Goal: Information Seeking & Learning: Learn about a topic

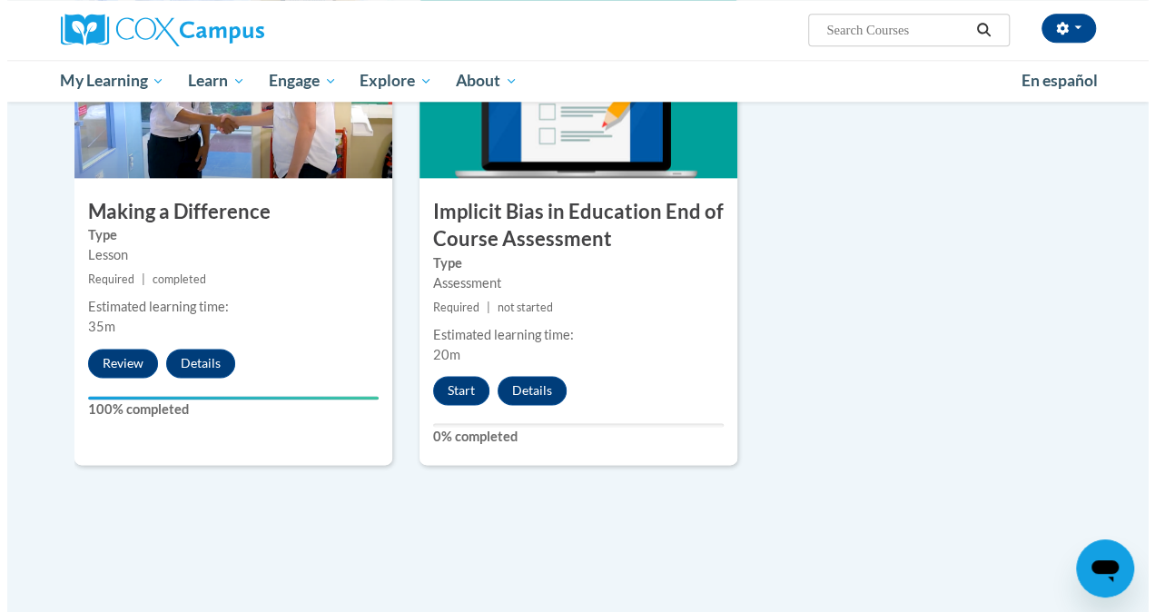
scroll to position [1083, 0]
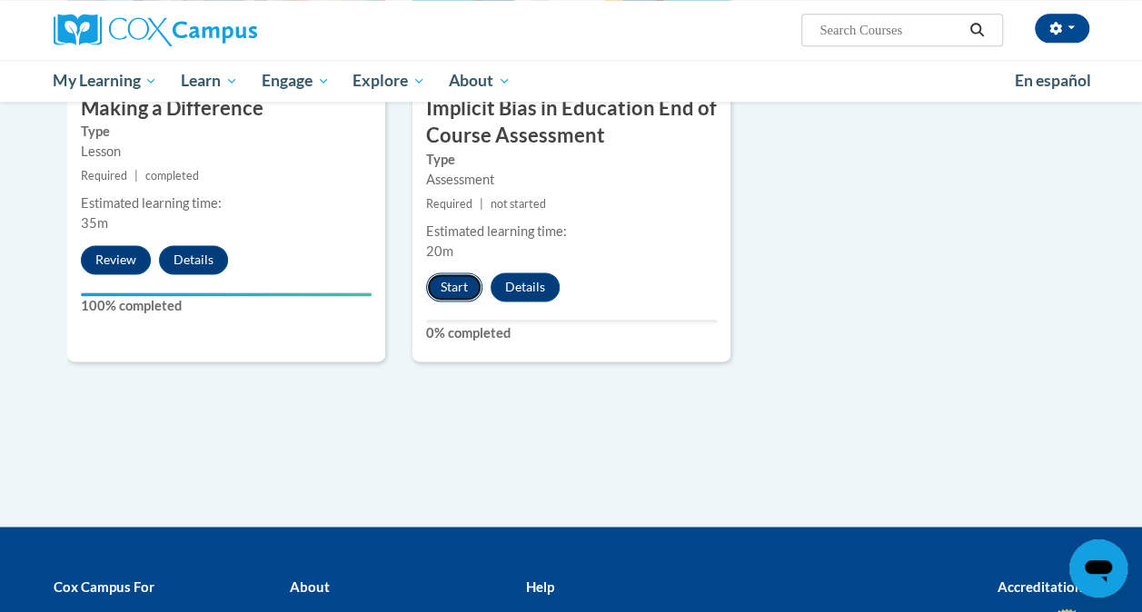
click at [452, 284] on button "Start" at bounding box center [454, 286] width 56 height 29
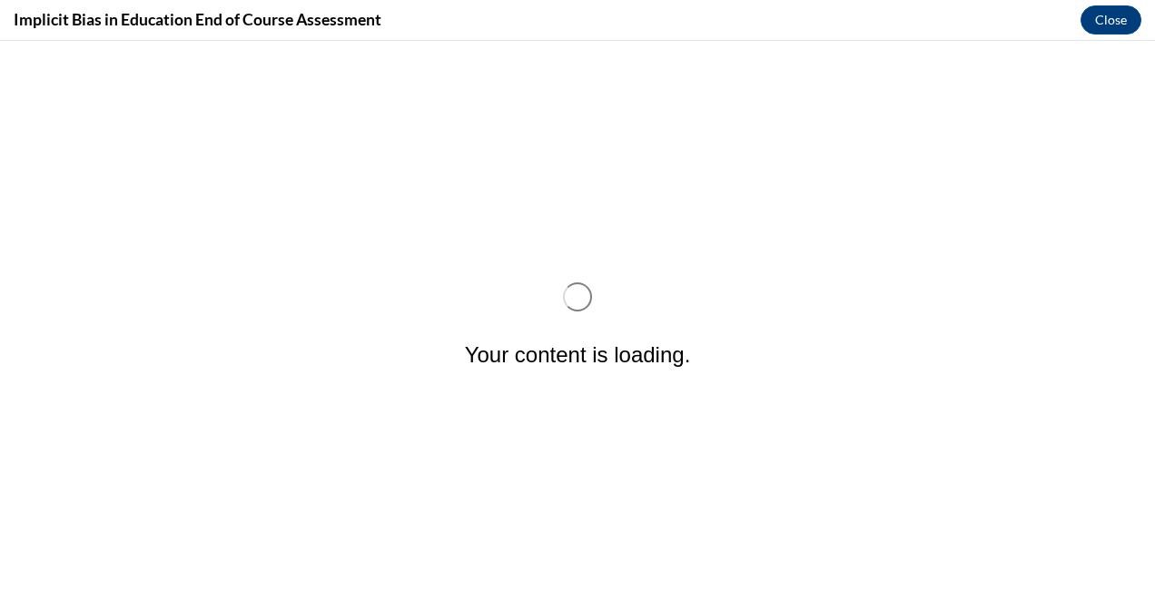
scroll to position [0, 0]
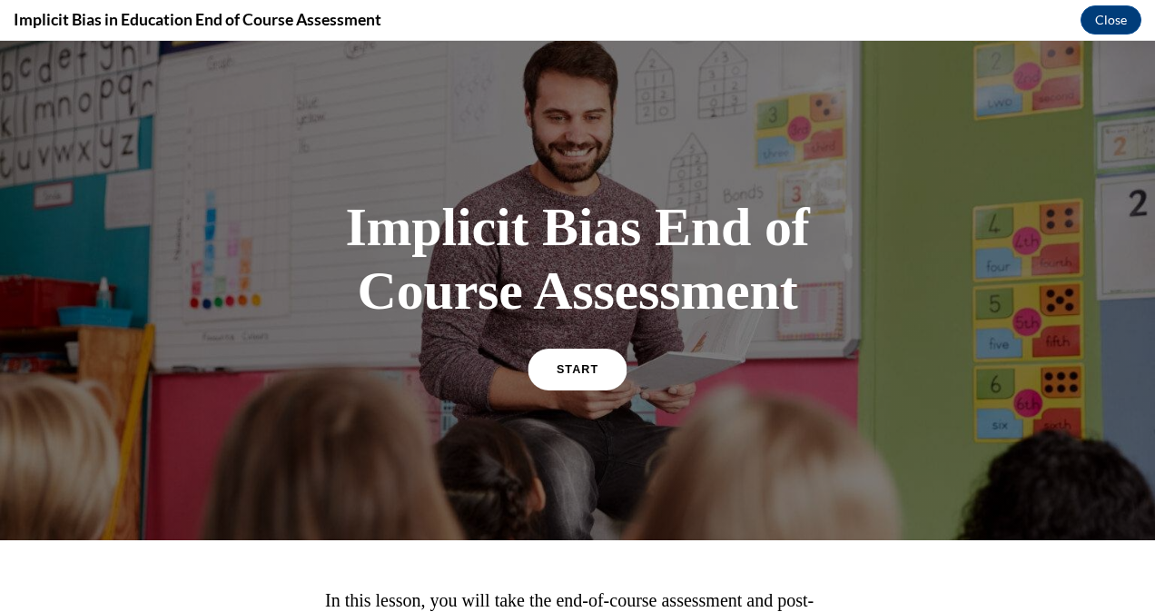
click at [572, 379] on link "START" at bounding box center [577, 369] width 99 height 42
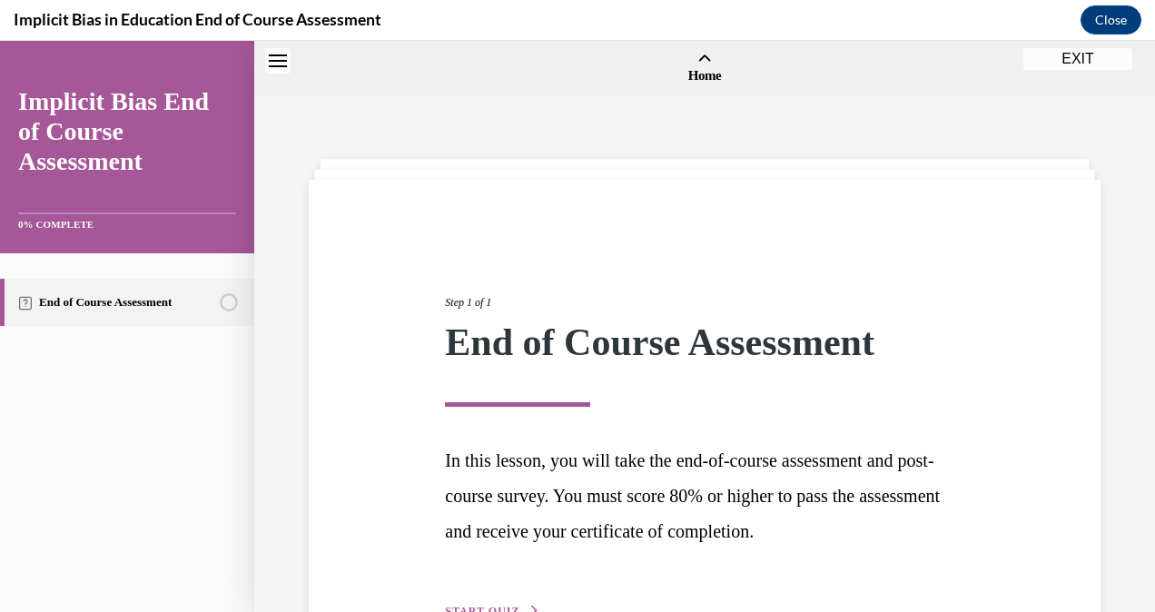
scroll to position [56, 0]
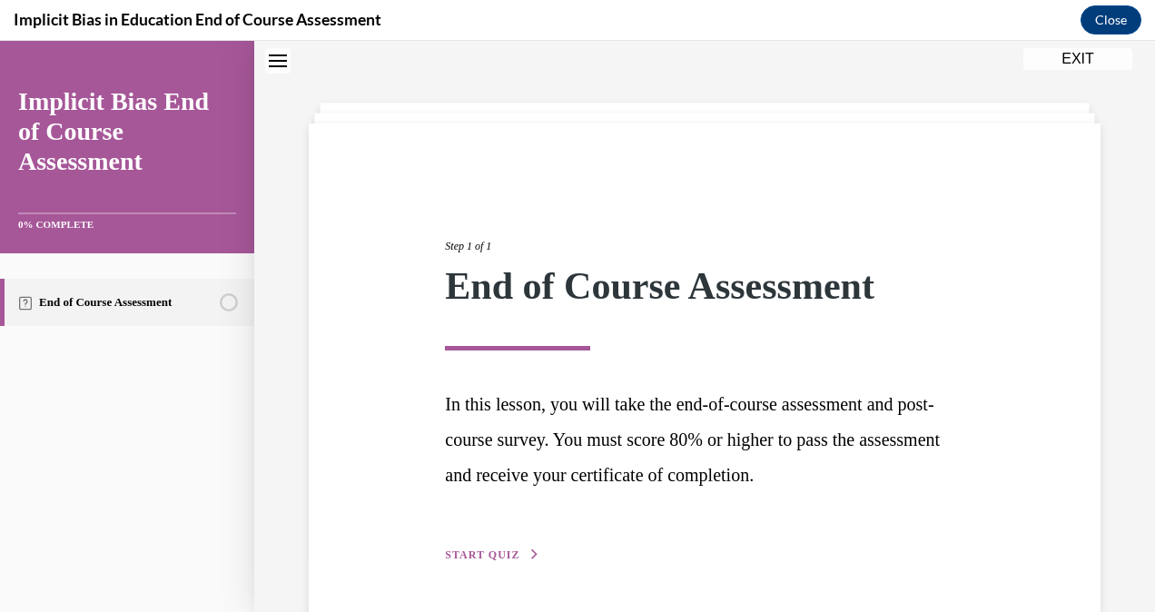
click at [506, 560] on span "START QUIZ" at bounding box center [482, 555] width 74 height 13
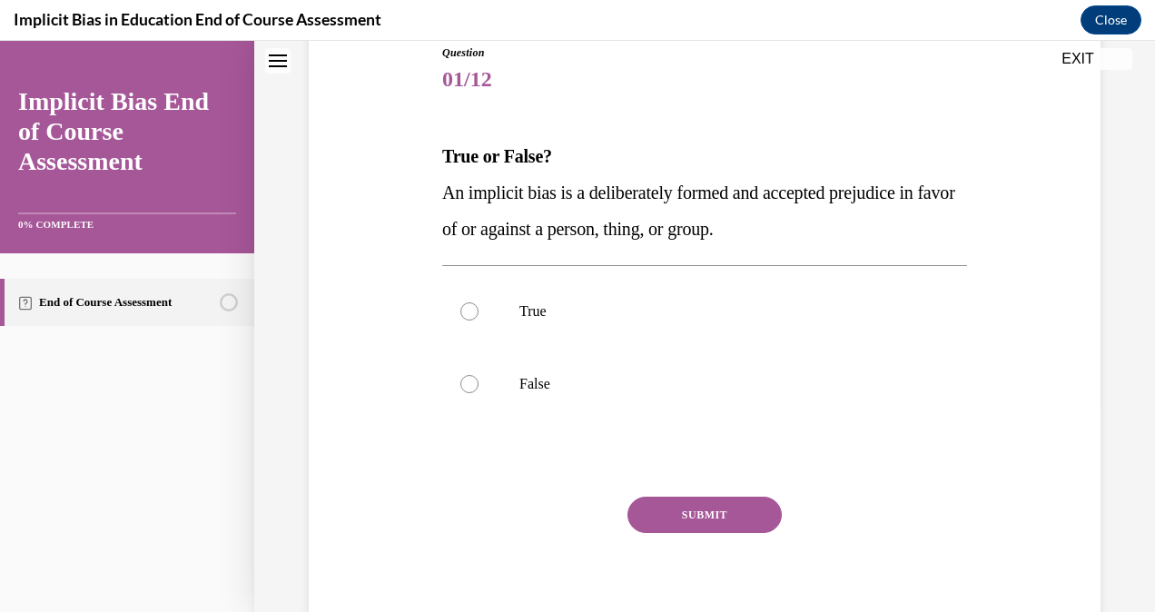
scroll to position [215, 0]
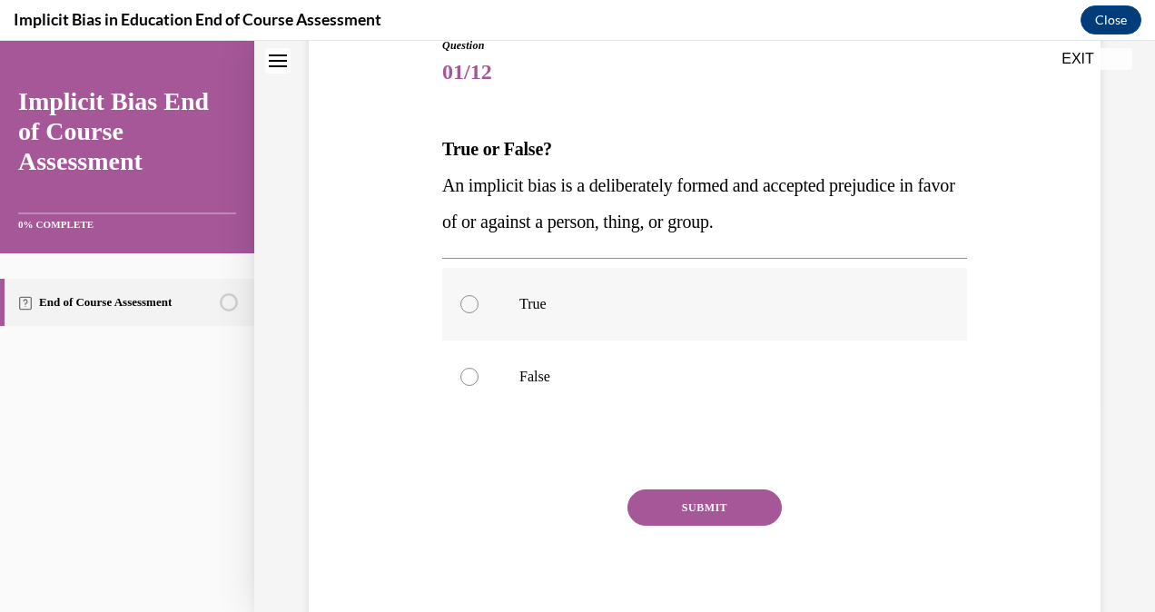
click at [510, 317] on label "True" at bounding box center [704, 304] width 525 height 73
click at [479, 313] on input "True" at bounding box center [470, 304] width 18 height 18
radio input "true"
click at [702, 488] on div "Question 01/12 True or False? An implicit bias is a deliberately formed and acc…" at bounding box center [704, 337] width 525 height 601
click at [707, 512] on button "SUBMIT" at bounding box center [705, 508] width 154 height 36
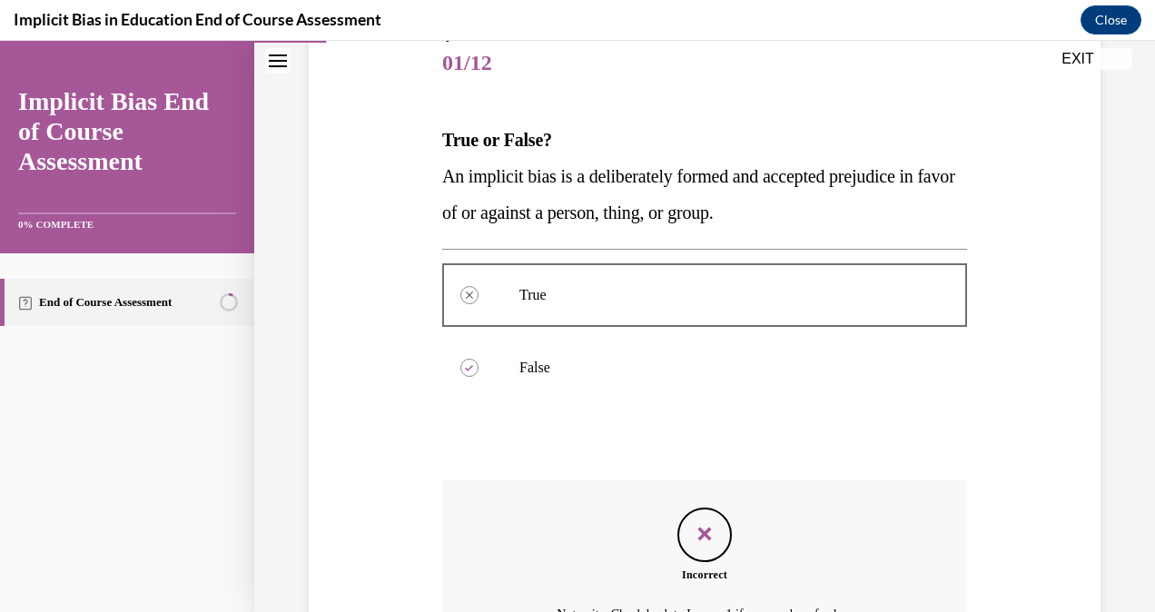
scroll to position [424, 0]
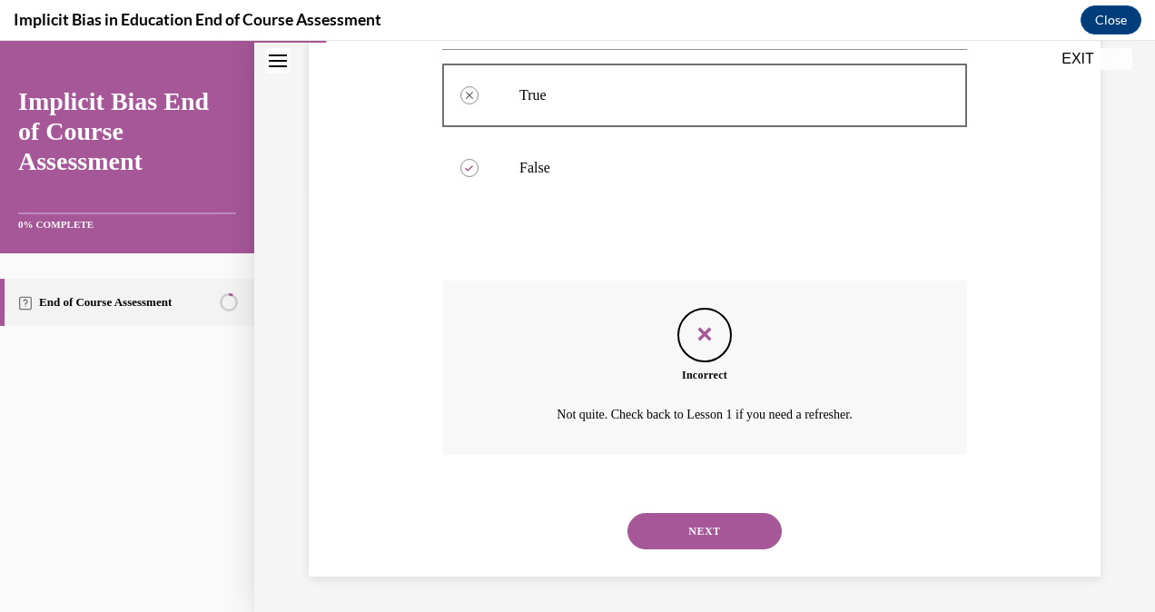
click at [705, 516] on button "NEXT" at bounding box center [705, 531] width 154 height 36
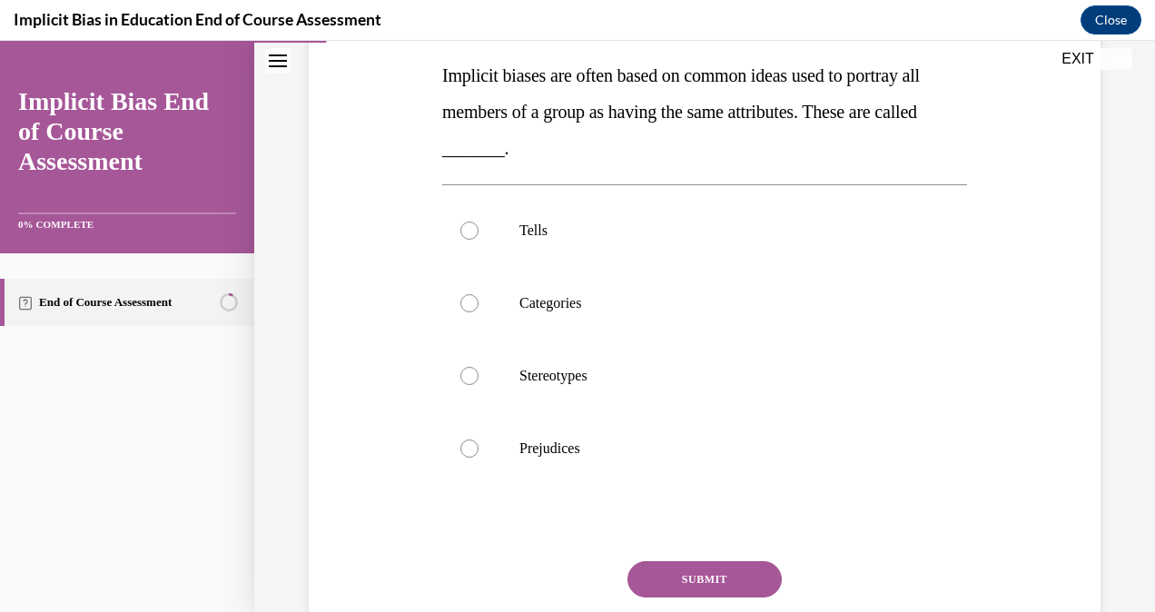
scroll to position [298, 0]
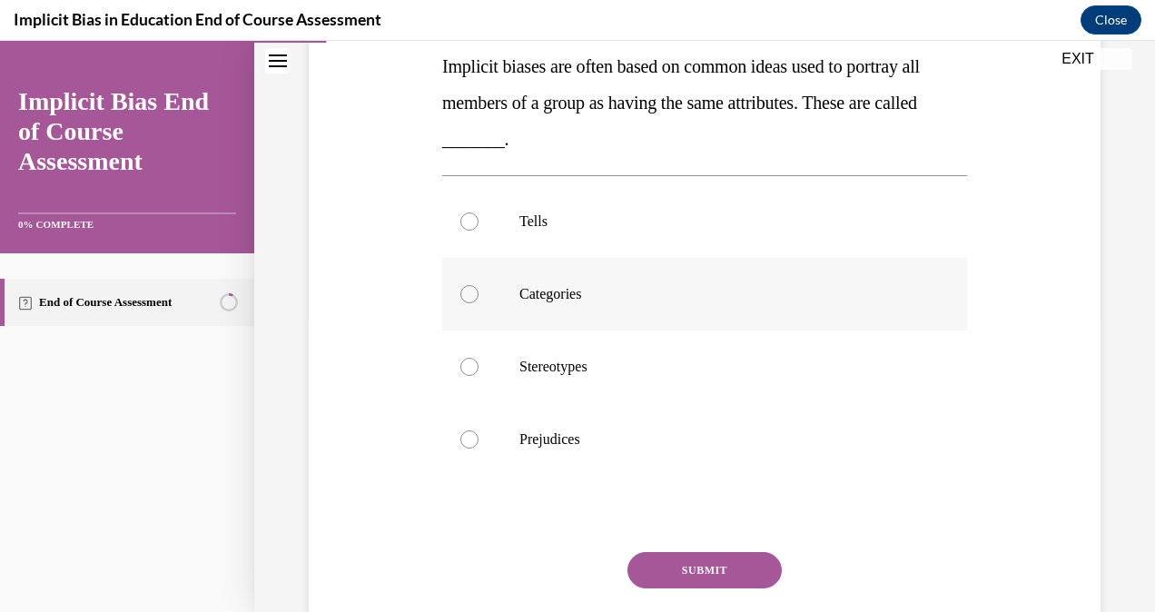
click at [535, 312] on label "Categories" at bounding box center [704, 294] width 525 height 73
click at [479, 303] on input "Categories" at bounding box center [470, 294] width 18 height 18
radio input "true"
click at [516, 378] on label "Stereotypes" at bounding box center [704, 367] width 525 height 73
click at [479, 376] on input "Stereotypes" at bounding box center [470, 367] width 18 height 18
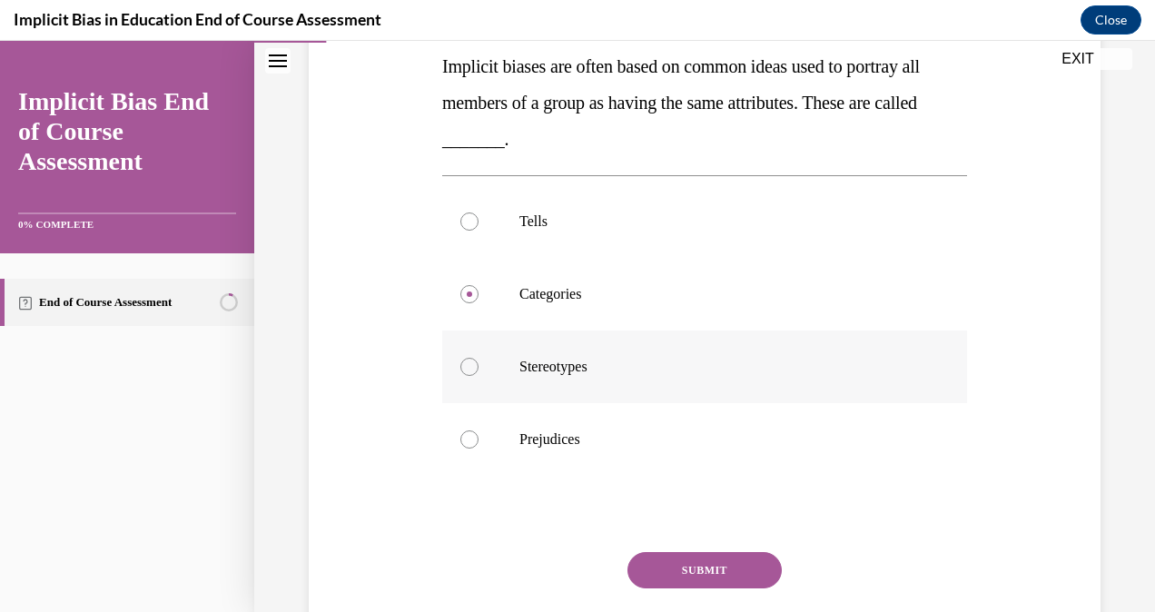
radio input "true"
click at [554, 453] on label "Prejudices" at bounding box center [704, 439] width 525 height 73
click at [479, 449] on input "Prejudices" at bounding box center [470, 440] width 18 height 18
radio input "true"
click at [709, 573] on button "SUBMIT" at bounding box center [705, 570] width 154 height 36
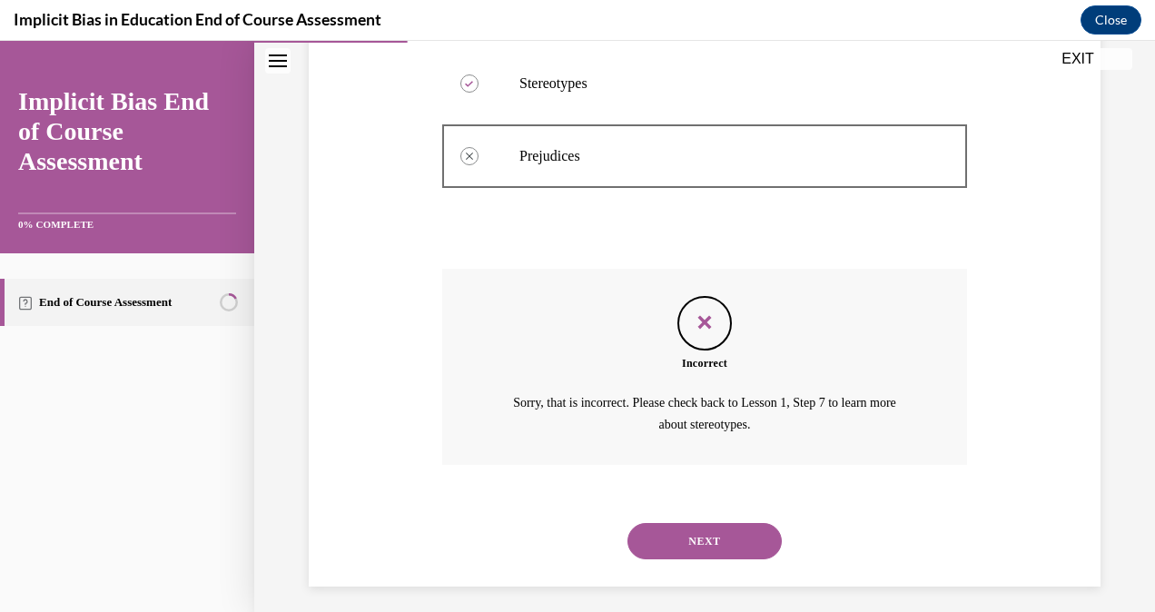
scroll to position [590, 0]
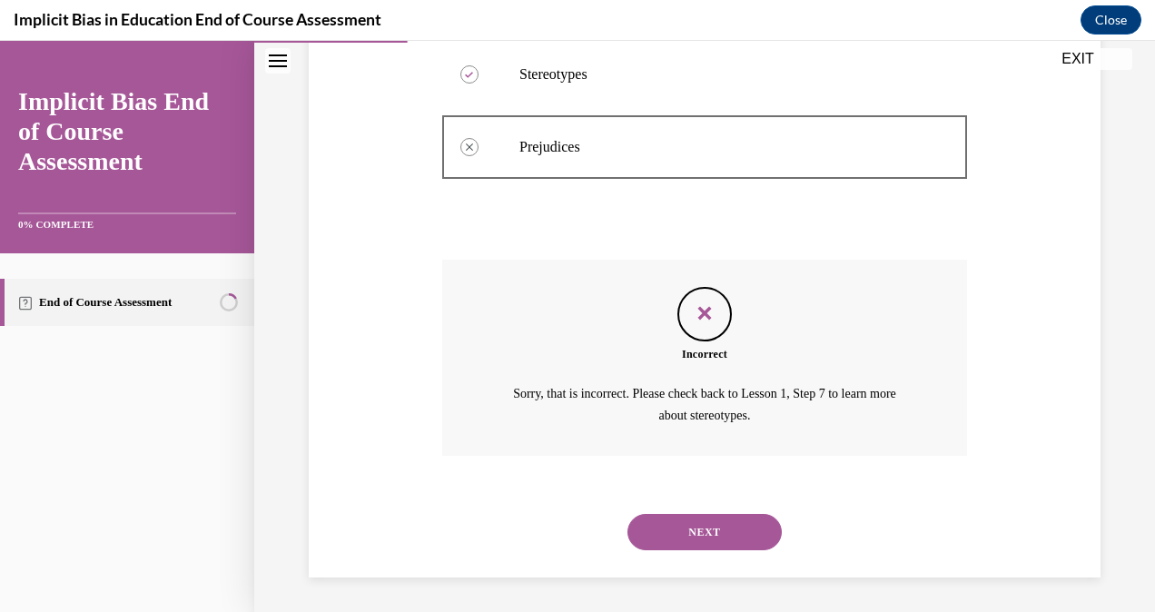
click at [737, 524] on button "NEXT" at bounding box center [705, 532] width 154 height 36
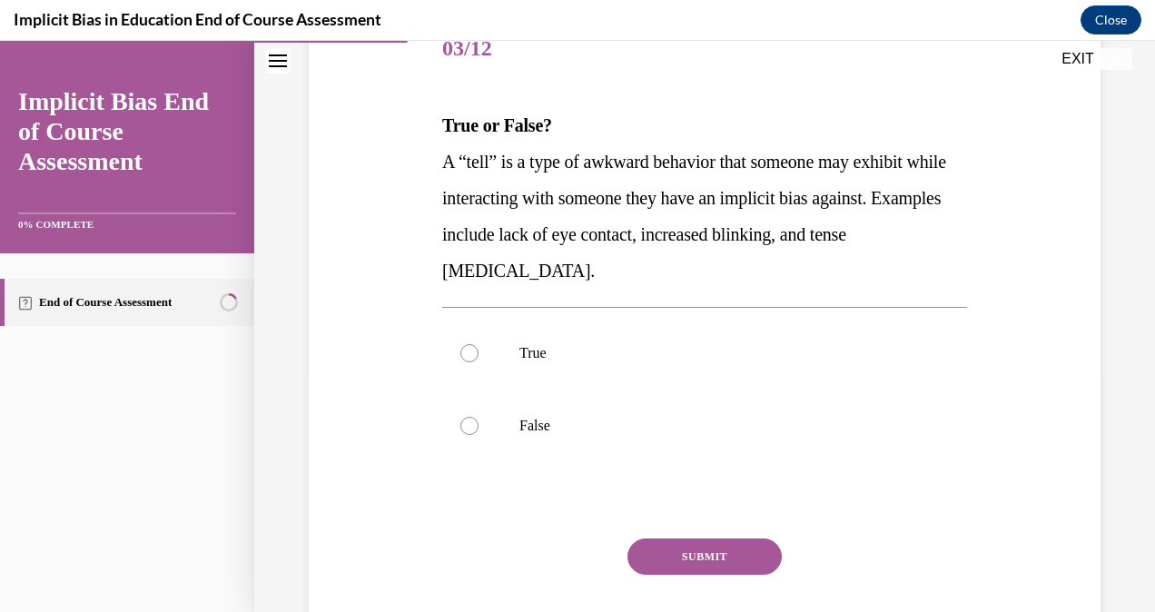
scroll to position [298, 0]
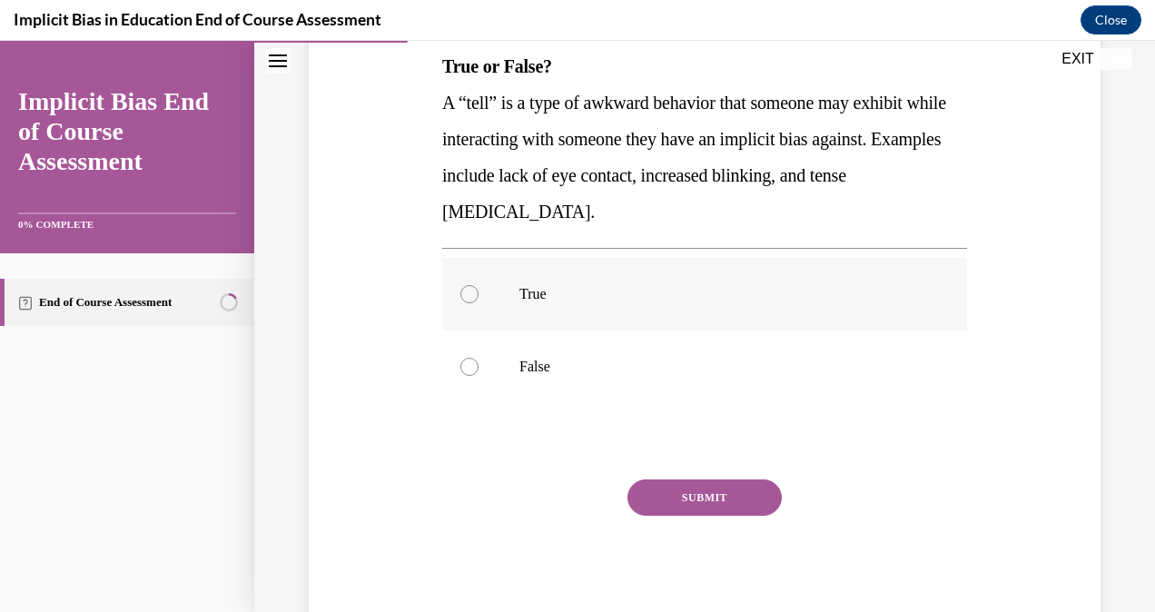
click at [536, 302] on p "True" at bounding box center [721, 294] width 402 height 18
click at [479, 302] on input "True" at bounding box center [470, 294] width 18 height 18
radio input "true"
click at [684, 487] on button "SUBMIT" at bounding box center [705, 498] width 154 height 36
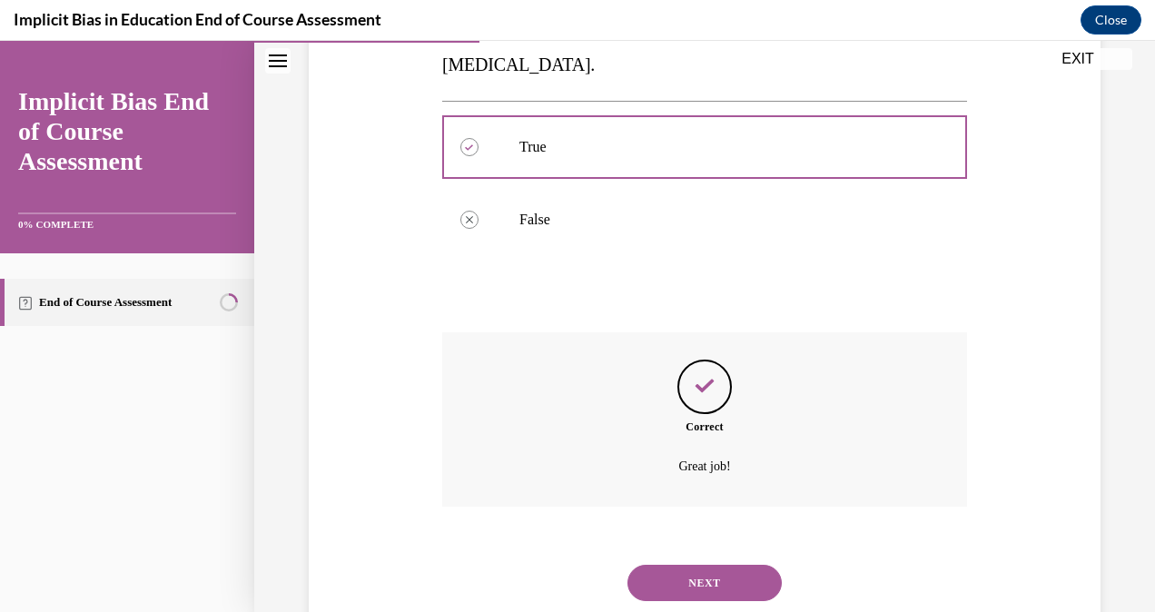
scroll to position [497, 0]
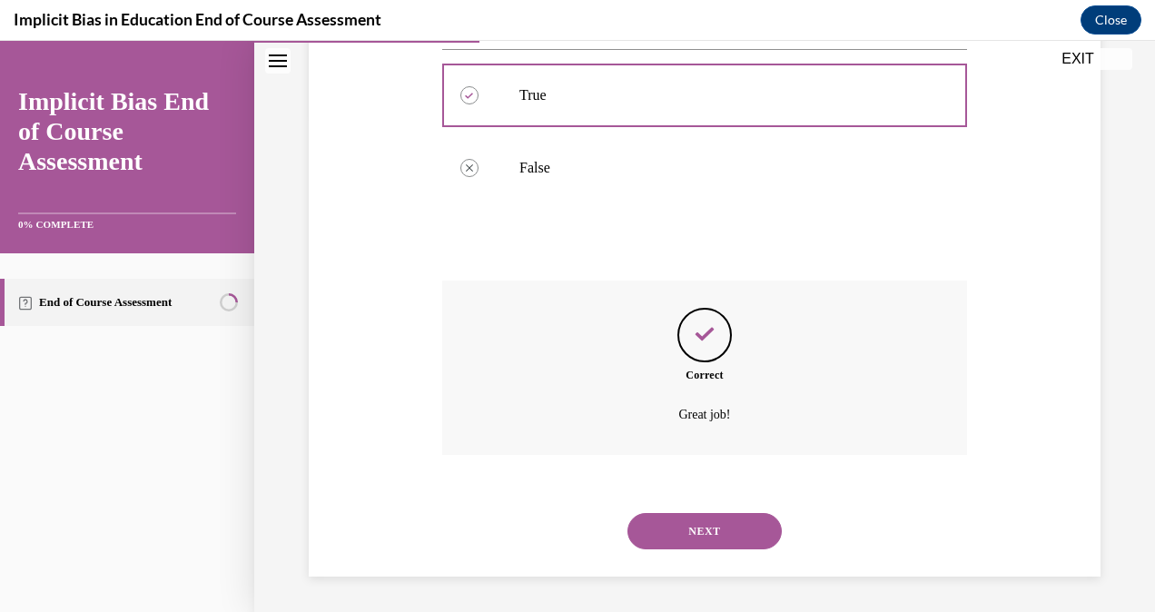
click at [739, 525] on button "NEXT" at bounding box center [705, 531] width 154 height 36
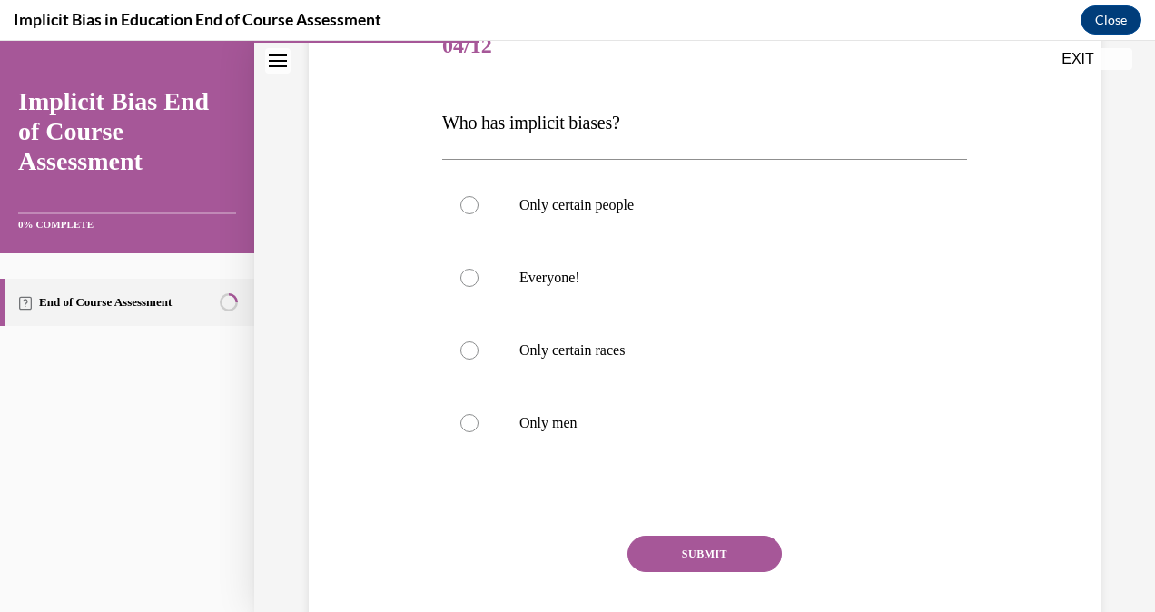
scroll to position [254, 0]
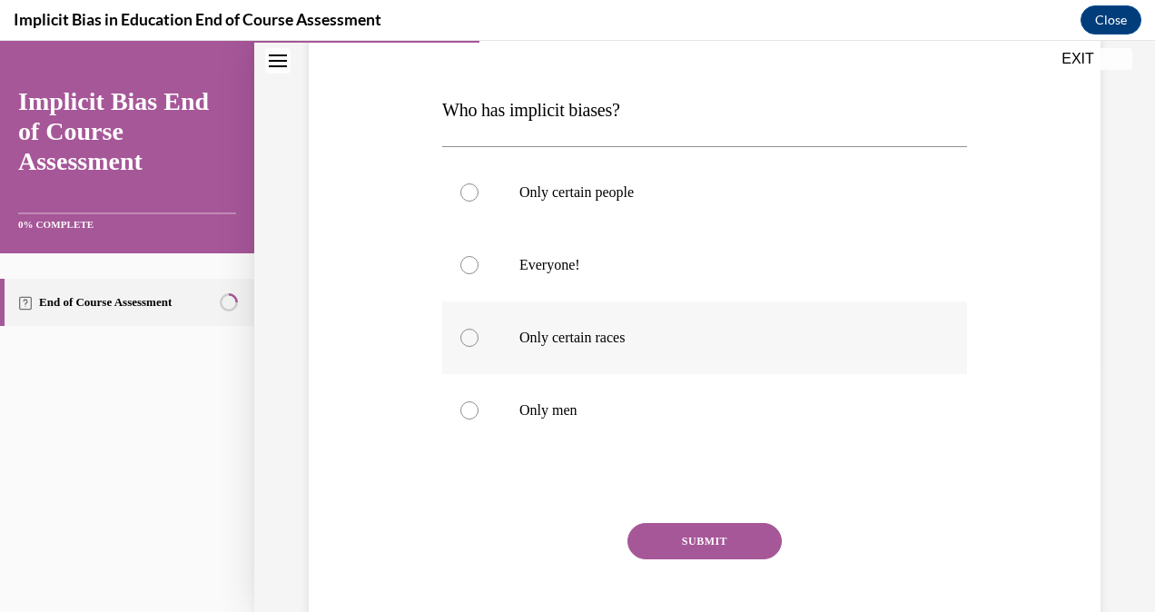
click at [647, 304] on label "Only certain races" at bounding box center [704, 338] width 525 height 73
click at [479, 329] on input "Only certain races" at bounding box center [470, 338] width 18 height 18
radio input "true"
click at [634, 269] on p "Everyone!" at bounding box center [721, 265] width 402 height 18
click at [479, 269] on input "Everyone!" at bounding box center [470, 265] width 18 height 18
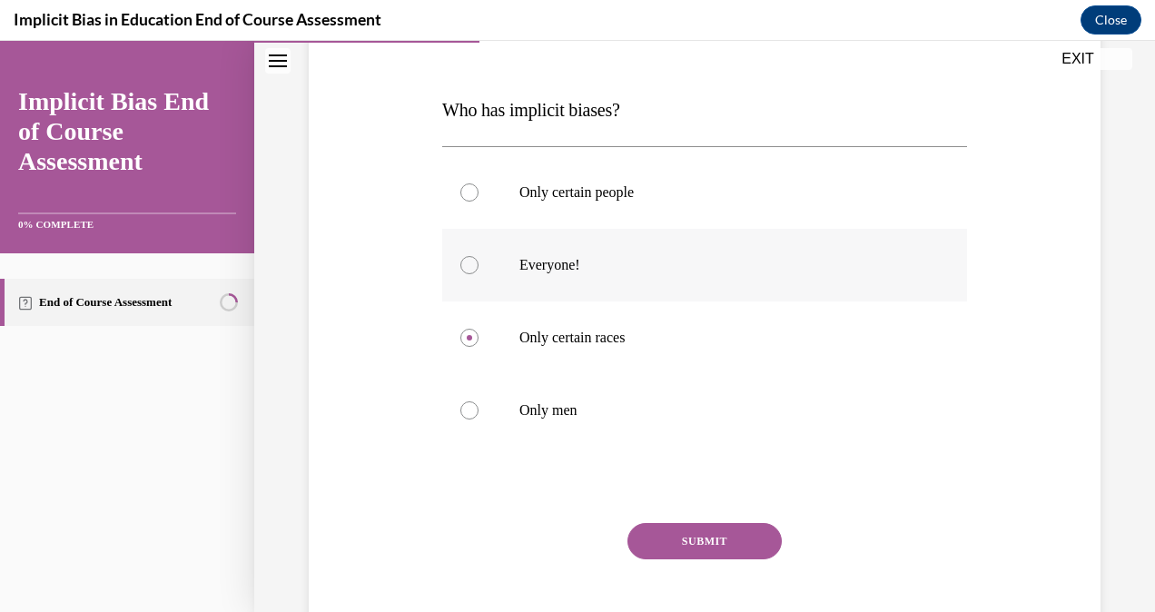
radio input "true"
click at [728, 529] on button "SUBMIT" at bounding box center [705, 541] width 154 height 36
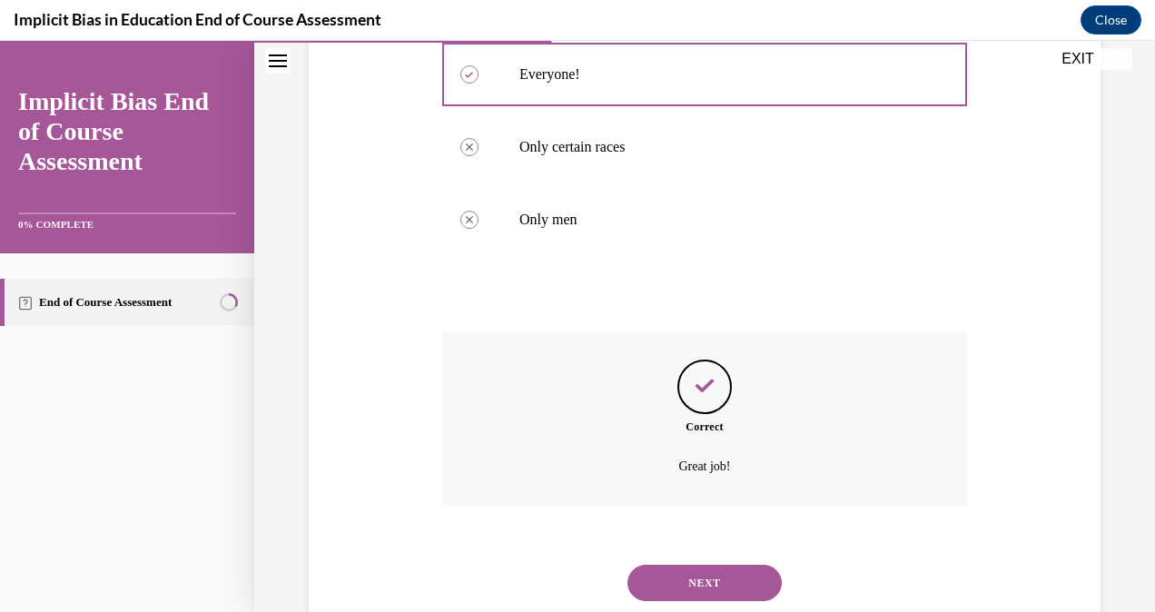
scroll to position [497, 0]
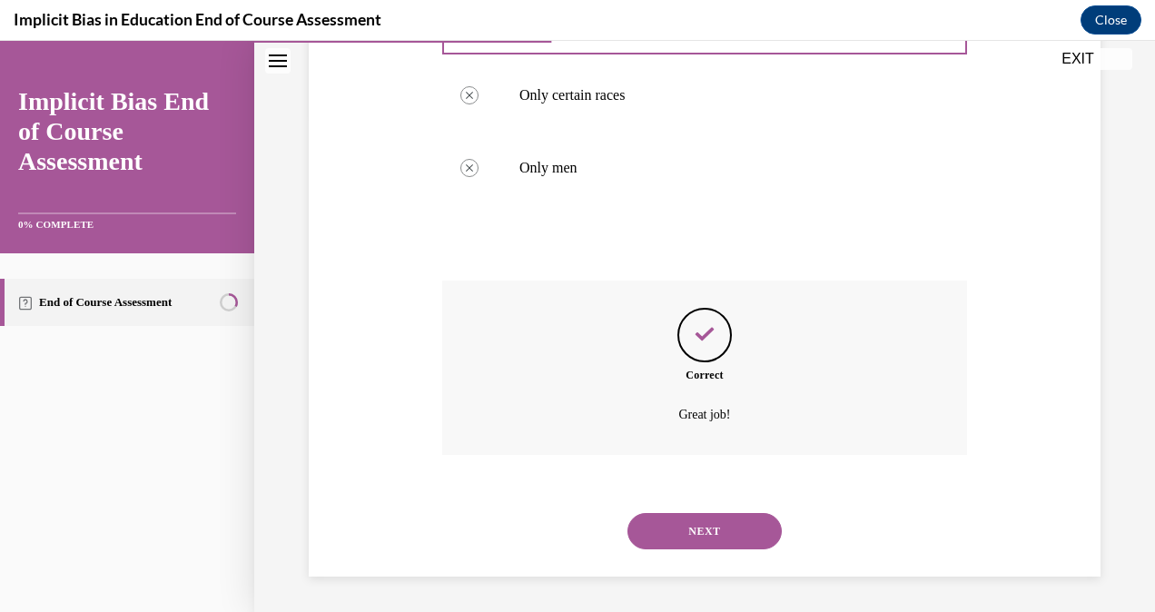
click at [751, 532] on button "NEXT" at bounding box center [705, 531] width 154 height 36
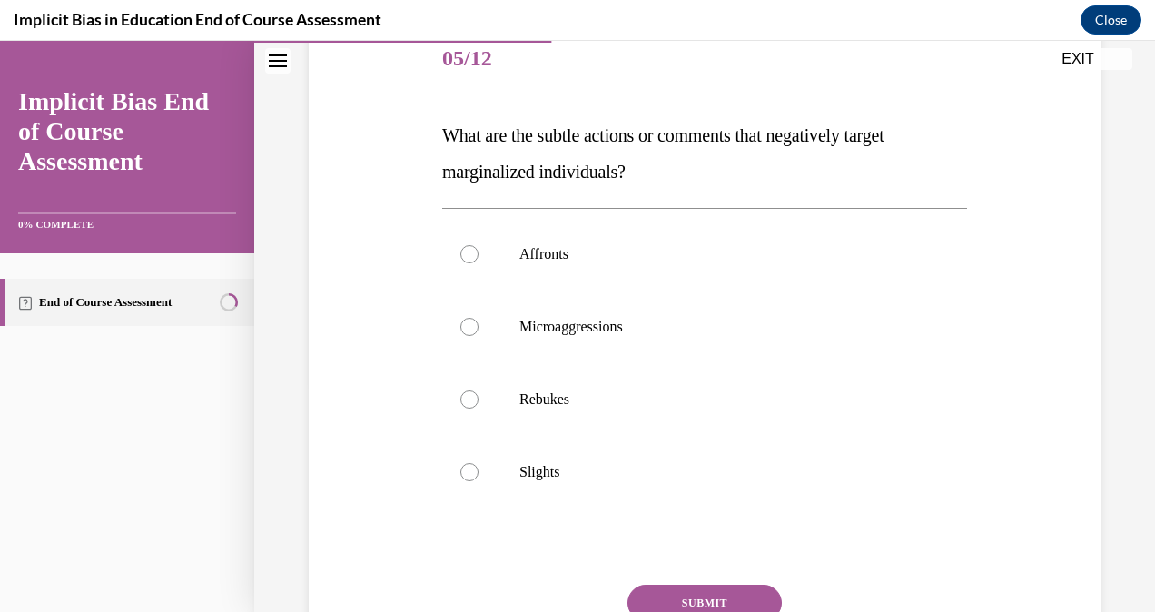
scroll to position [239, 0]
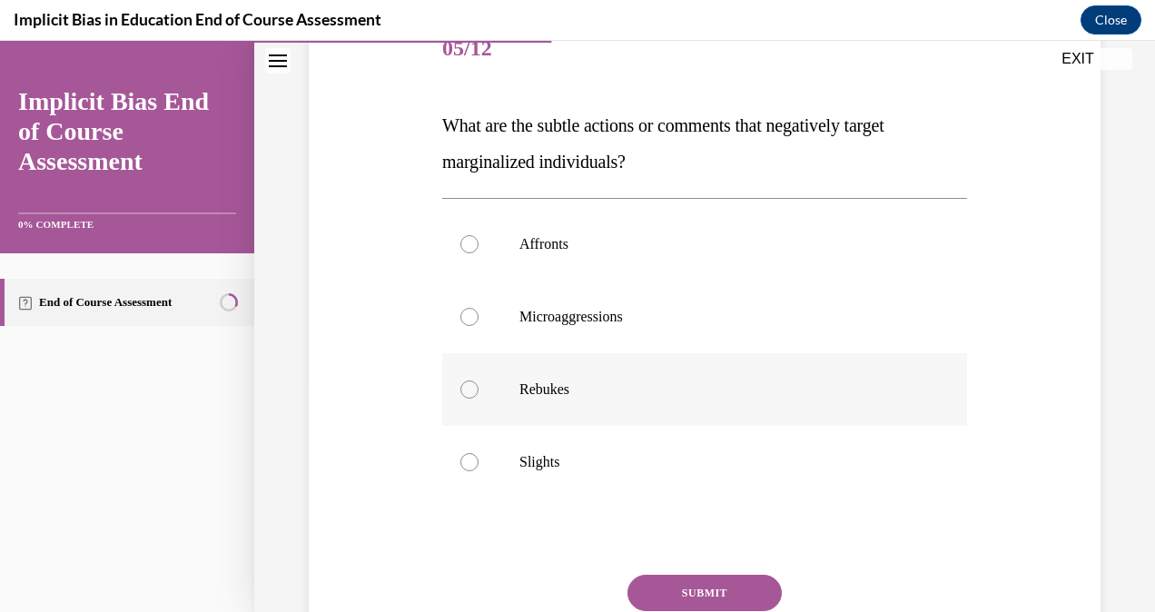
click at [563, 394] on p "Rebukes" at bounding box center [721, 390] width 402 height 18
click at [479, 394] on input "Rebukes" at bounding box center [470, 390] width 18 height 18
radio input "true"
click at [708, 595] on button "SUBMIT" at bounding box center [705, 593] width 154 height 36
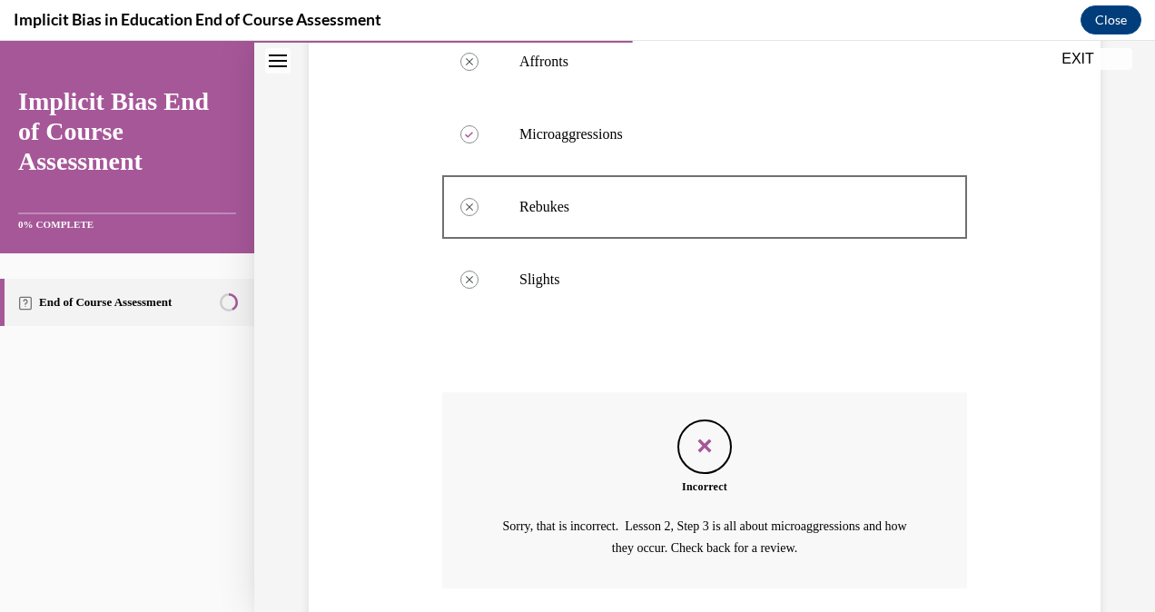
scroll to position [554, 0]
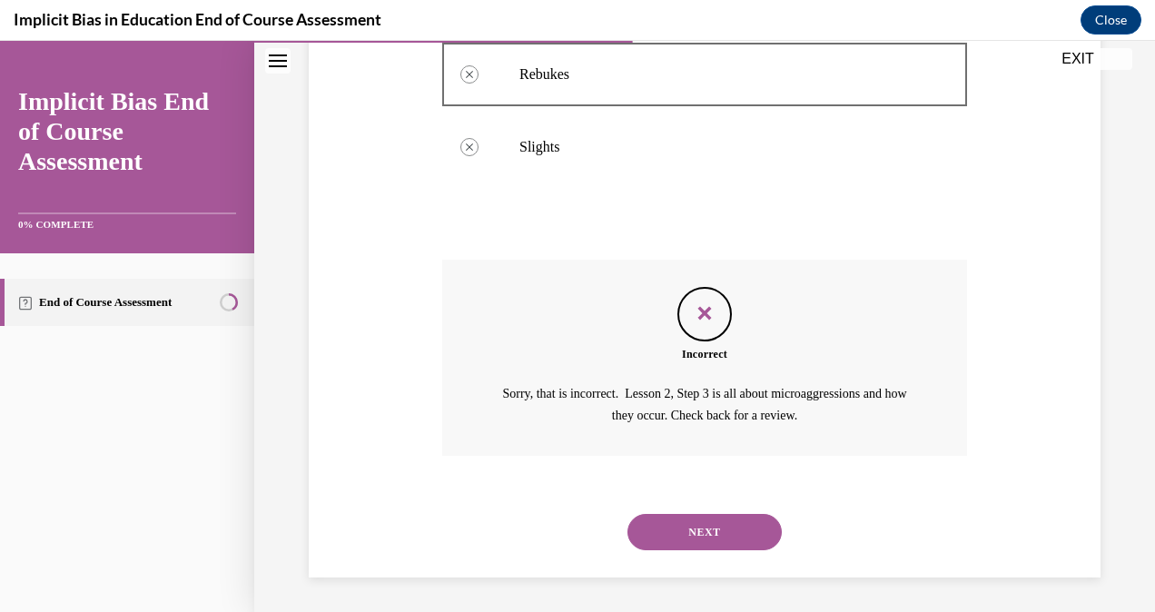
click at [727, 525] on button "NEXT" at bounding box center [705, 532] width 154 height 36
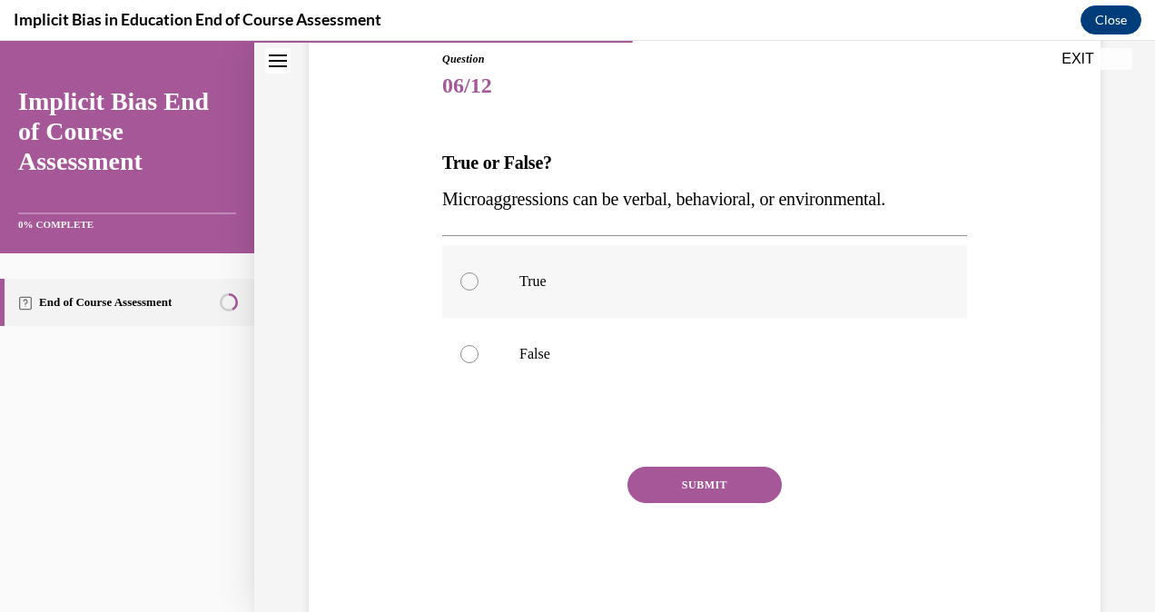
click at [499, 272] on label "True" at bounding box center [704, 281] width 525 height 73
click at [479, 272] on input "True" at bounding box center [470, 281] width 18 height 18
radio input "true"
click at [701, 489] on button "SUBMIT" at bounding box center [705, 485] width 154 height 36
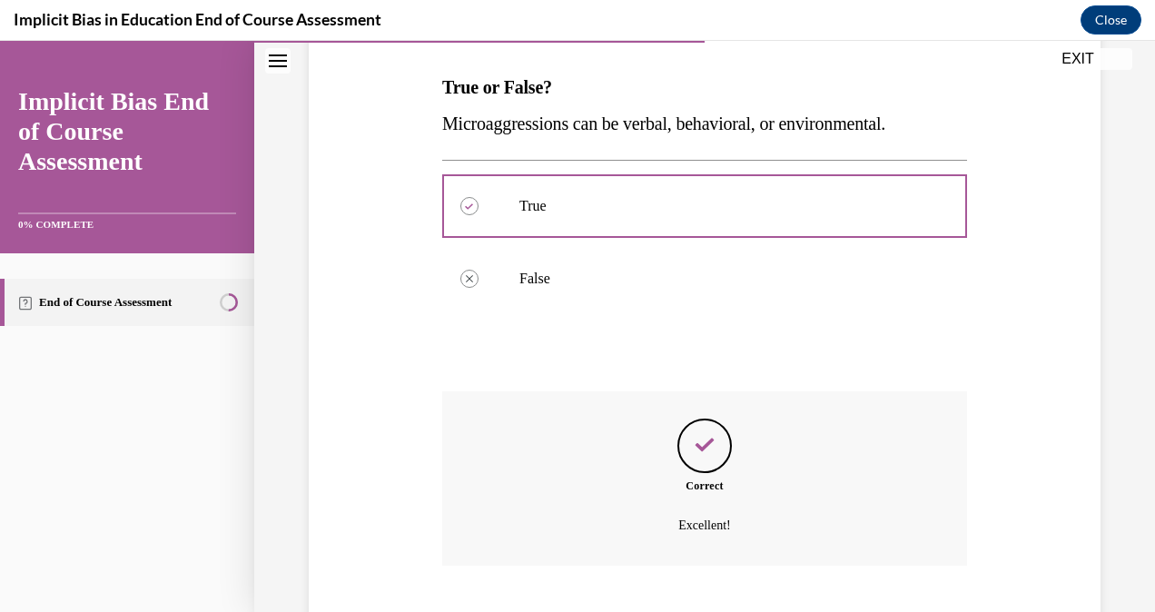
scroll to position [388, 0]
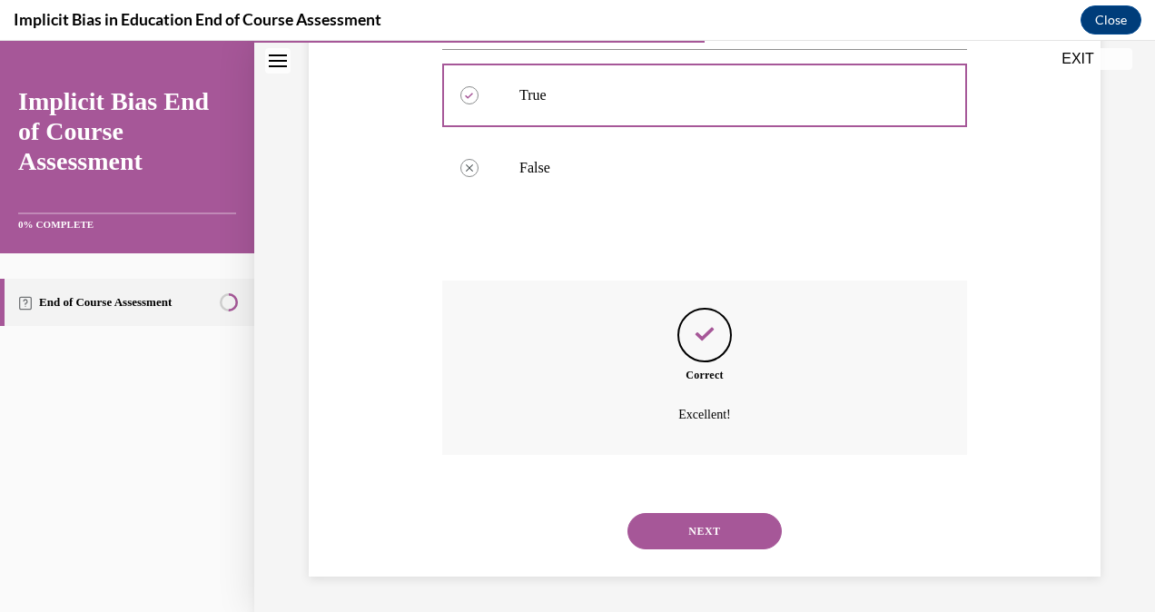
click at [731, 536] on button "NEXT" at bounding box center [705, 531] width 154 height 36
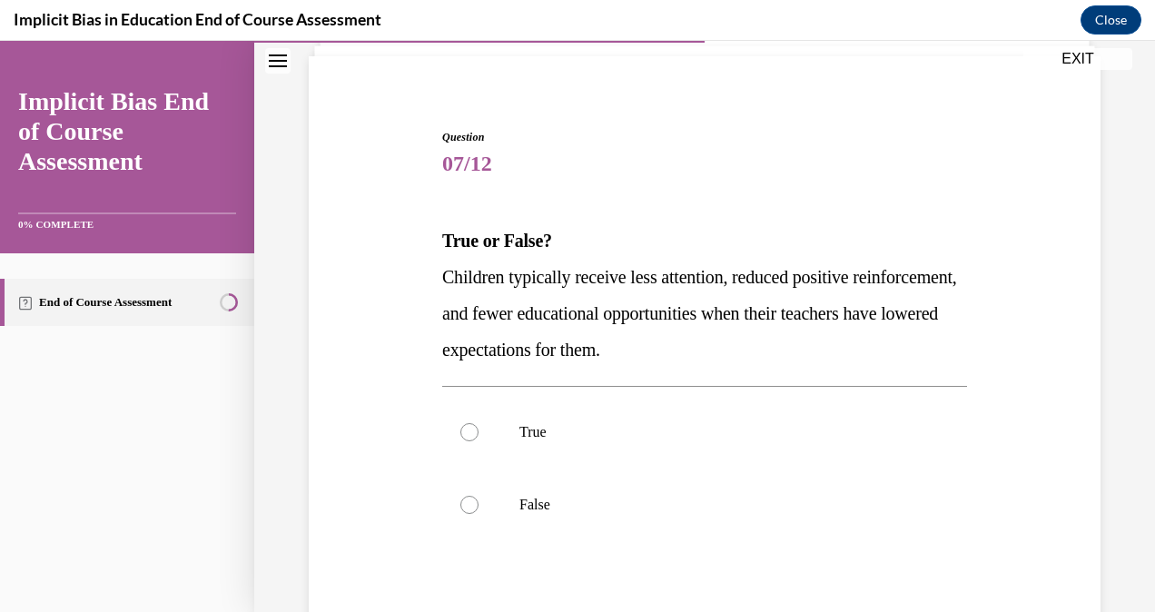
scroll to position [126, 0]
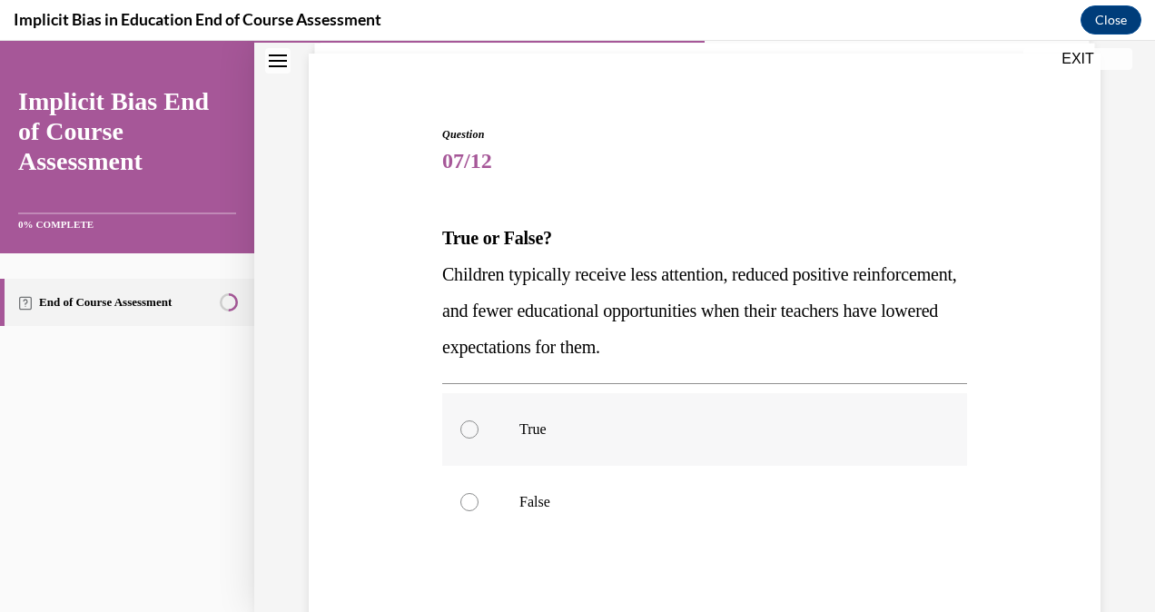
click at [540, 423] on p "True" at bounding box center [721, 430] width 402 height 18
click at [479, 423] on input "True" at bounding box center [470, 430] width 18 height 18
radio input "true"
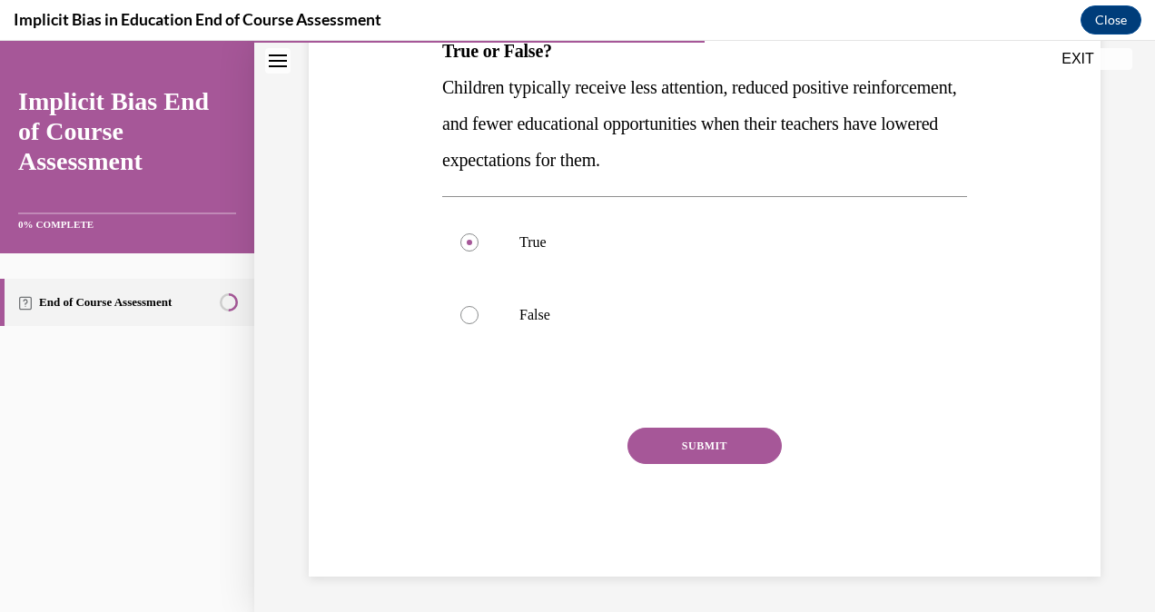
click at [705, 451] on button "SUBMIT" at bounding box center [705, 446] width 154 height 36
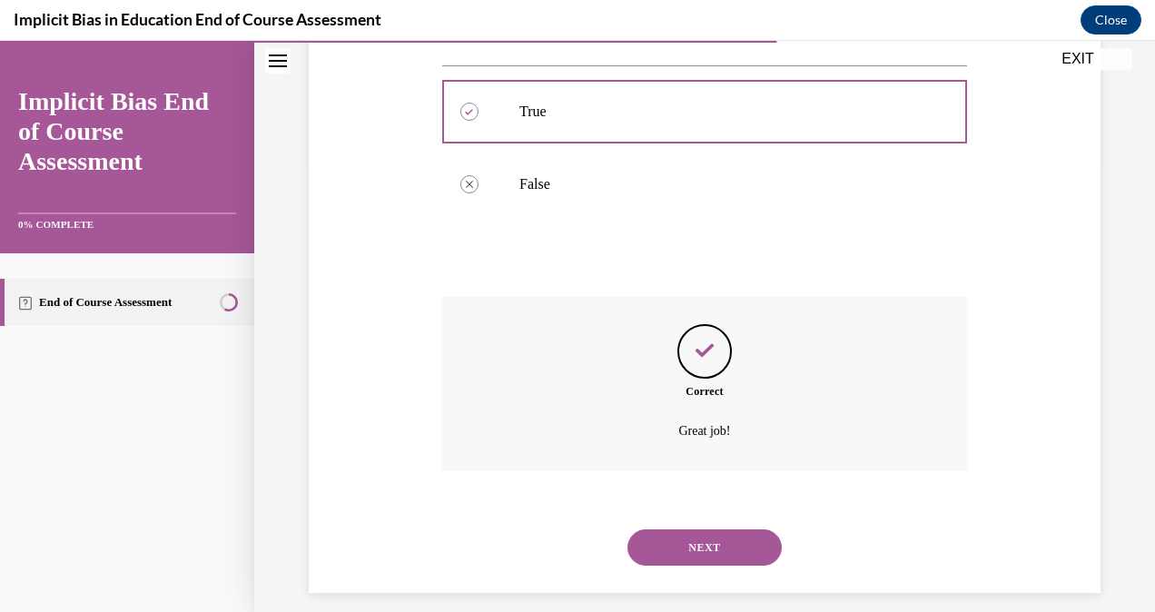
scroll to position [461, 0]
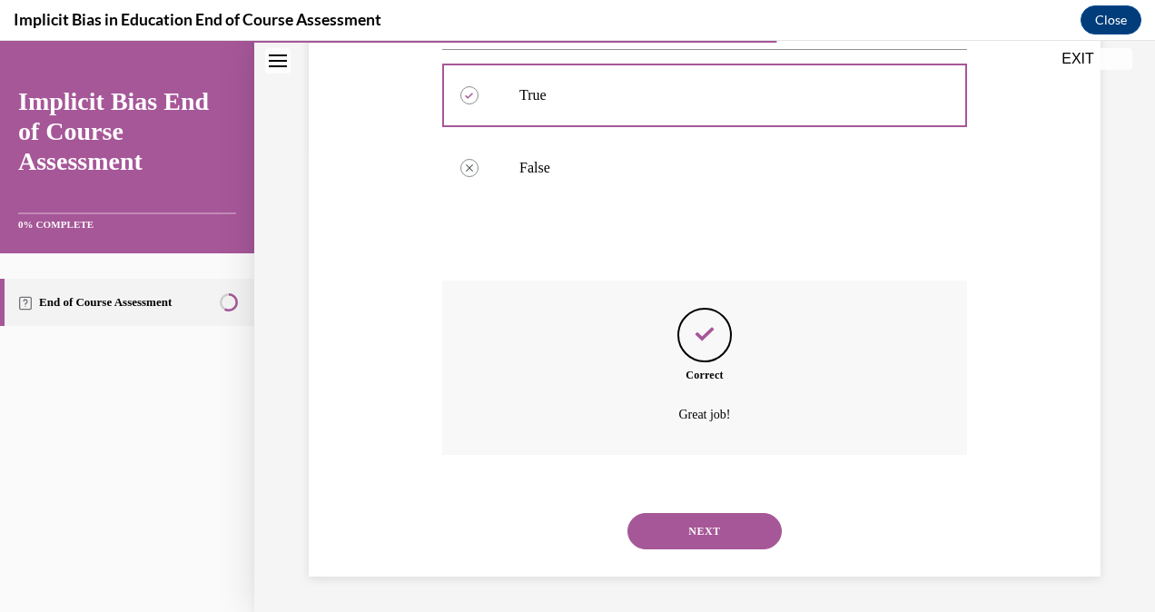
click at [703, 538] on button "NEXT" at bounding box center [705, 531] width 154 height 36
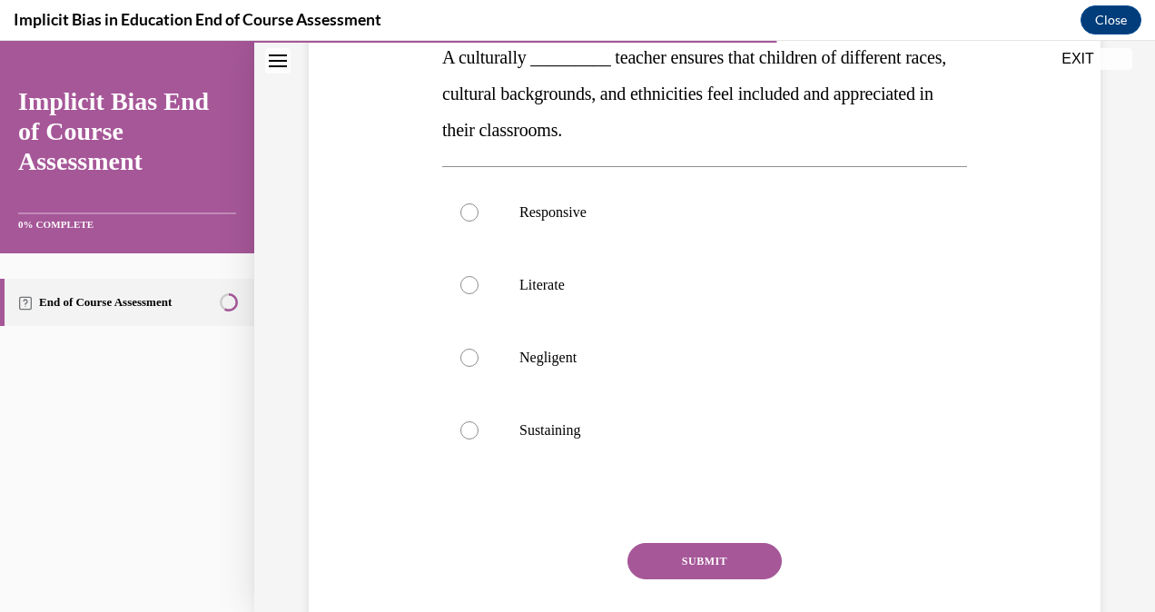
scroll to position [304, 0]
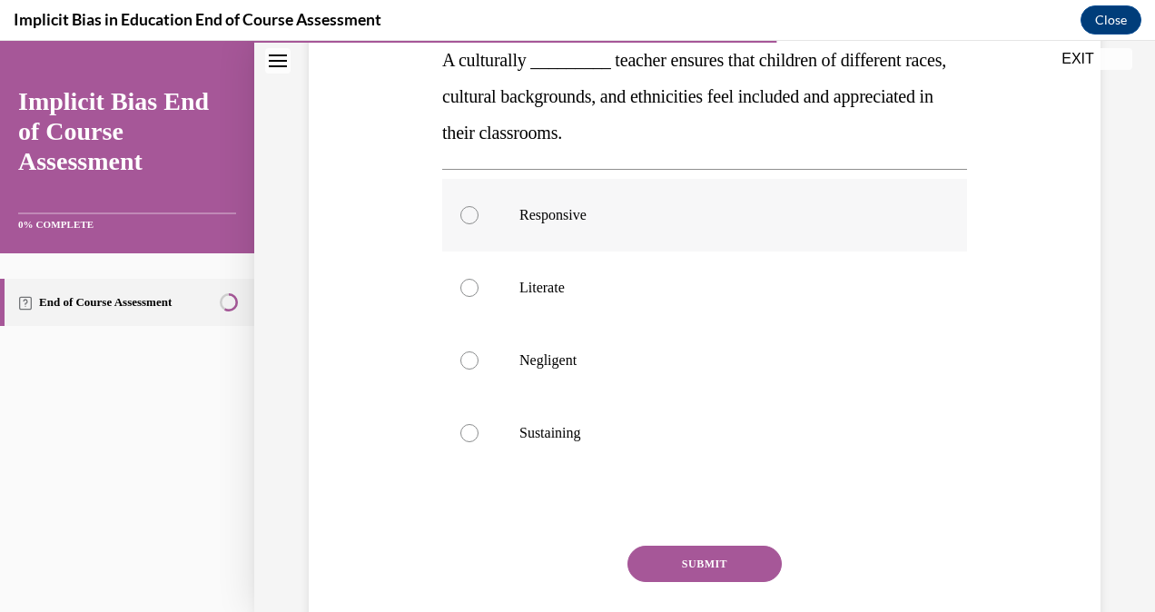
click at [557, 232] on label "Responsive" at bounding box center [704, 215] width 525 height 73
click at [479, 224] on input "Responsive" at bounding box center [470, 215] width 18 height 18
radio input "true"
click at [683, 553] on button "SUBMIT" at bounding box center [705, 564] width 154 height 36
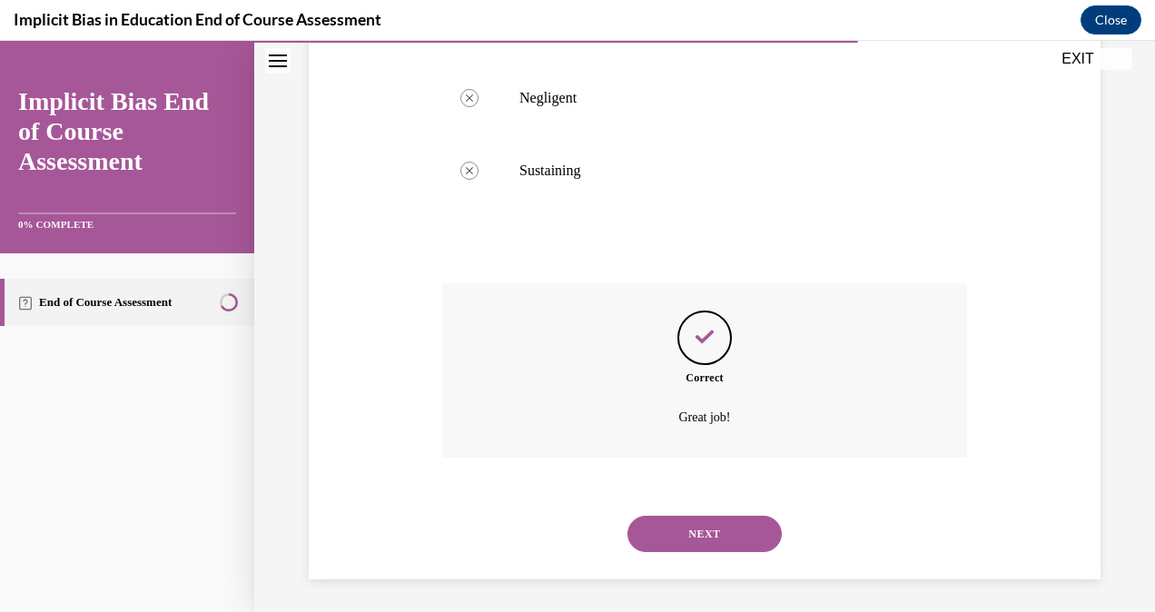
scroll to position [570, 0]
click at [687, 558] on div "NEXT" at bounding box center [704, 531] width 525 height 73
click at [689, 541] on button "NEXT" at bounding box center [705, 531] width 154 height 36
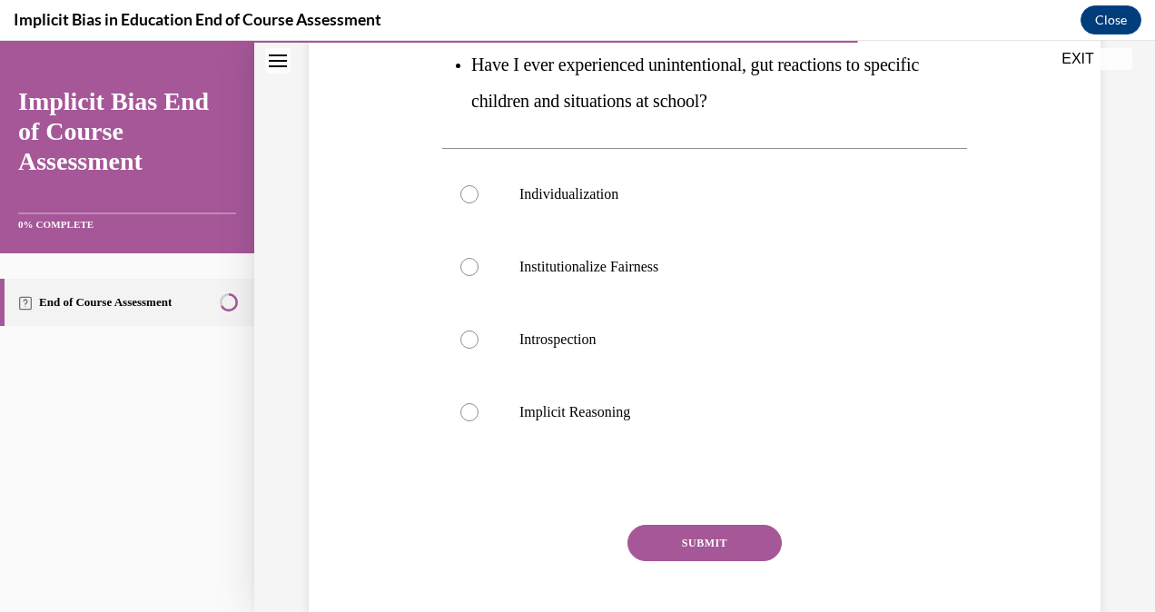
scroll to position [484, 0]
click at [578, 185] on p "Individualization" at bounding box center [721, 193] width 402 height 18
click at [479, 185] on input "Individualization" at bounding box center [470, 193] width 18 height 18
radio input "true"
click at [696, 532] on button "SUBMIT" at bounding box center [705, 542] width 154 height 36
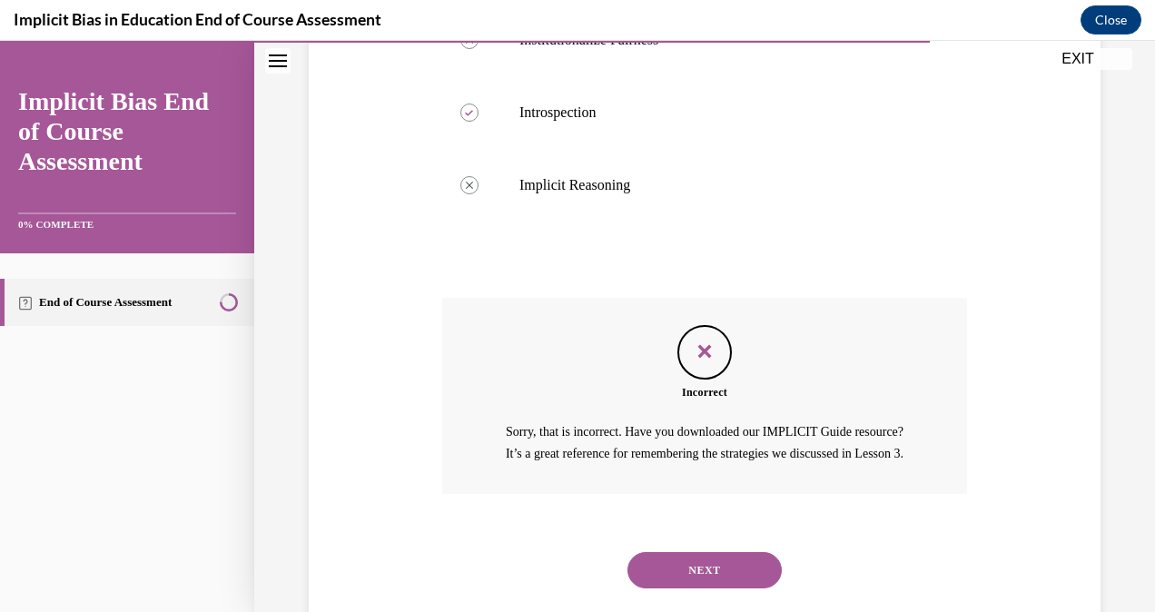
scroll to position [770, 0]
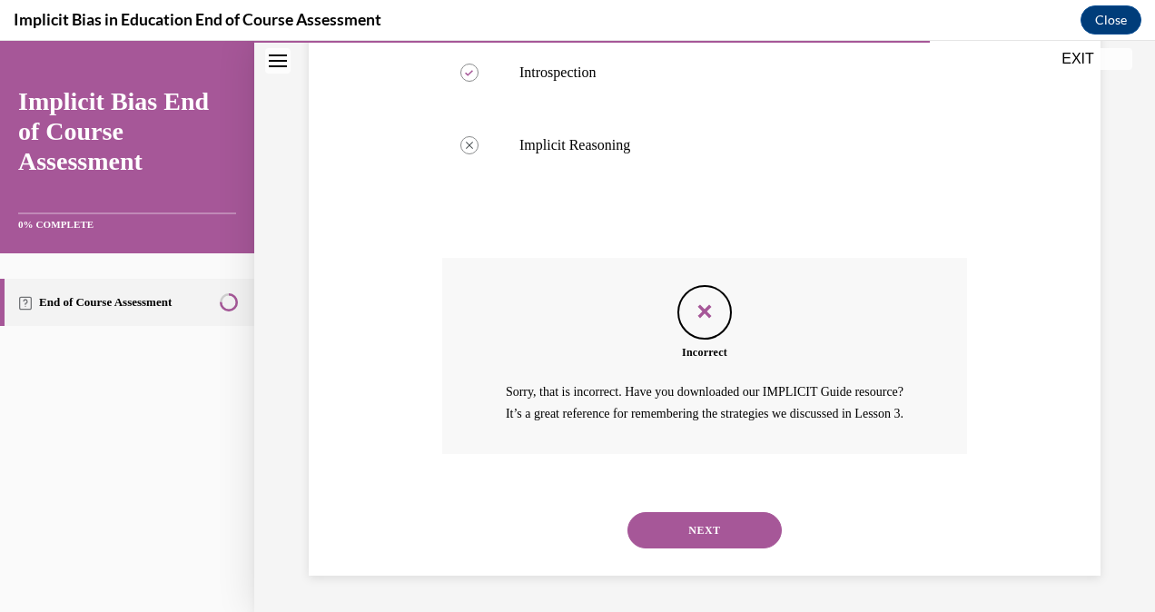
click at [679, 510] on div "NEXT" at bounding box center [704, 530] width 525 height 73
click at [684, 516] on button "NEXT" at bounding box center [705, 530] width 154 height 36
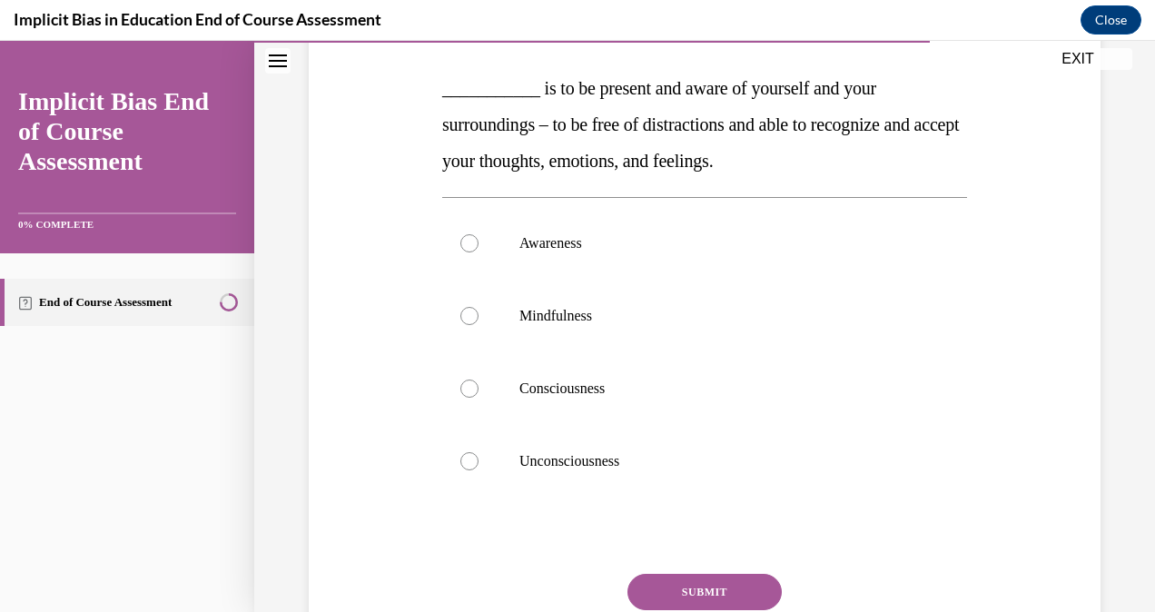
scroll to position [268, 0]
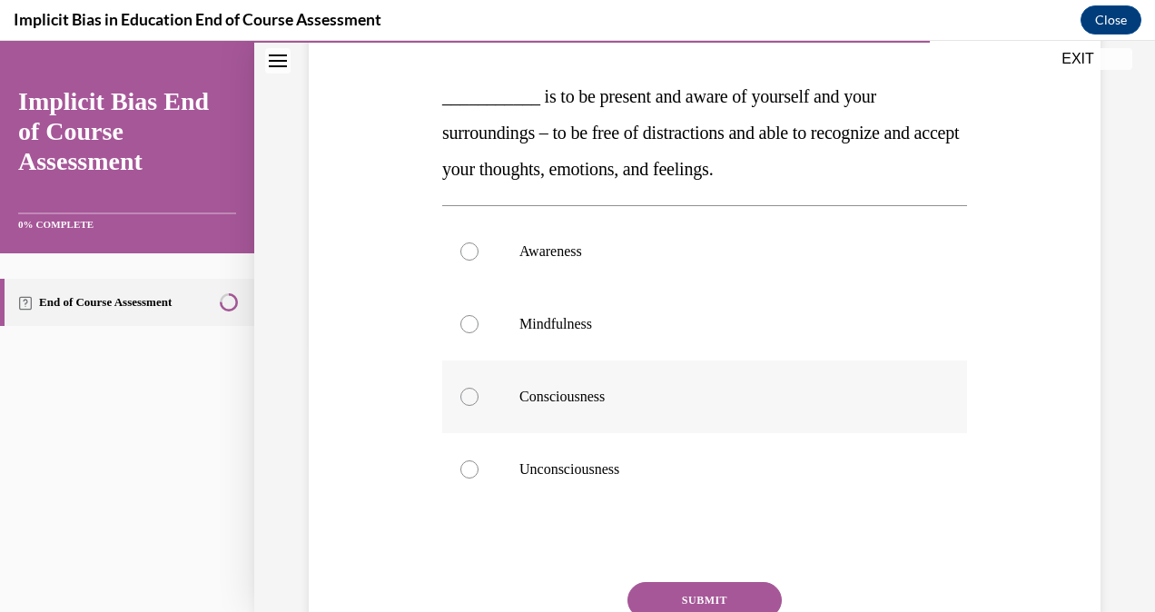
click at [560, 410] on label "Consciousness" at bounding box center [704, 397] width 525 height 73
click at [479, 406] on input "Consciousness" at bounding box center [470, 397] width 18 height 18
radio input "true"
click at [723, 599] on button "SUBMIT" at bounding box center [705, 600] width 154 height 36
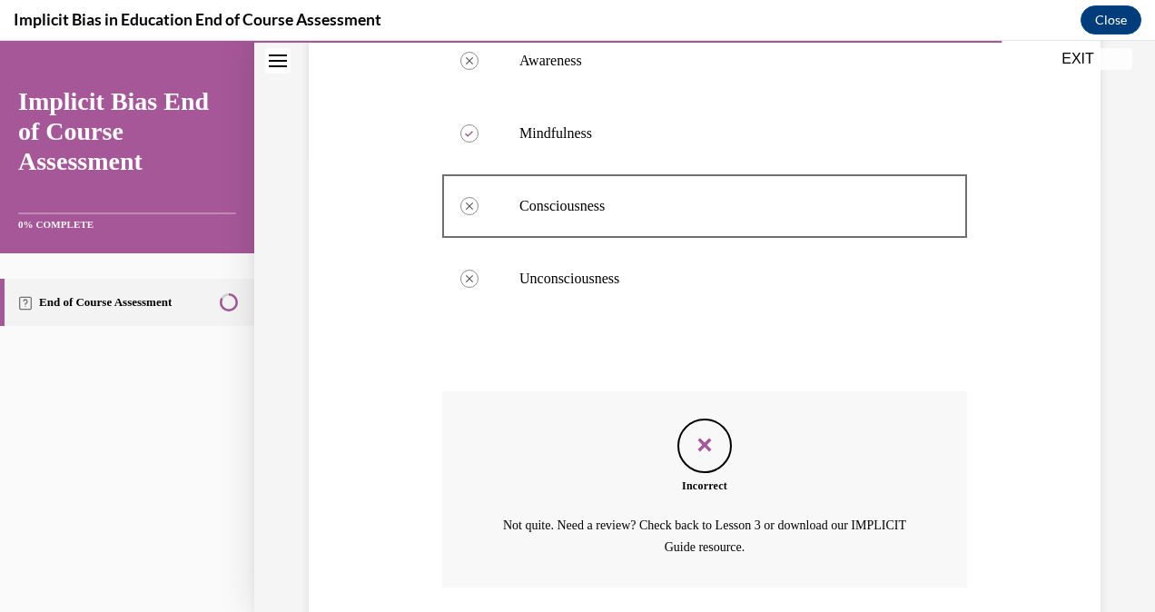
scroll to position [590, 0]
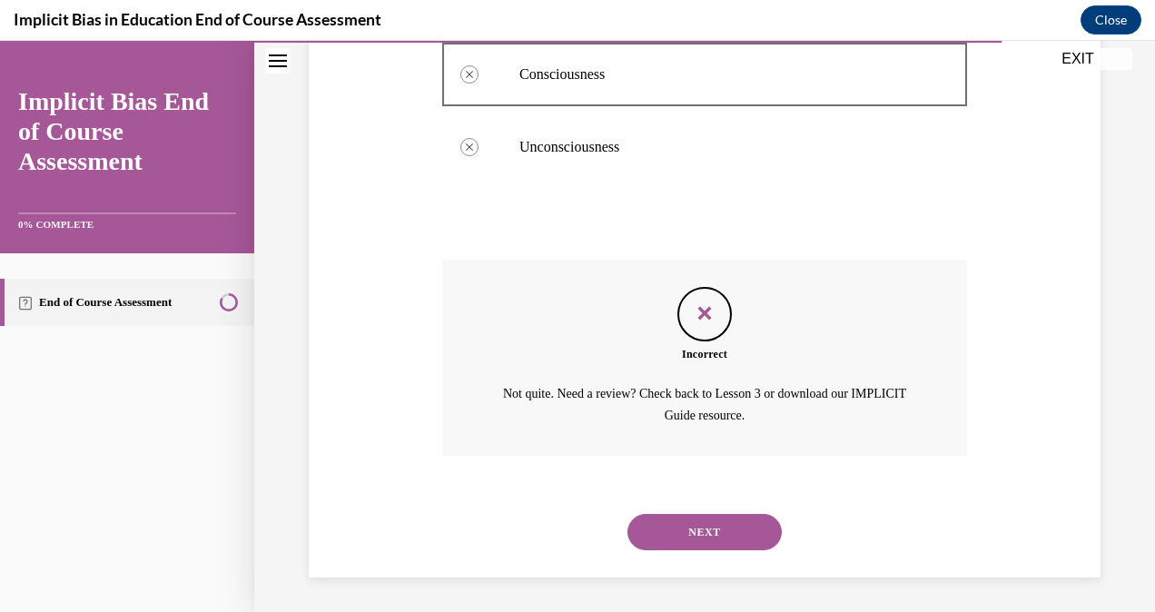
click at [690, 528] on button "NEXT" at bounding box center [705, 532] width 154 height 36
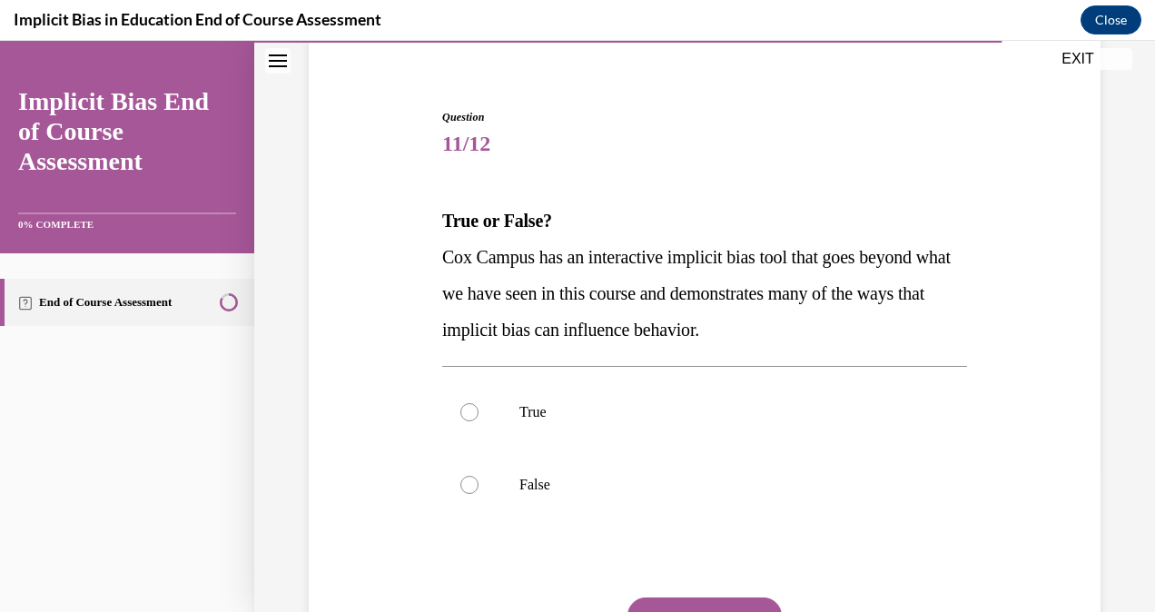
scroll to position [144, 0]
click at [649, 389] on label "True" at bounding box center [704, 411] width 525 height 73
click at [479, 402] on input "True" at bounding box center [470, 411] width 18 height 18
radio input "true"
click at [730, 603] on button "SUBMIT" at bounding box center [705, 615] width 154 height 36
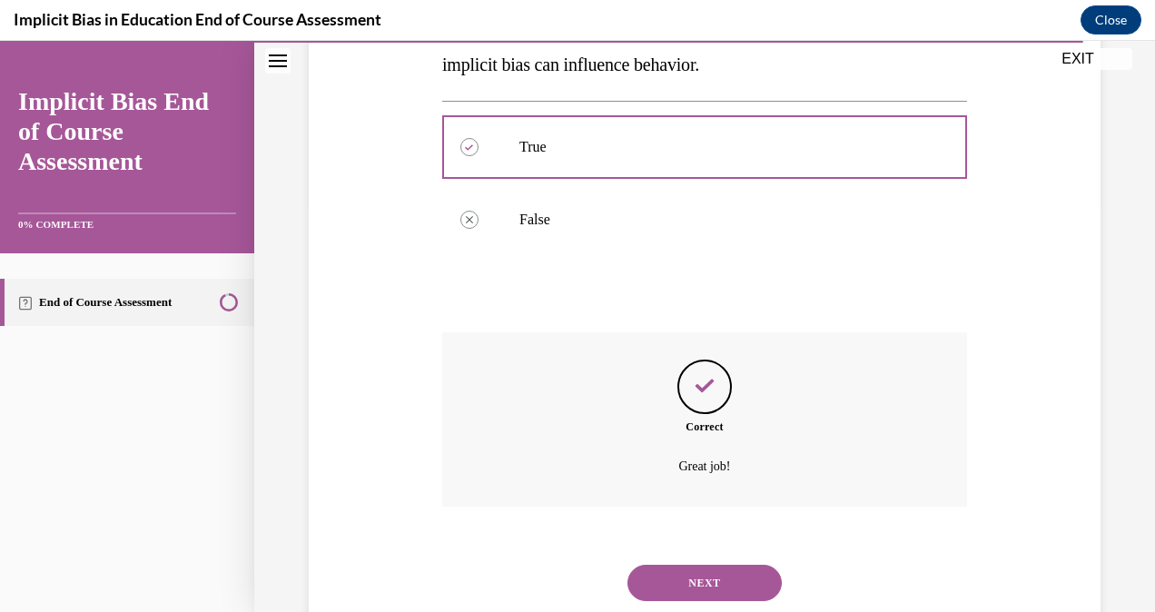
scroll to position [461, 0]
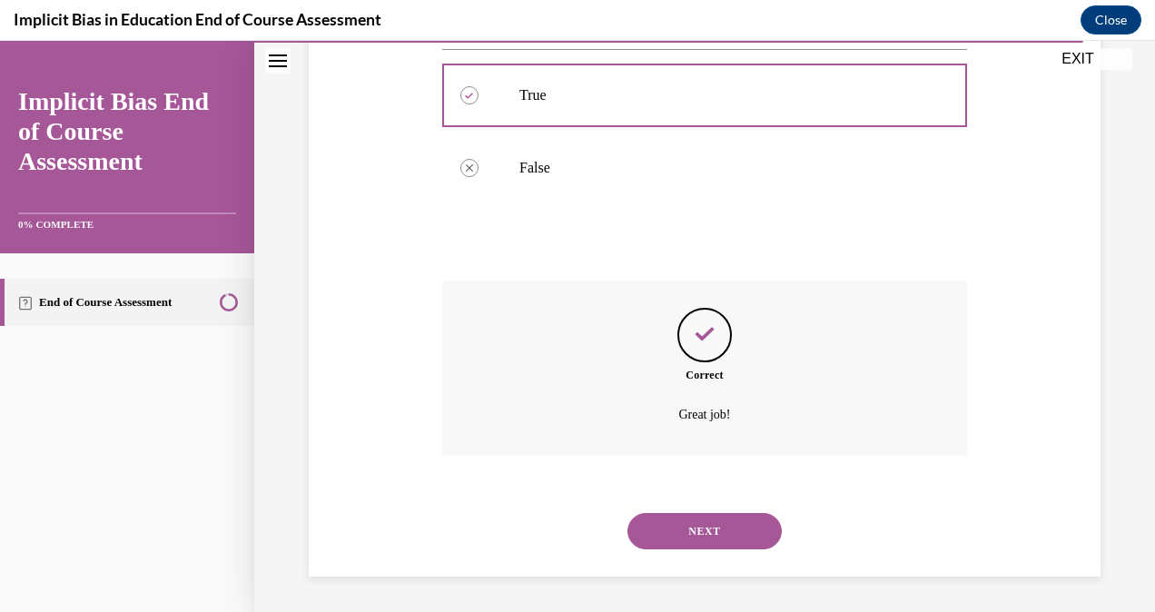
click at [766, 529] on button "NEXT" at bounding box center [705, 531] width 154 height 36
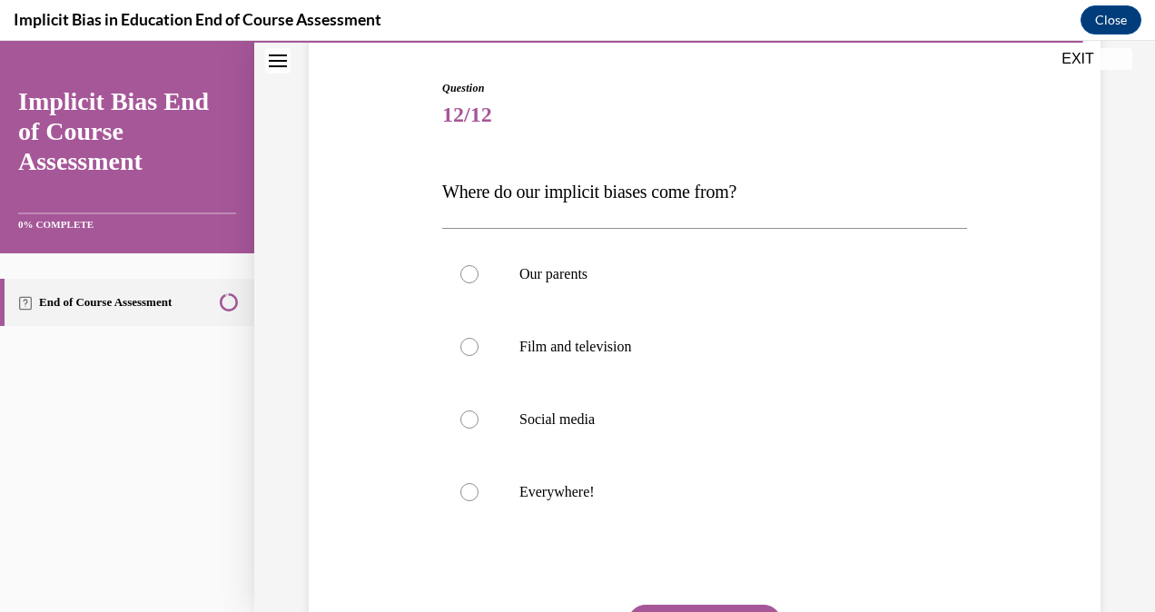
scroll to position [350, 0]
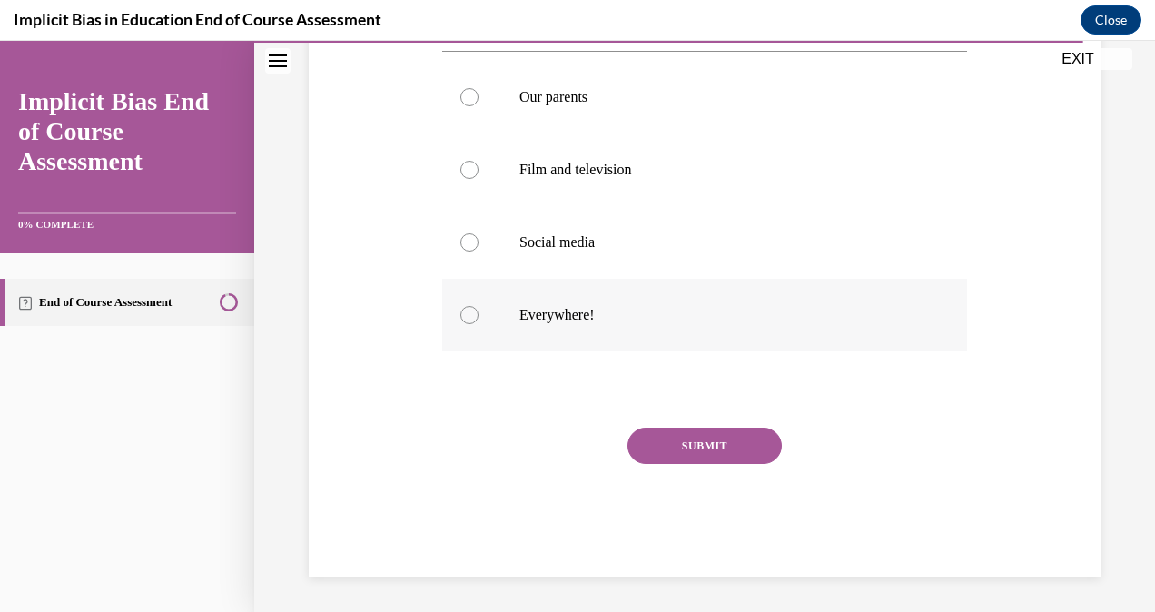
click at [534, 323] on p "Everywhere!" at bounding box center [721, 315] width 402 height 18
click at [479, 323] on input "Everywhere!" at bounding box center [470, 315] width 18 height 18
radio input "true"
click at [694, 432] on button "SUBMIT" at bounding box center [705, 446] width 154 height 36
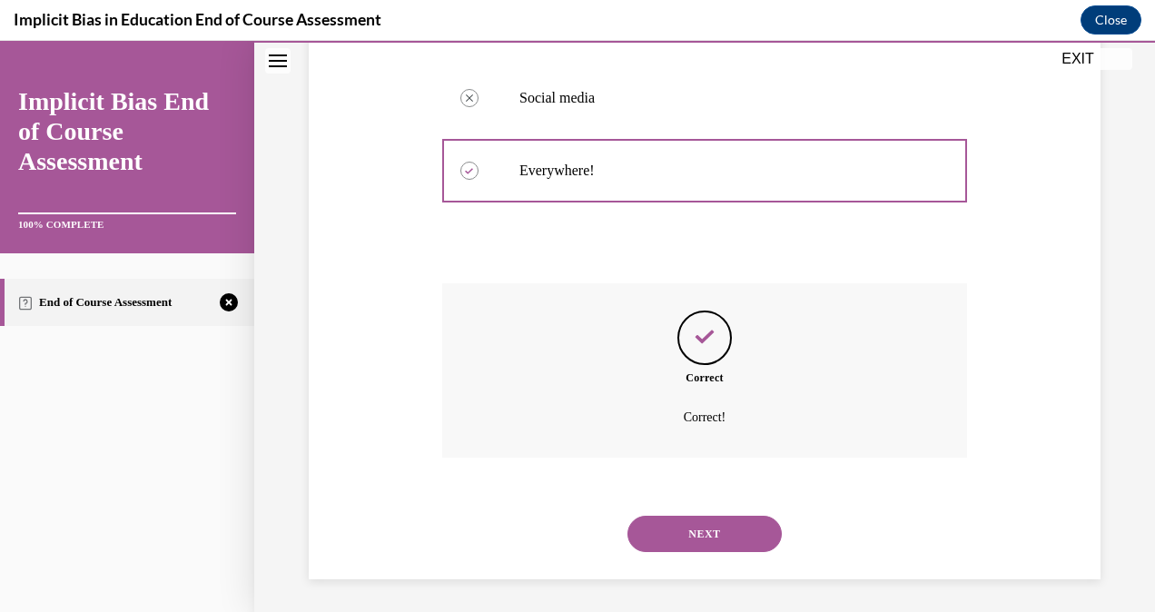
scroll to position [497, 0]
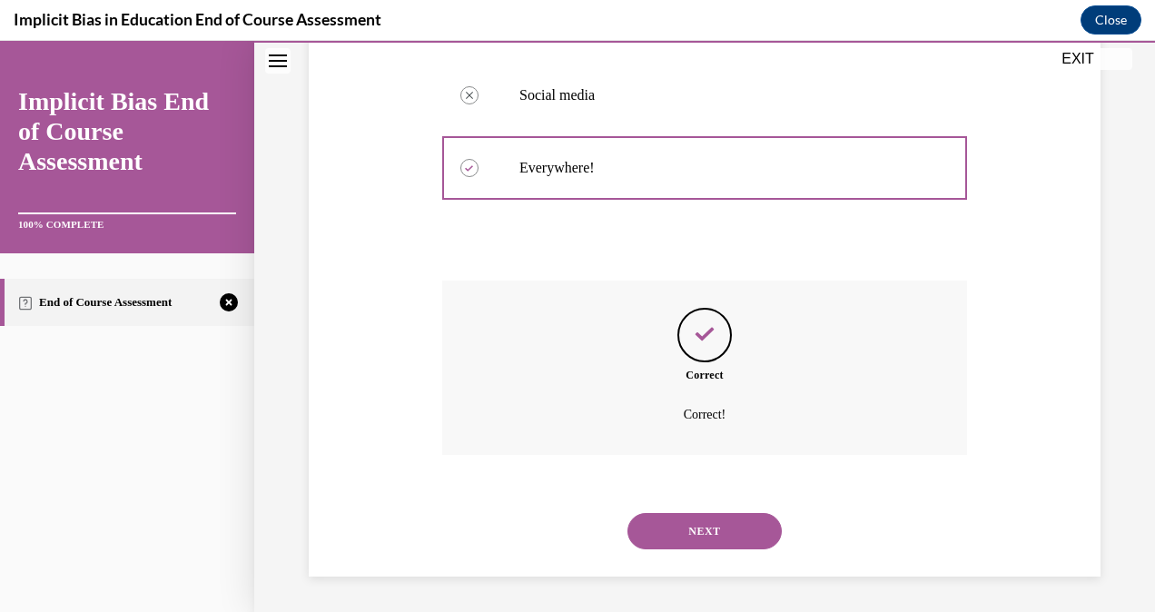
click at [703, 528] on button "NEXT" at bounding box center [705, 531] width 154 height 36
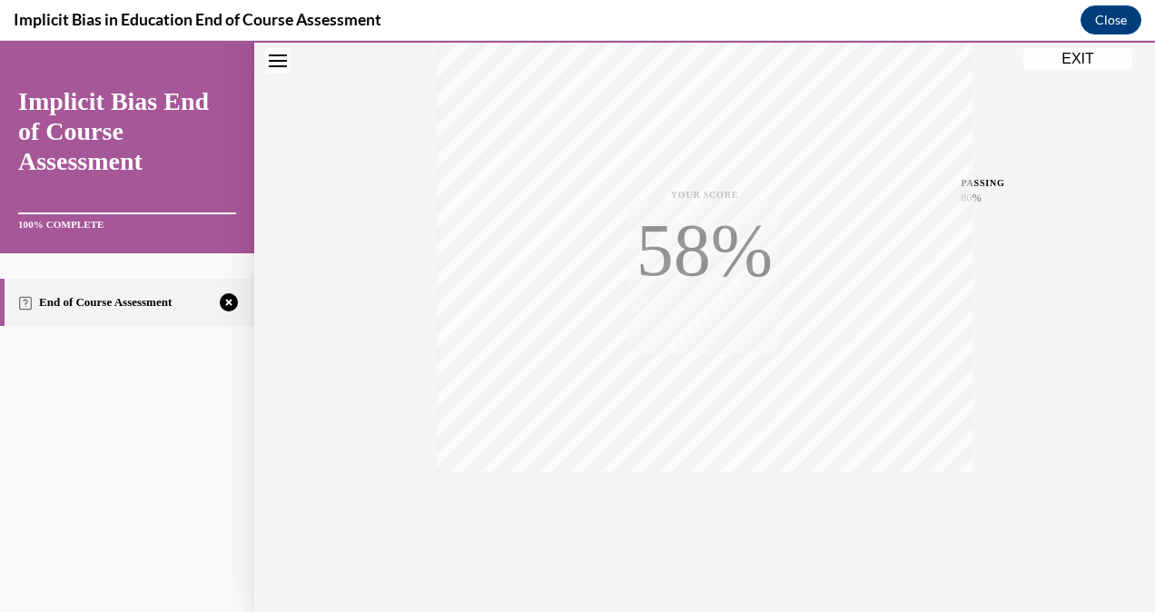
scroll to position [359, 0]
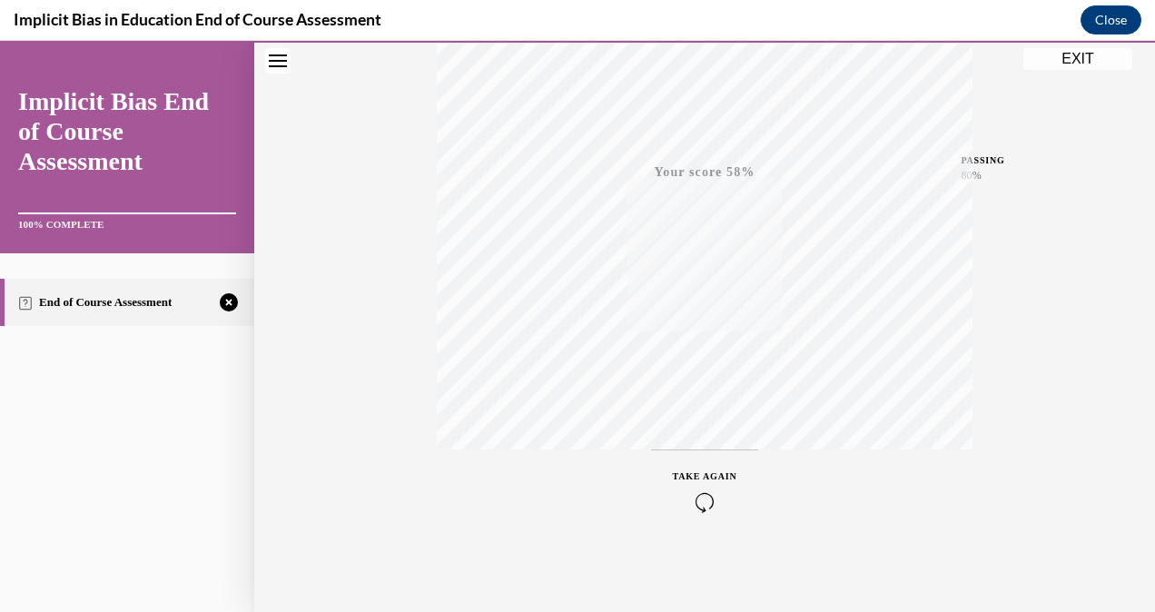
click at [642, 495] on div "TAKE AGAIN" at bounding box center [705, 491] width 536 height 82
click at [721, 483] on div "TAKE AGAIN" at bounding box center [705, 491] width 64 height 43
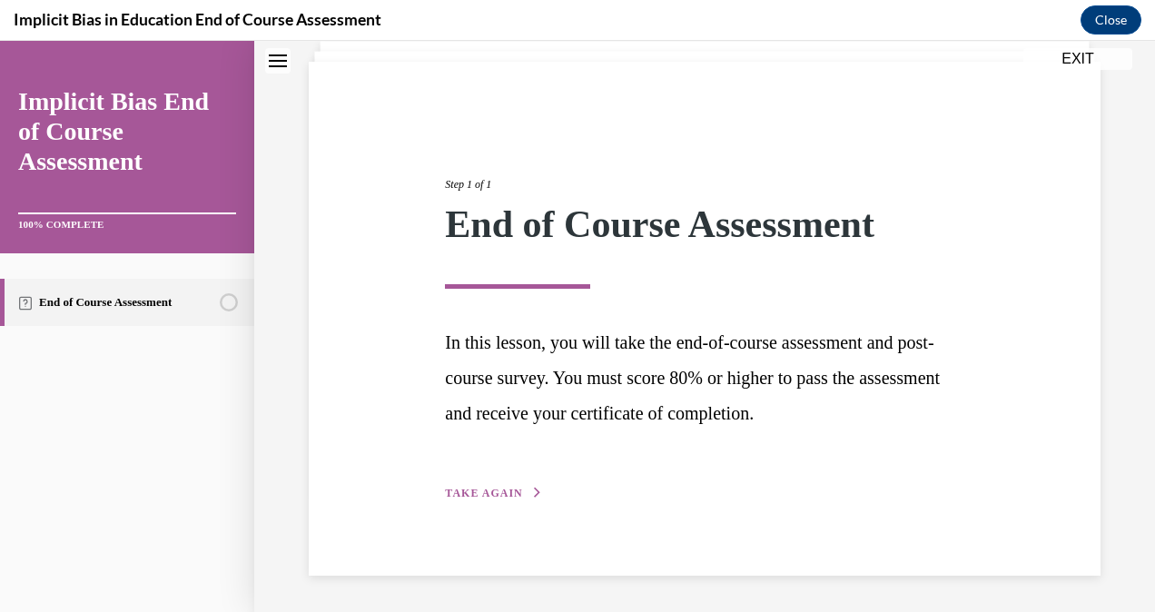
scroll to position [117, 0]
click at [524, 494] on button "TAKE AGAIN" at bounding box center [493, 494] width 97 height 16
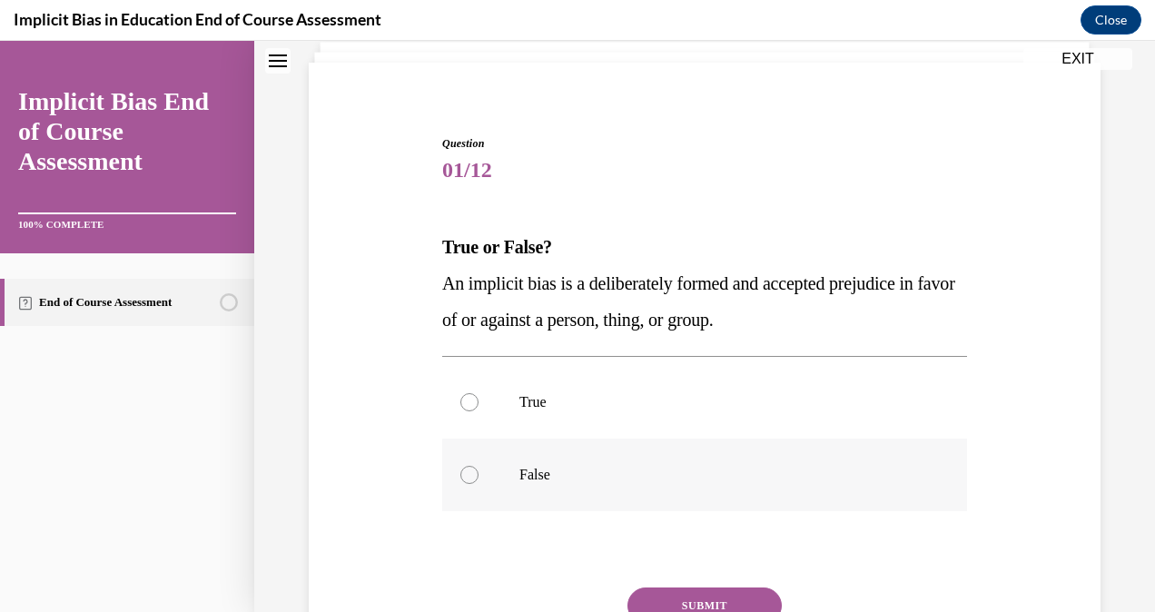
click at [573, 471] on p "False" at bounding box center [721, 475] width 402 height 18
click at [479, 471] on input "False" at bounding box center [470, 475] width 18 height 18
radio input "true"
click at [752, 588] on button "SUBMIT" at bounding box center [705, 606] width 154 height 36
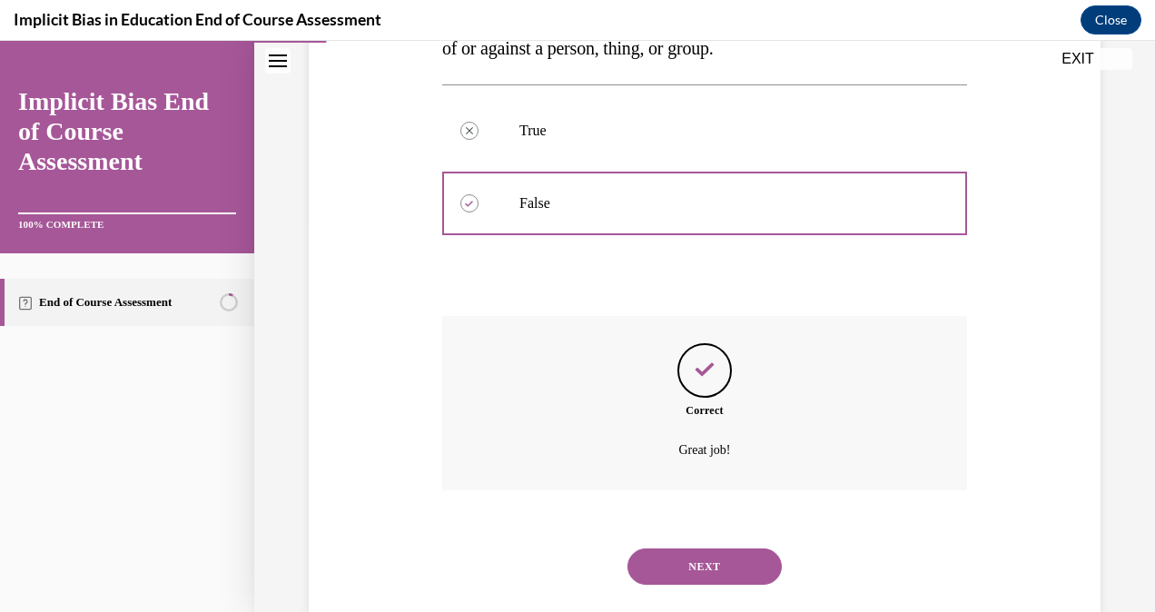
scroll to position [424, 0]
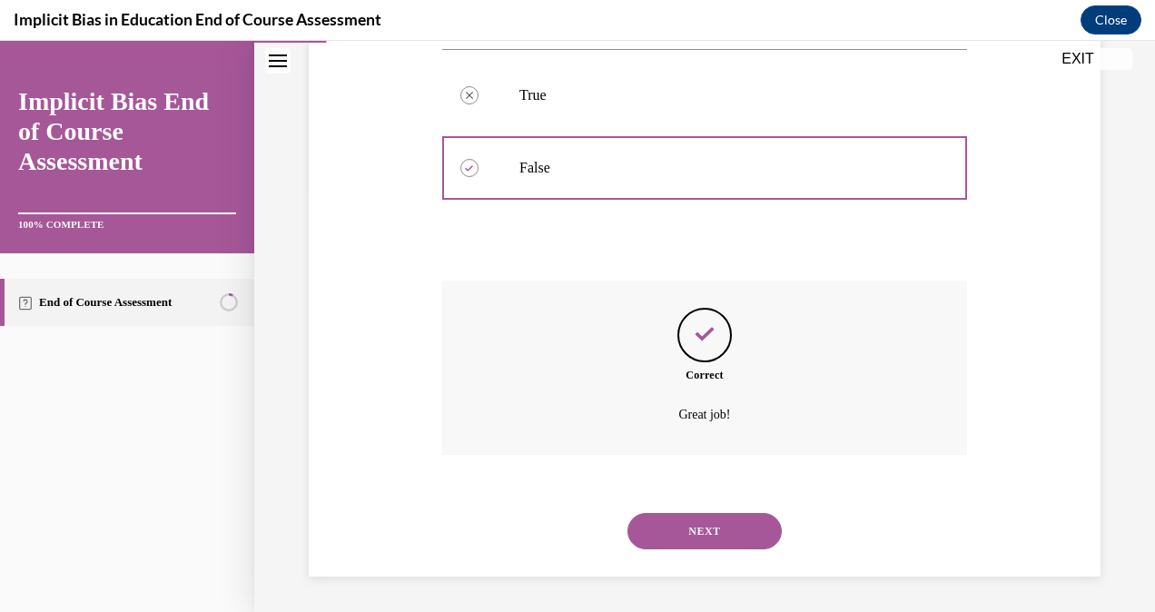
click at [722, 538] on button "NEXT" at bounding box center [705, 531] width 154 height 36
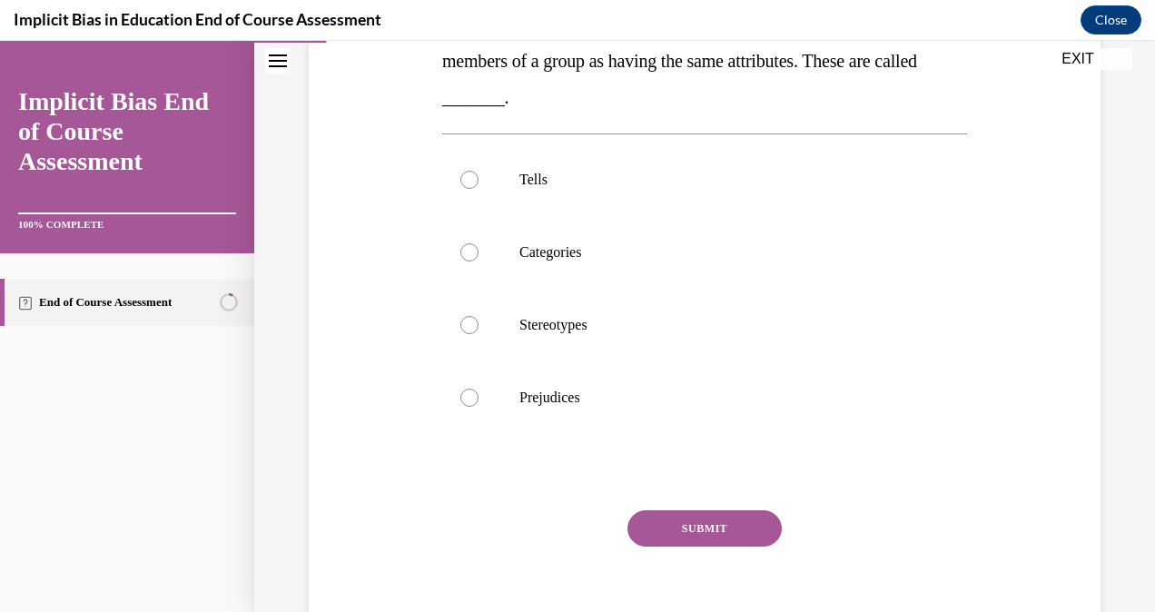
scroll to position [365, 0]
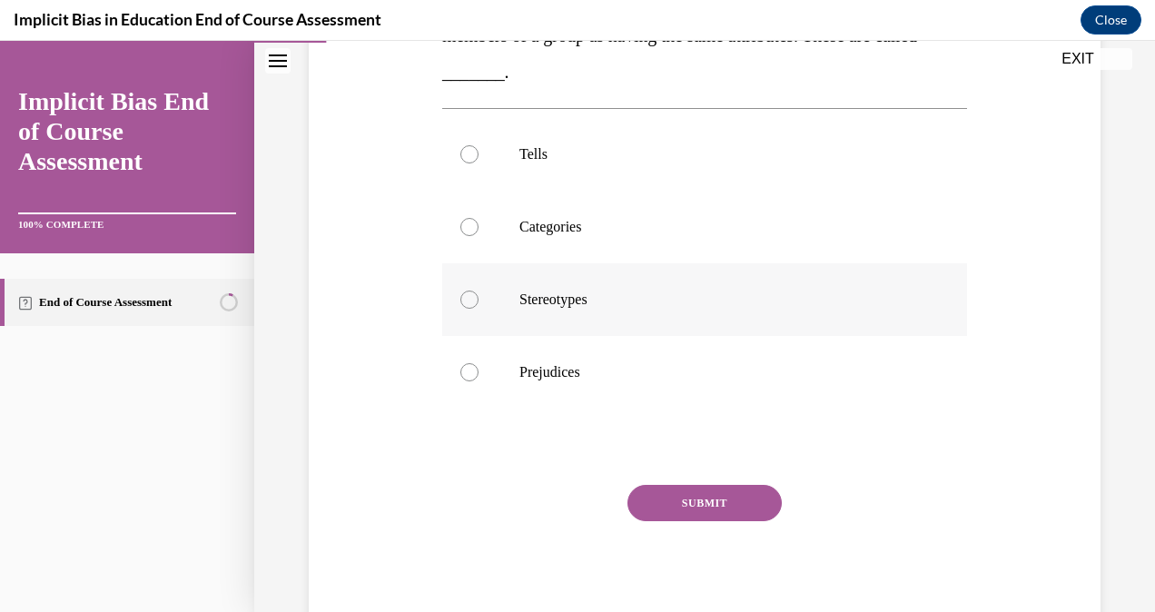
click at [493, 300] on label "Stereotypes" at bounding box center [704, 299] width 525 height 73
click at [479, 300] on input "Stereotypes" at bounding box center [470, 300] width 18 height 18
radio input "true"
click at [742, 520] on button "SUBMIT" at bounding box center [705, 503] width 154 height 36
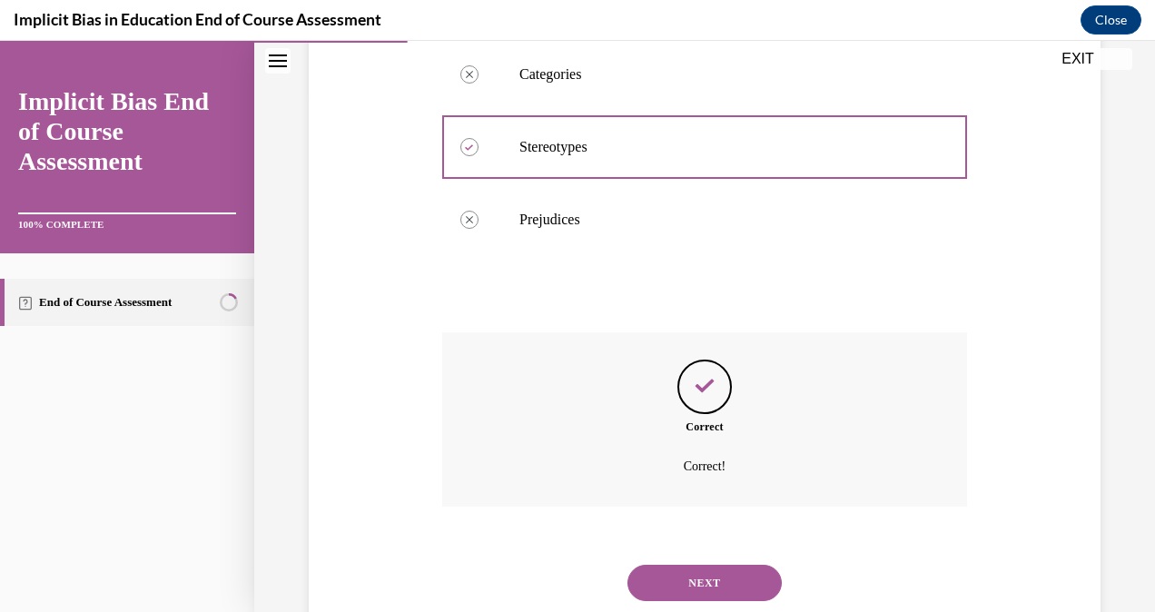
scroll to position [570, 0]
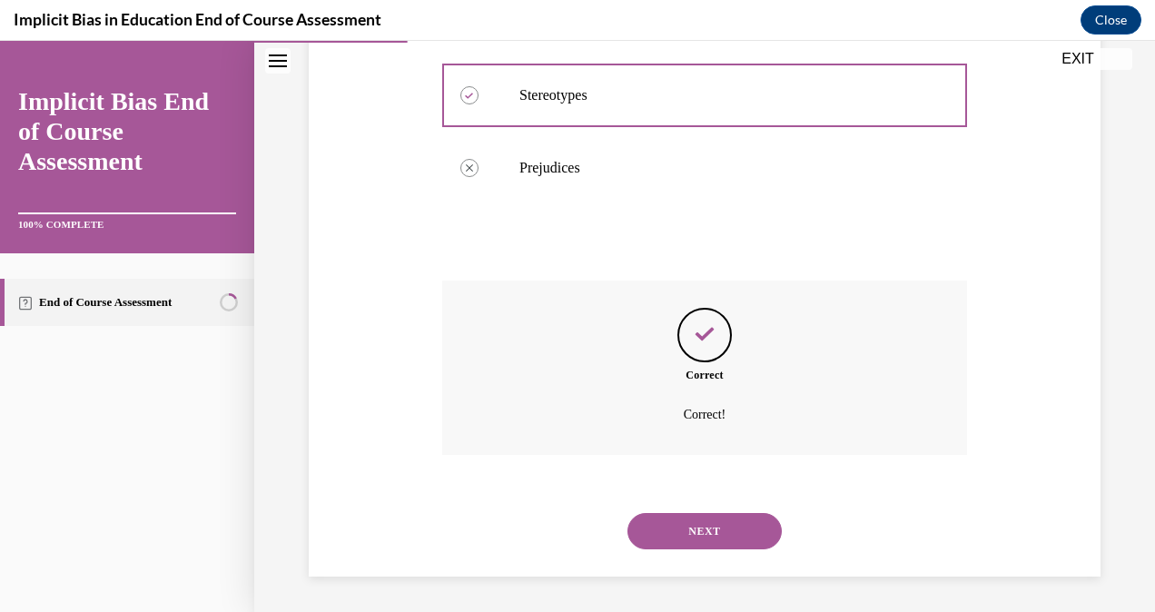
click at [780, 501] on div "NEXT" at bounding box center [704, 531] width 525 height 73
click at [738, 541] on button "NEXT" at bounding box center [705, 531] width 154 height 36
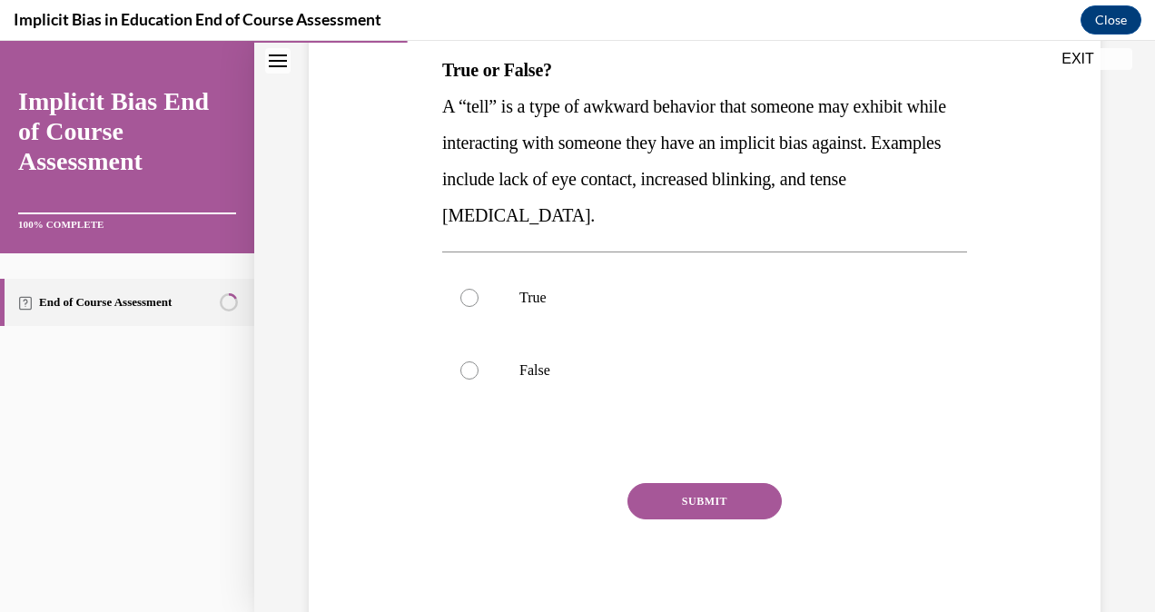
scroll to position [294, 0]
click at [619, 376] on p "False" at bounding box center [721, 371] width 402 height 18
click at [479, 376] on input "False" at bounding box center [470, 371] width 18 height 18
radio input "true"
click at [679, 511] on button "SUBMIT" at bounding box center [705, 501] width 154 height 36
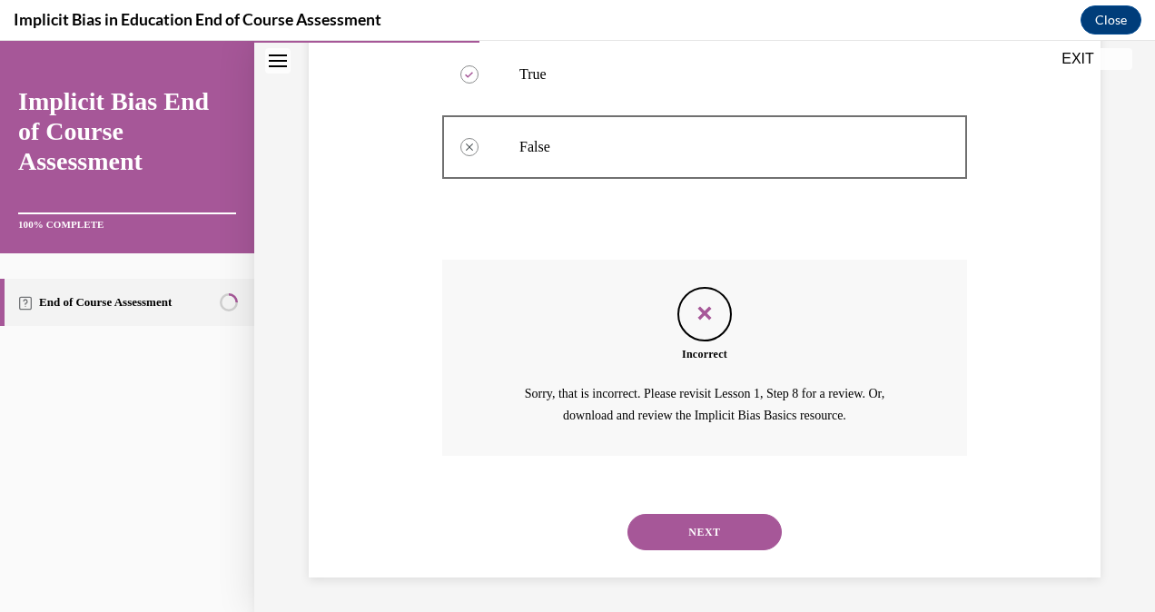
scroll to position [518, 0]
click at [745, 550] on div "NEXT" at bounding box center [704, 532] width 525 height 73
click at [740, 516] on button "NEXT" at bounding box center [705, 532] width 154 height 36
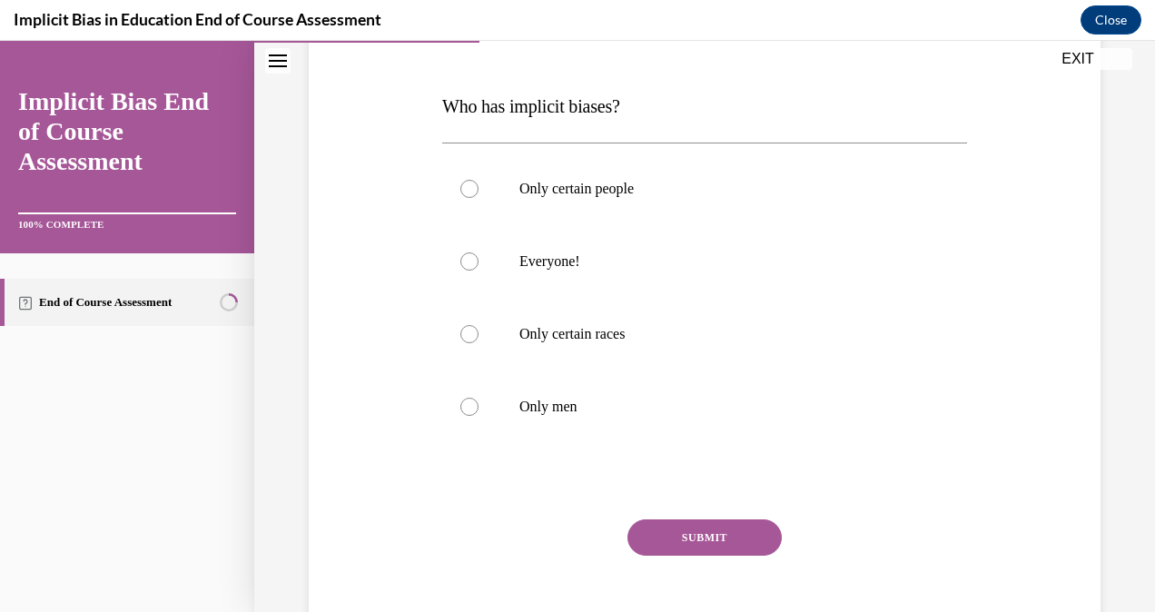
scroll to position [287, 0]
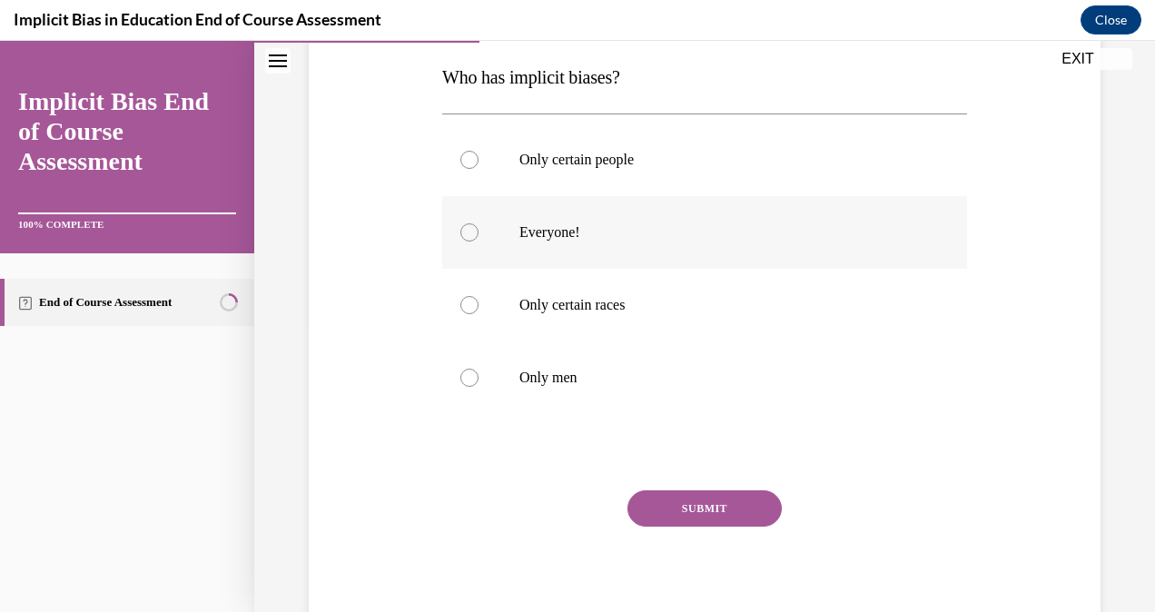
click at [558, 238] on p "Everyone!" at bounding box center [721, 232] width 402 height 18
click at [479, 238] on input "Everyone!" at bounding box center [470, 232] width 18 height 18
radio input "true"
click at [716, 509] on button "SUBMIT" at bounding box center [705, 508] width 154 height 36
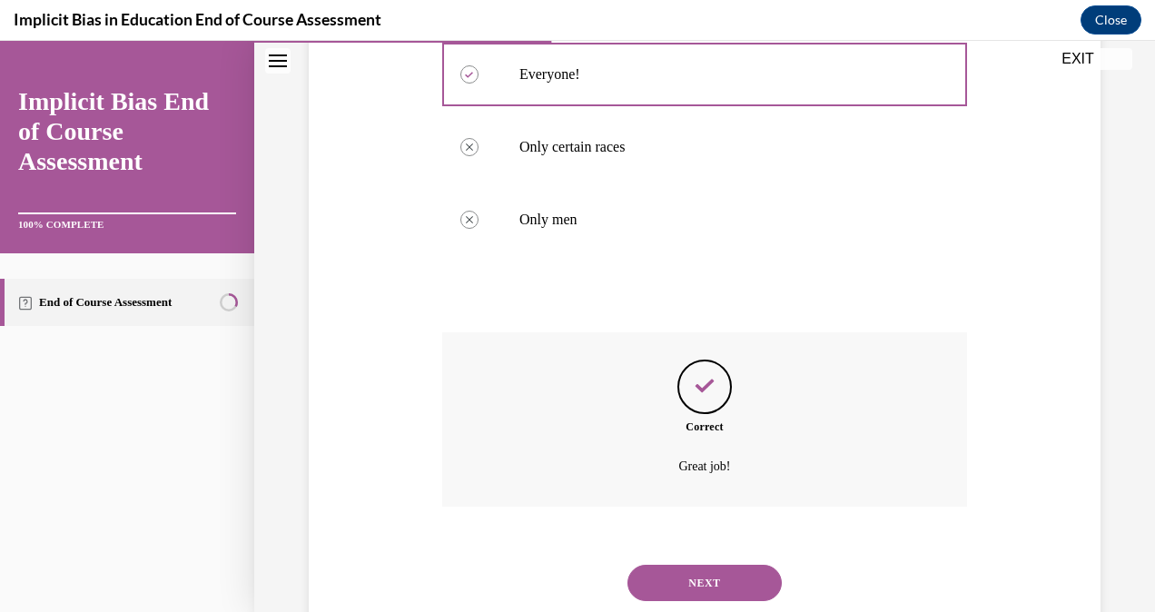
scroll to position [497, 0]
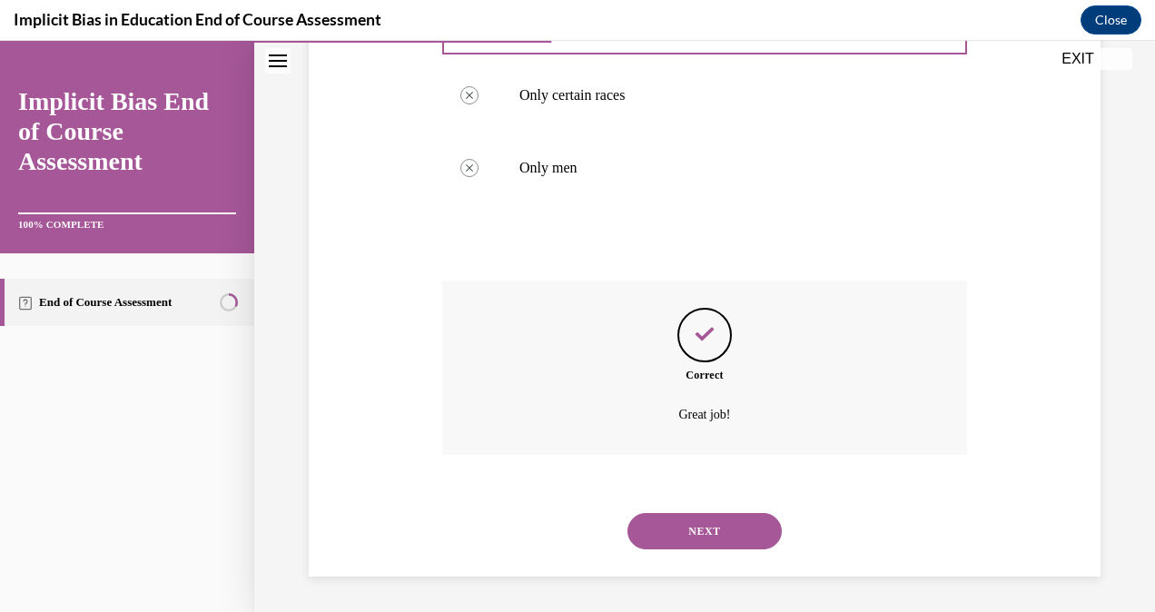
click at [727, 523] on button "NEXT" at bounding box center [705, 531] width 154 height 36
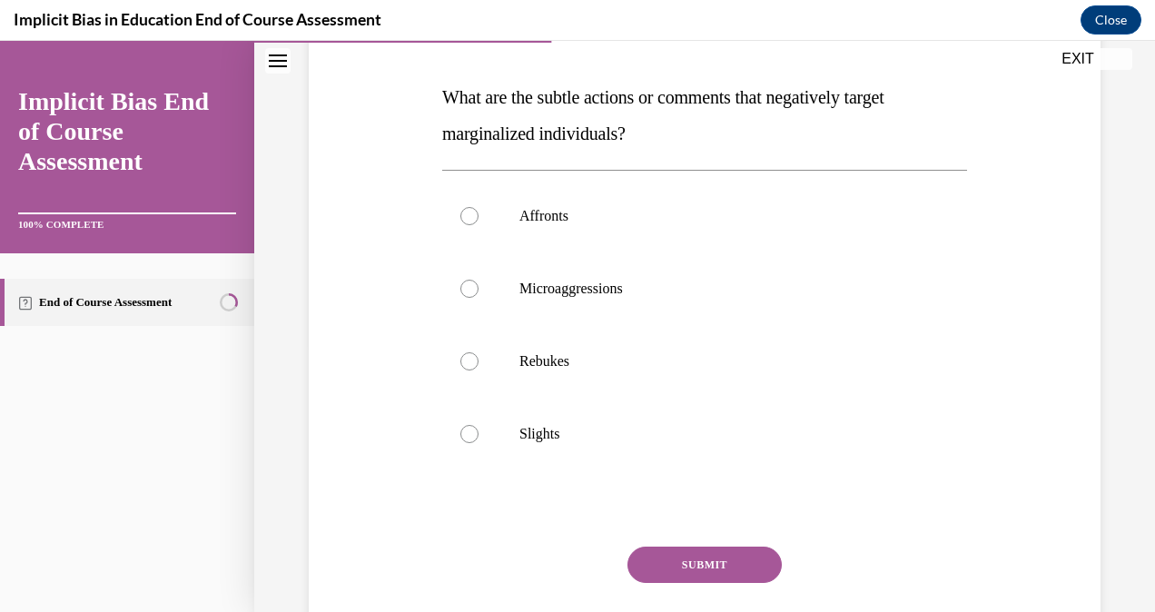
scroll to position [275, 0]
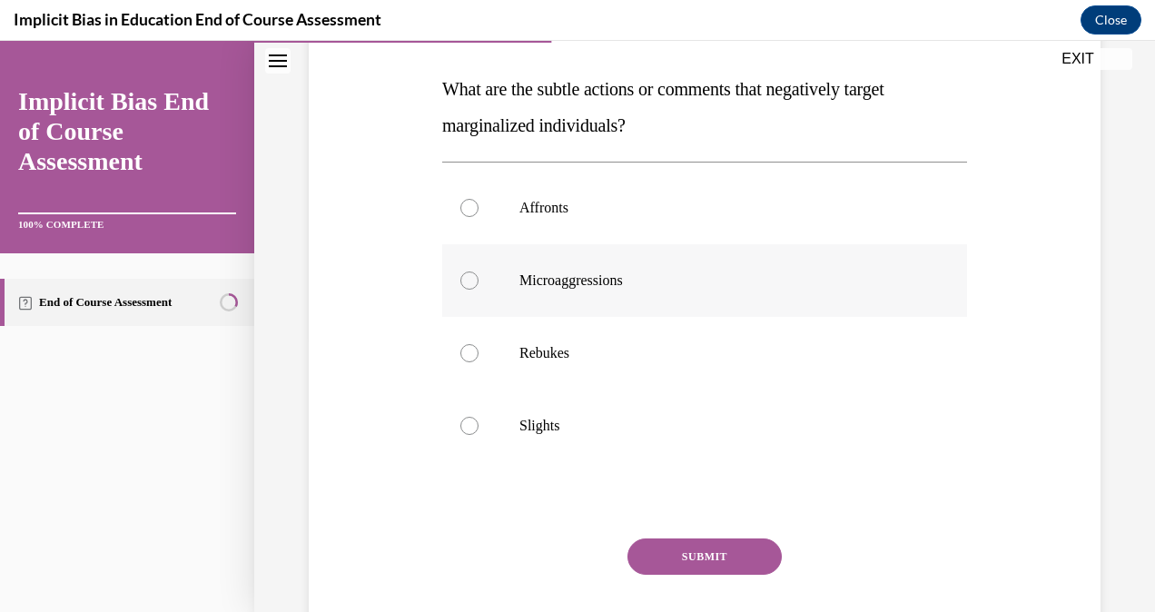
click at [523, 268] on label "Microaggressions" at bounding box center [704, 280] width 525 height 73
click at [479, 272] on input "Microaggressions" at bounding box center [470, 281] width 18 height 18
radio input "true"
click at [698, 533] on div "Question 05/12 What are the subtle actions or comments that negatively target m…" at bounding box center [704, 332] width 525 height 710
click at [704, 561] on button "SUBMIT" at bounding box center [705, 557] width 154 height 36
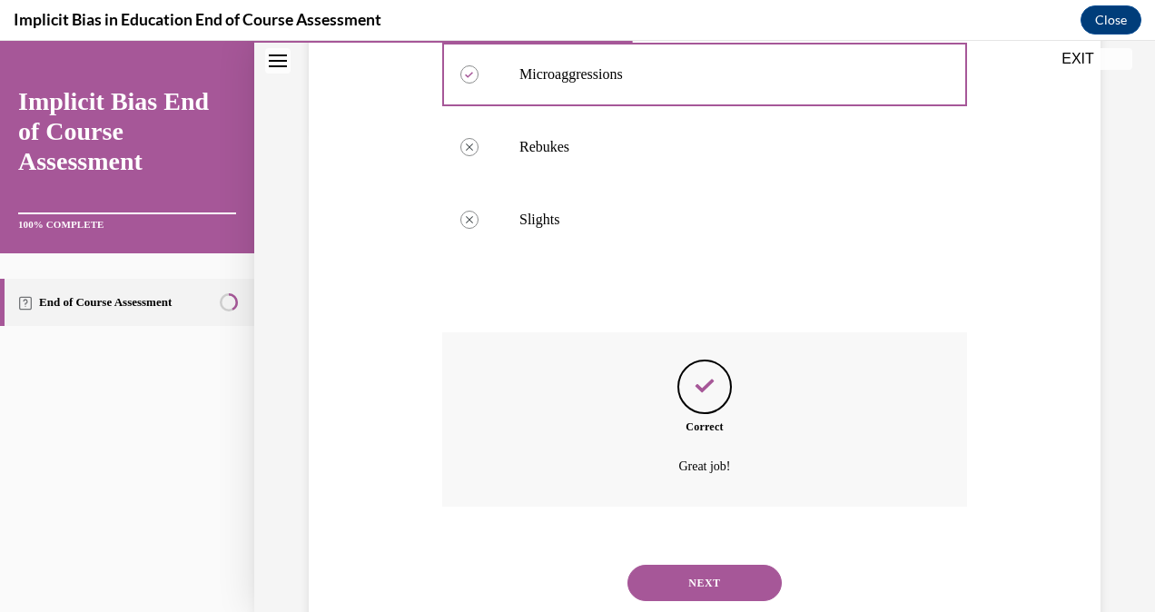
scroll to position [533, 0]
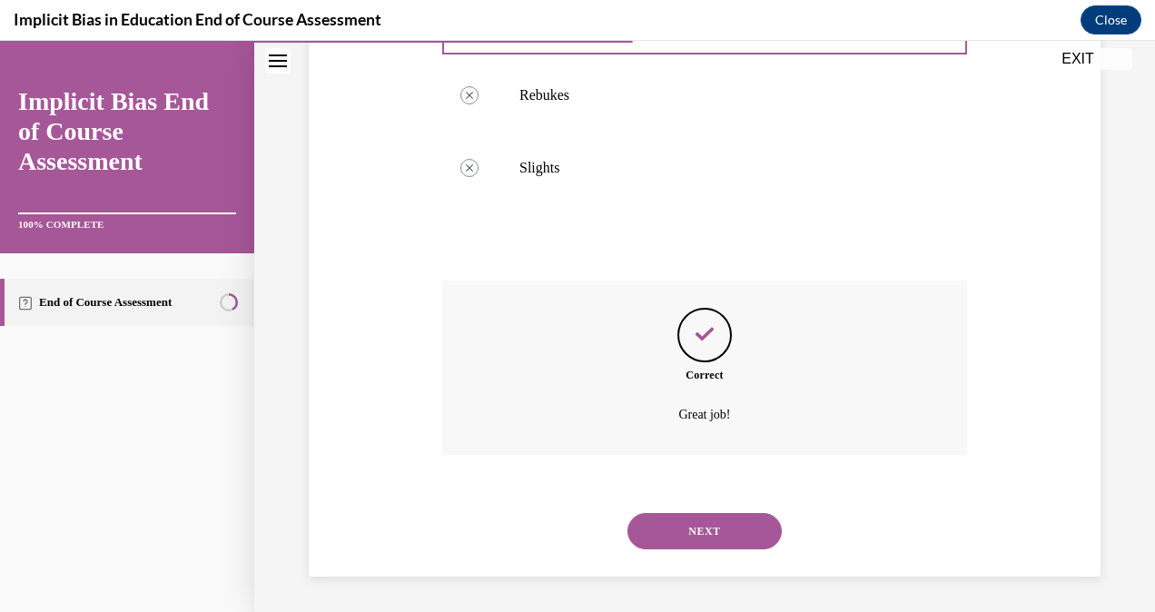
click at [697, 545] on button "NEXT" at bounding box center [705, 531] width 154 height 36
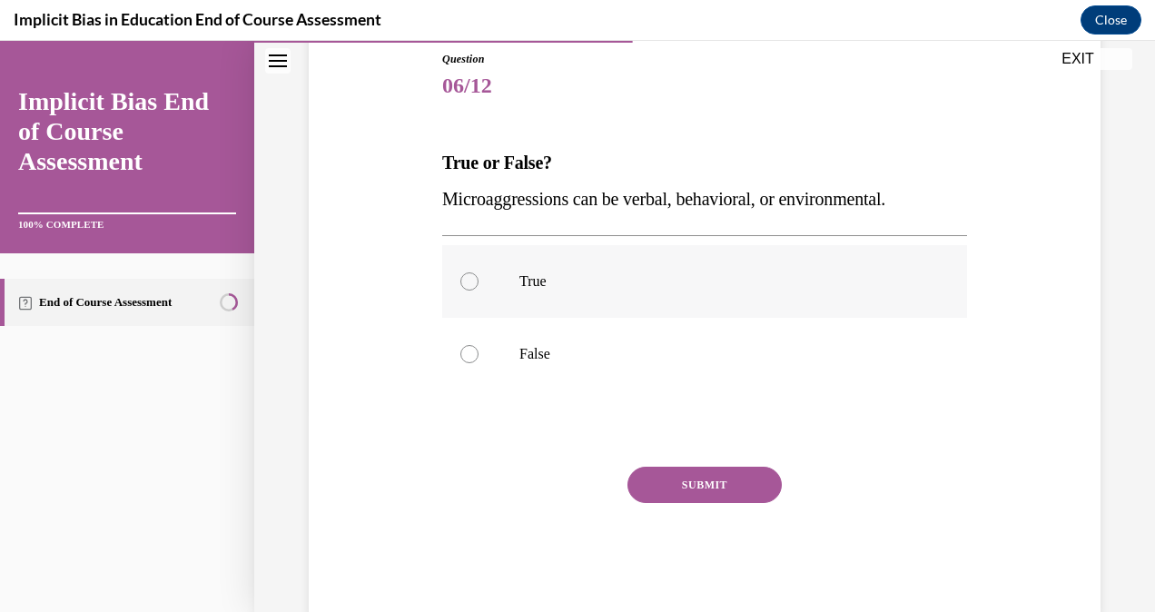
click at [582, 285] on p "True" at bounding box center [721, 281] width 402 height 18
click at [479, 285] on input "True" at bounding box center [470, 281] width 18 height 18
radio input "true"
click at [713, 502] on button "SUBMIT" at bounding box center [705, 485] width 154 height 36
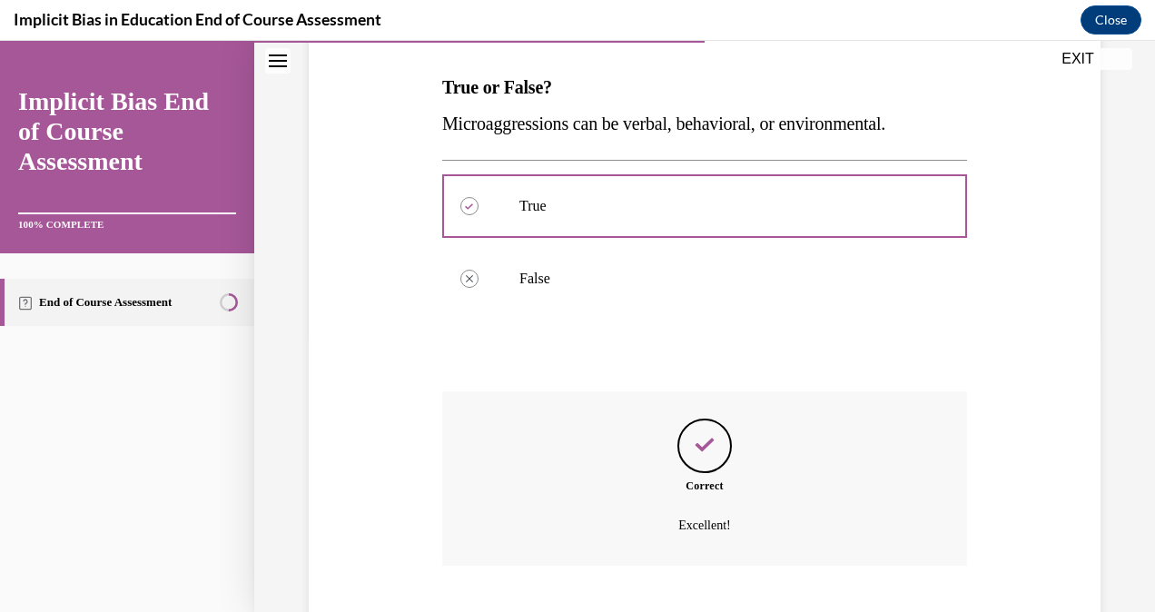
scroll to position [388, 0]
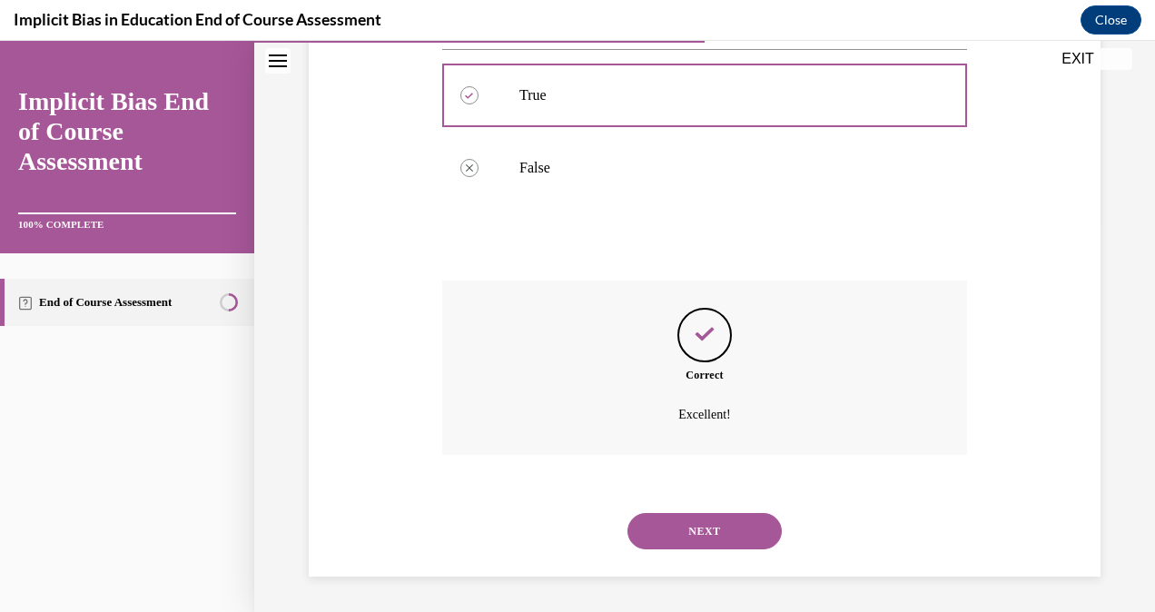
click at [722, 543] on button "NEXT" at bounding box center [705, 531] width 154 height 36
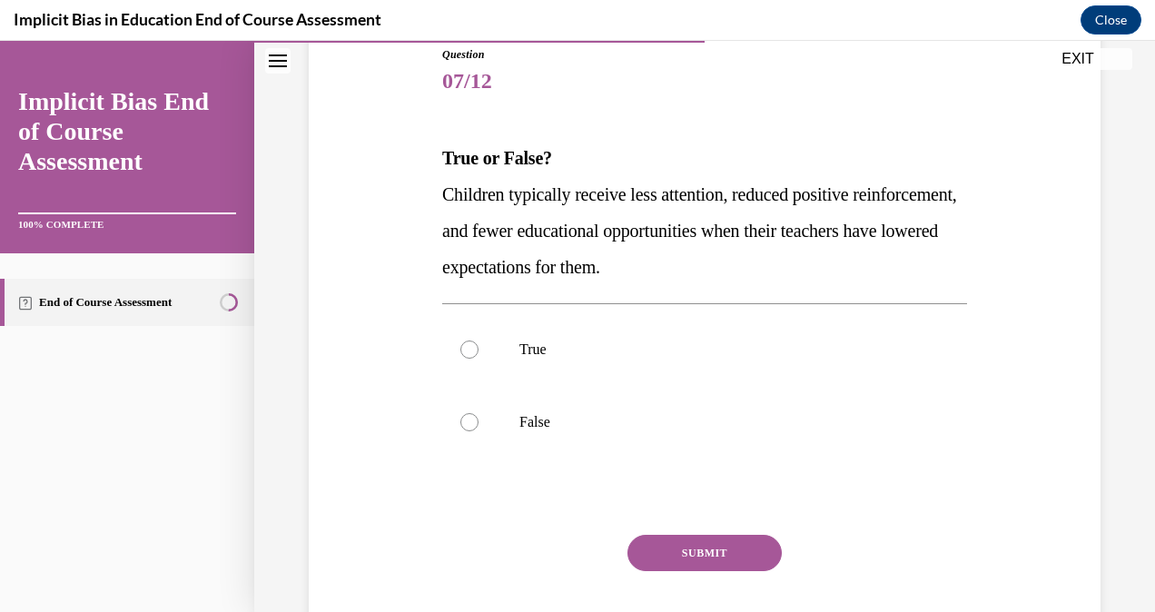
scroll to position [223, 0]
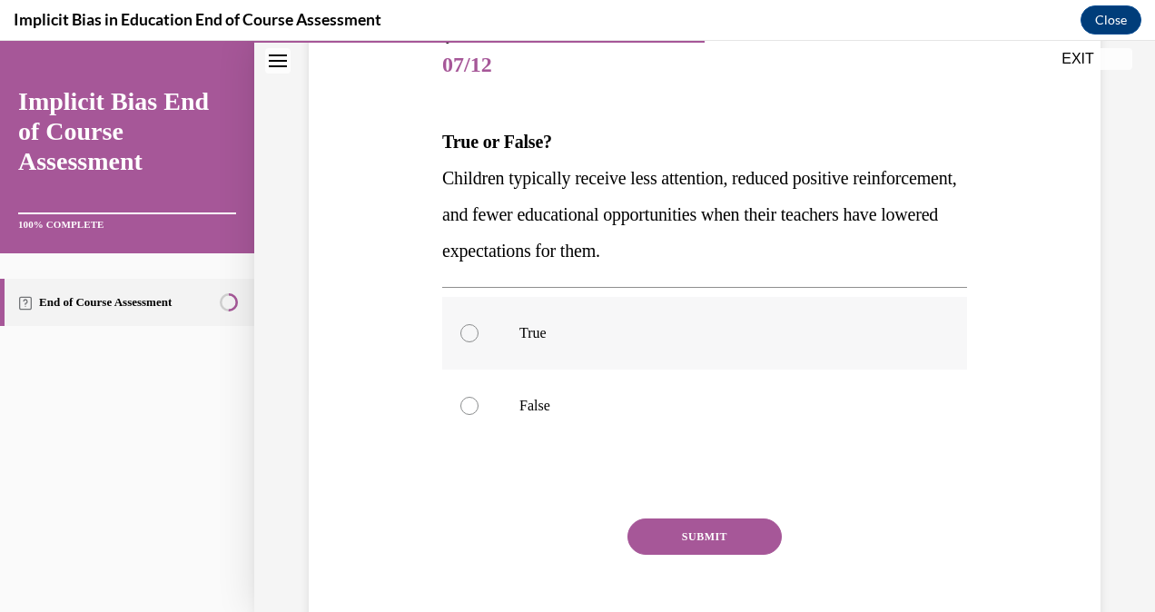
click at [538, 343] on label "True" at bounding box center [704, 333] width 525 height 73
click at [479, 342] on input "True" at bounding box center [470, 333] width 18 height 18
radio input "true"
click at [718, 521] on button "SUBMIT" at bounding box center [705, 537] width 154 height 36
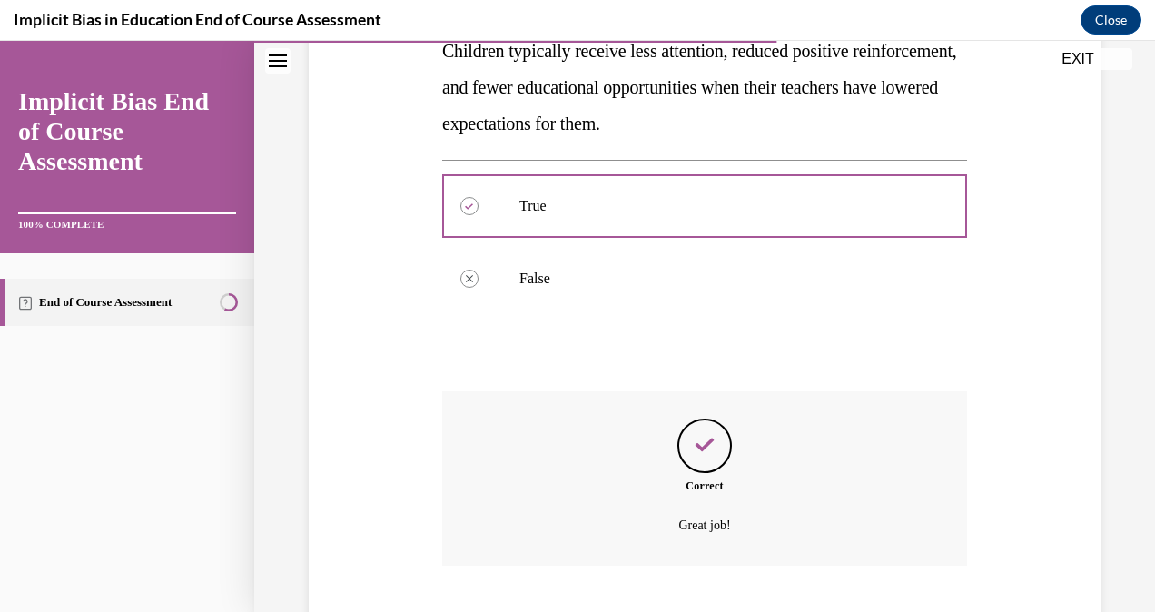
scroll to position [461, 0]
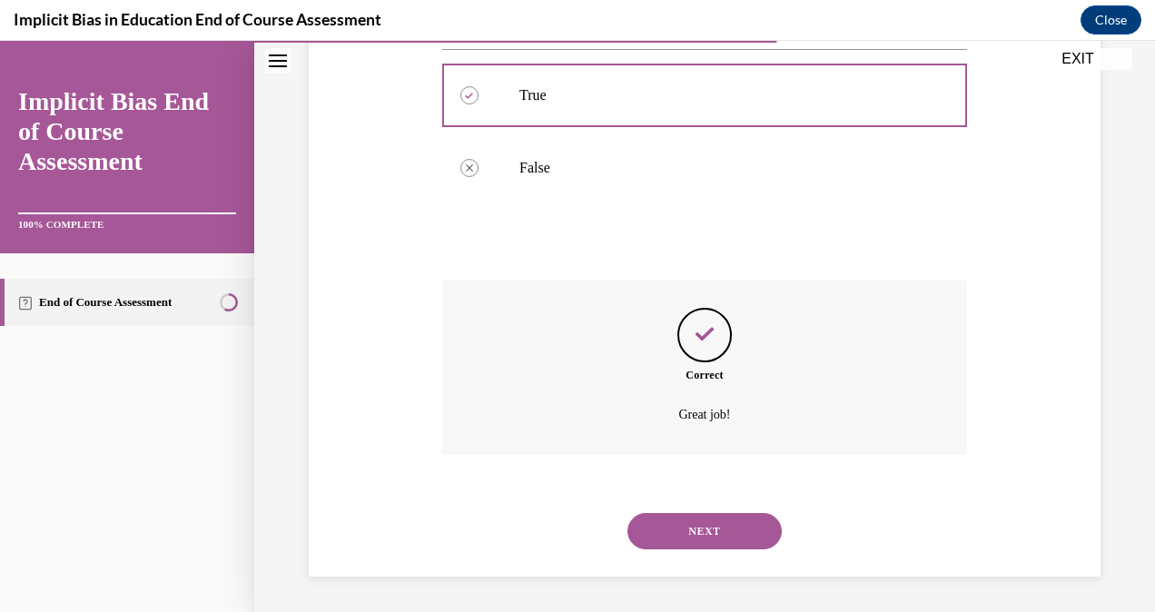
click at [721, 505] on div "NEXT" at bounding box center [704, 531] width 525 height 73
click at [732, 530] on button "NEXT" at bounding box center [705, 531] width 154 height 36
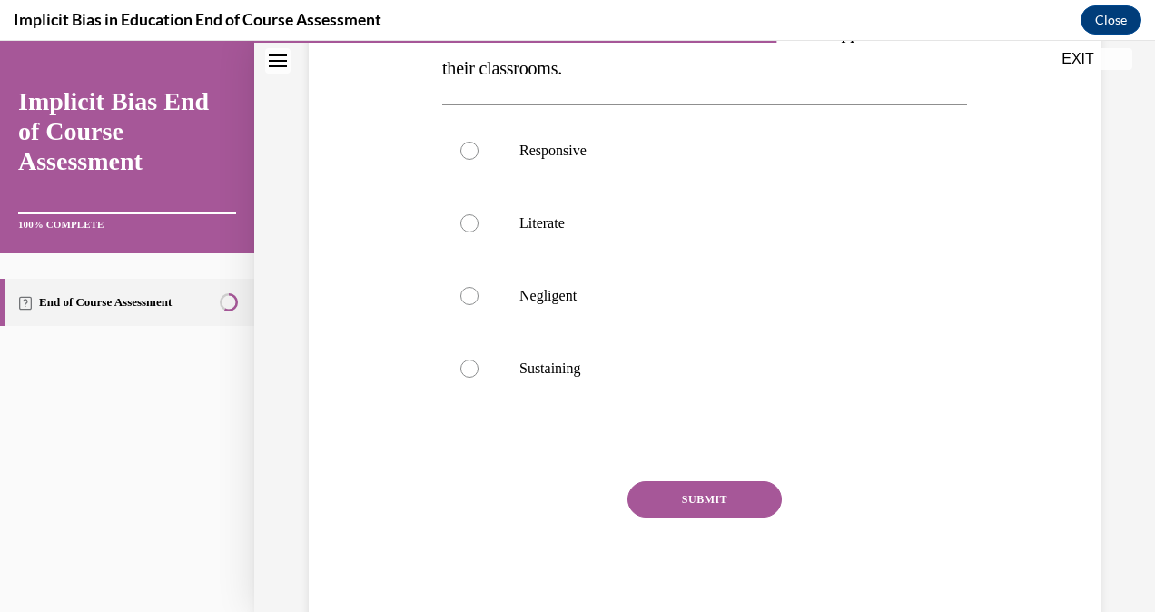
scroll to position [371, 0]
click at [547, 160] on label "Responsive" at bounding box center [704, 149] width 525 height 73
click at [479, 158] on input "Responsive" at bounding box center [470, 149] width 18 height 18
radio input "true"
click at [667, 503] on button "SUBMIT" at bounding box center [705, 498] width 154 height 36
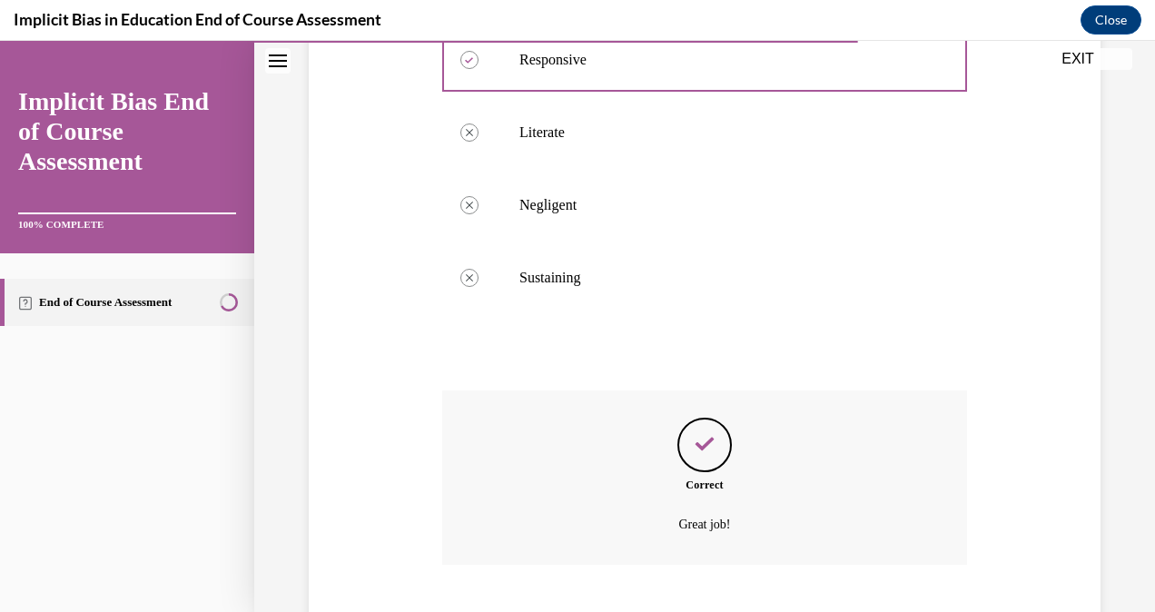
scroll to position [570, 0]
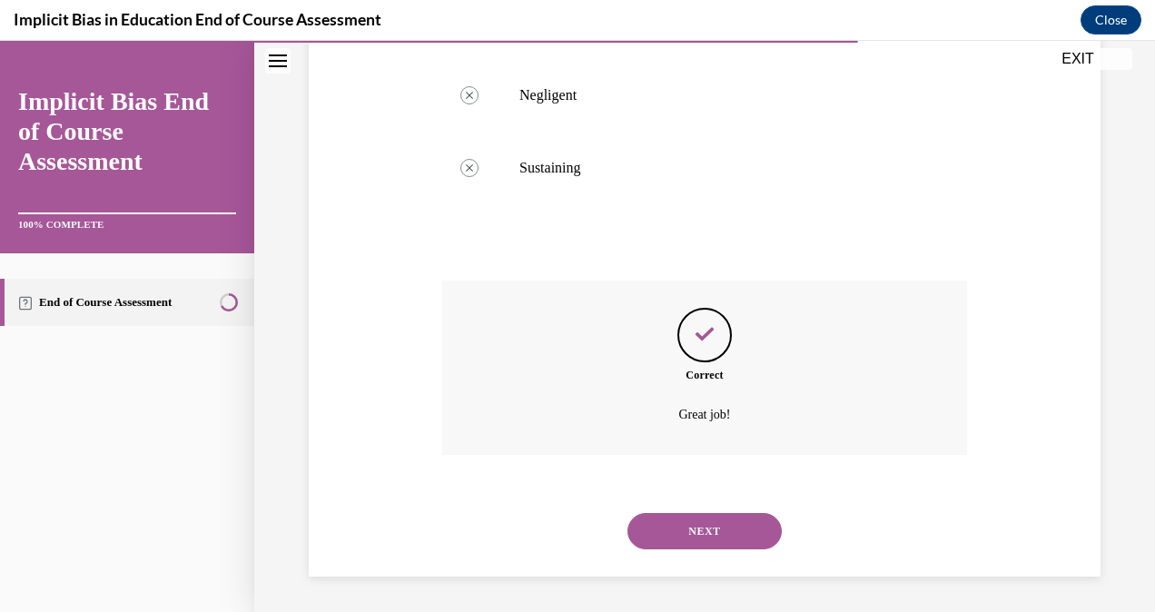
click at [741, 530] on button "NEXT" at bounding box center [705, 531] width 154 height 36
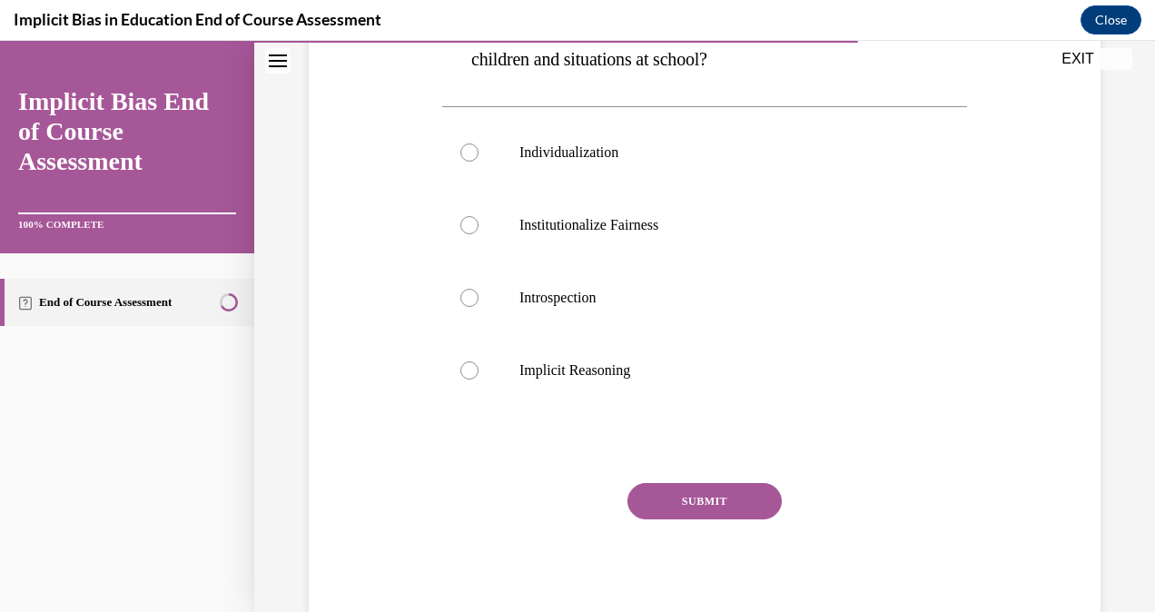
scroll to position [530, 0]
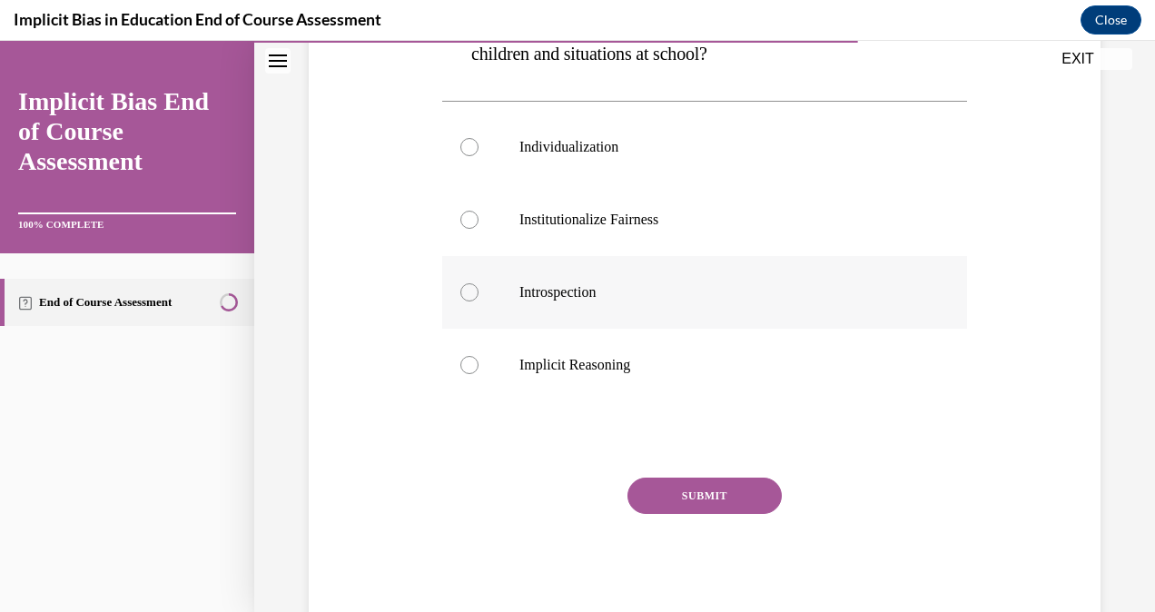
click at [563, 283] on p "Introspection" at bounding box center [721, 292] width 402 height 18
click at [479, 283] on input "Introspection" at bounding box center [470, 292] width 18 height 18
radio input "true"
click at [708, 483] on button "SUBMIT" at bounding box center [705, 496] width 154 height 36
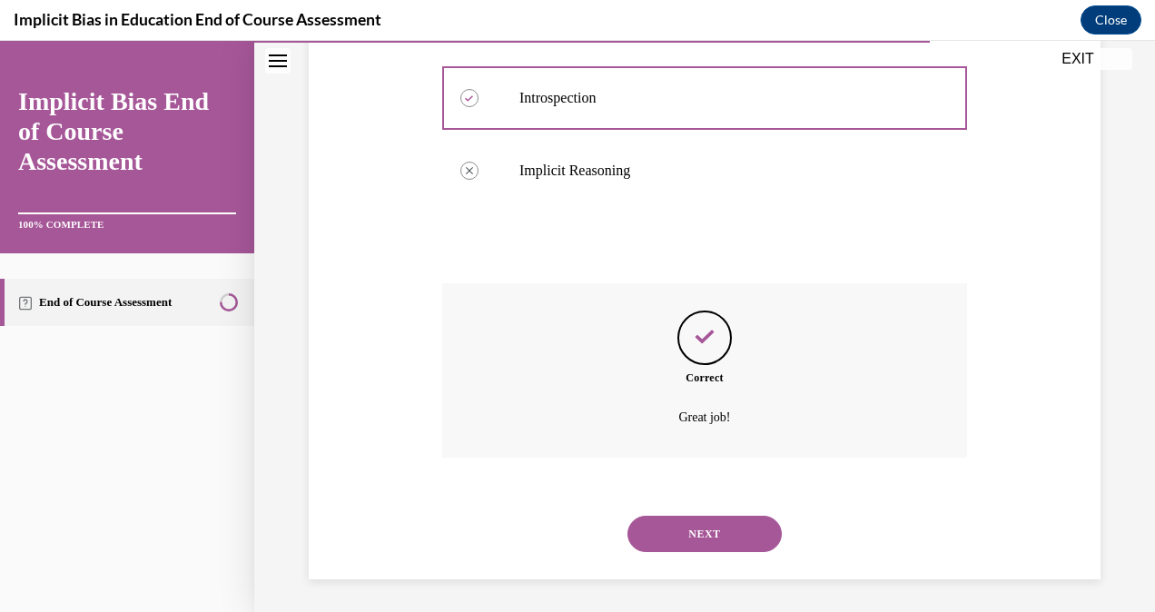
scroll to position [728, 0]
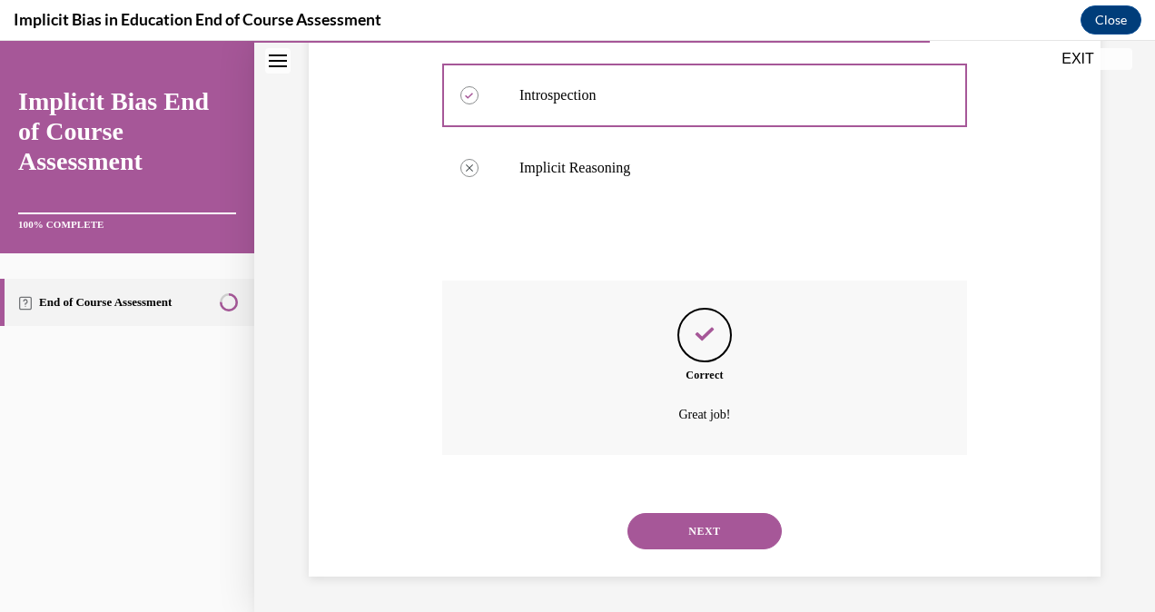
click at [730, 538] on button "NEXT" at bounding box center [705, 531] width 154 height 36
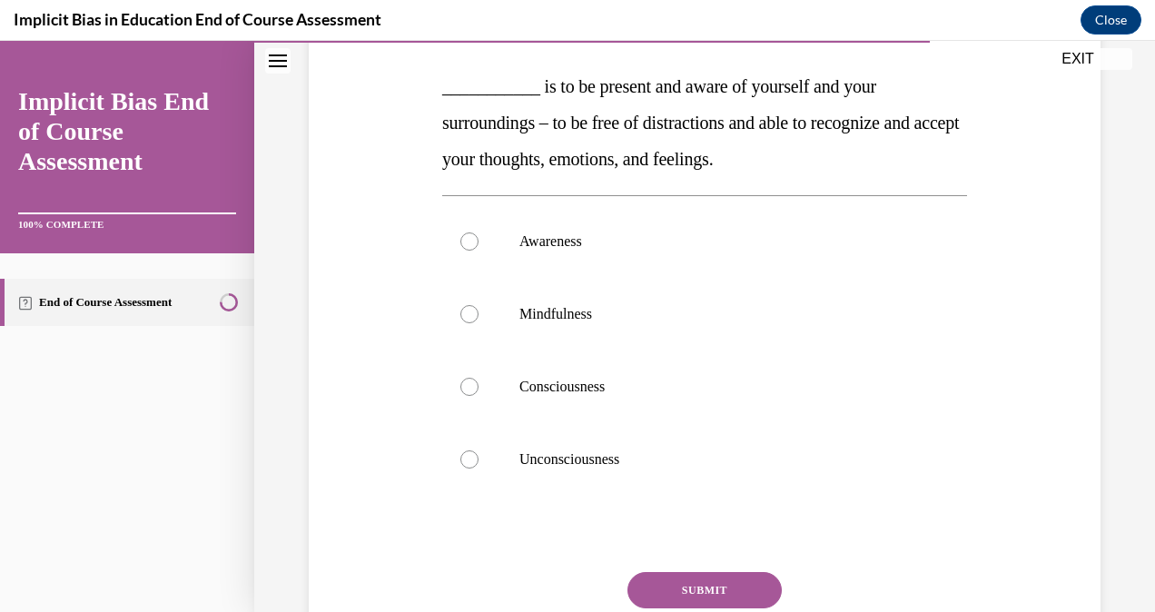
scroll to position [376, 0]
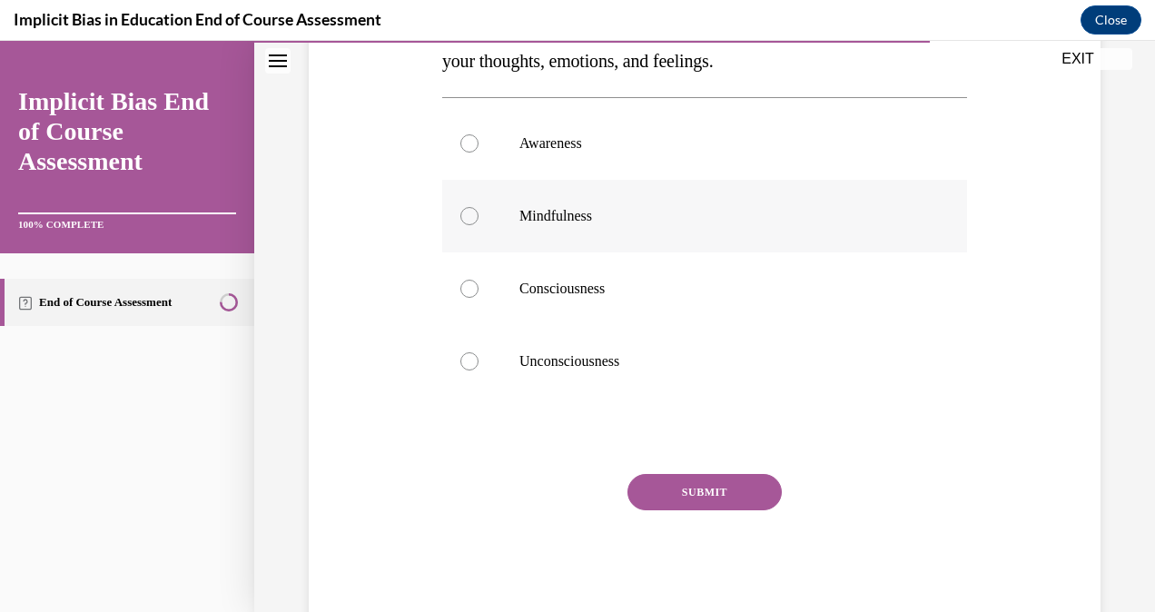
click at [563, 213] on p "Mindfulness" at bounding box center [721, 216] width 402 height 18
click at [479, 213] on input "Mindfulness" at bounding box center [470, 216] width 18 height 18
radio input "true"
click at [710, 488] on button "SUBMIT" at bounding box center [705, 492] width 154 height 36
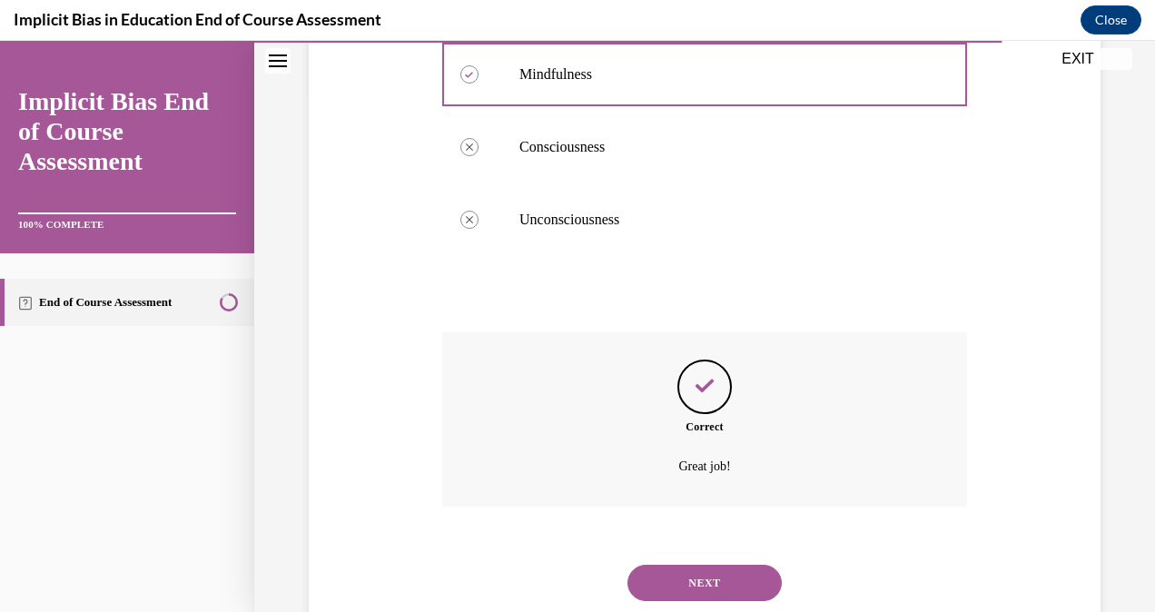
scroll to position [570, 0]
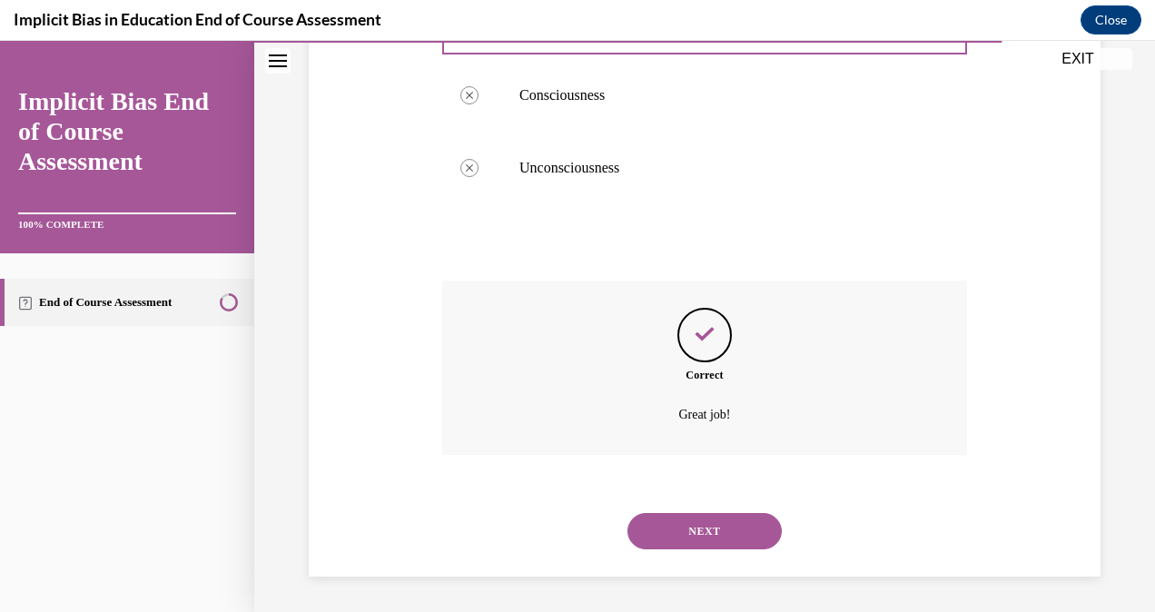
click at [726, 540] on button "NEXT" at bounding box center [705, 531] width 154 height 36
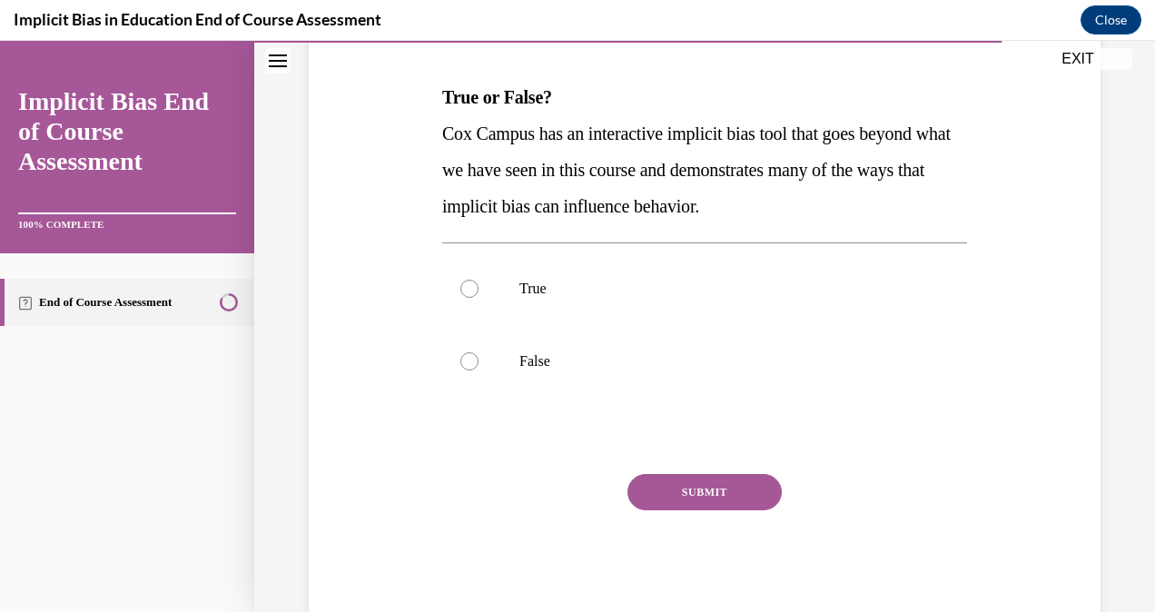
scroll to position [313, 0]
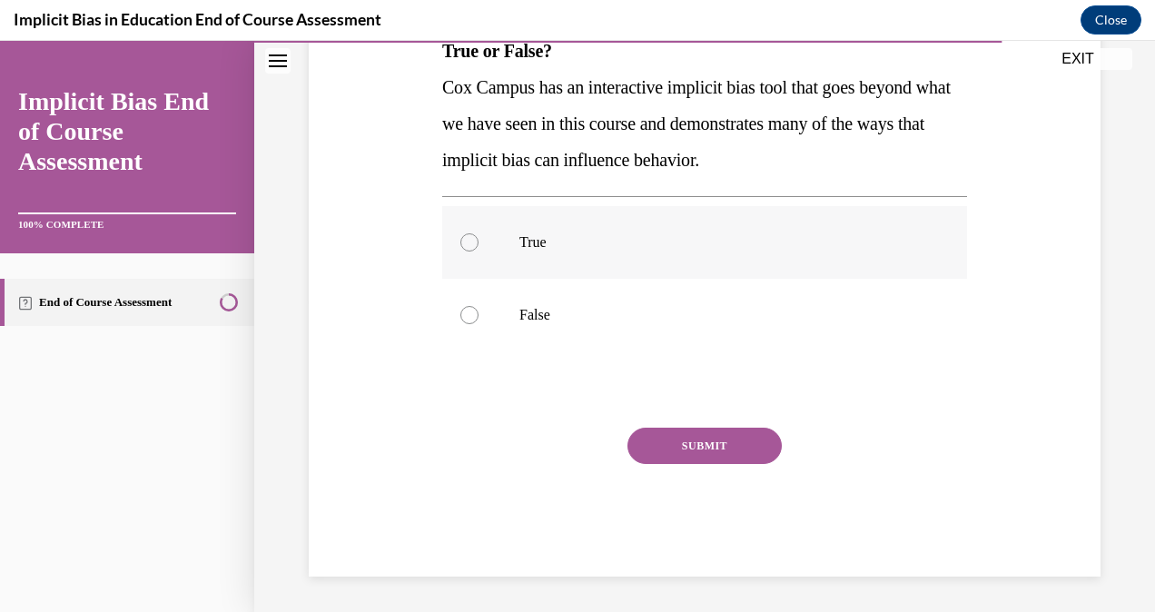
click at [587, 243] on p "True" at bounding box center [721, 242] width 402 height 18
click at [479, 243] on input "True" at bounding box center [470, 242] width 18 height 18
radio input "true"
click at [700, 445] on button "SUBMIT" at bounding box center [705, 446] width 154 height 36
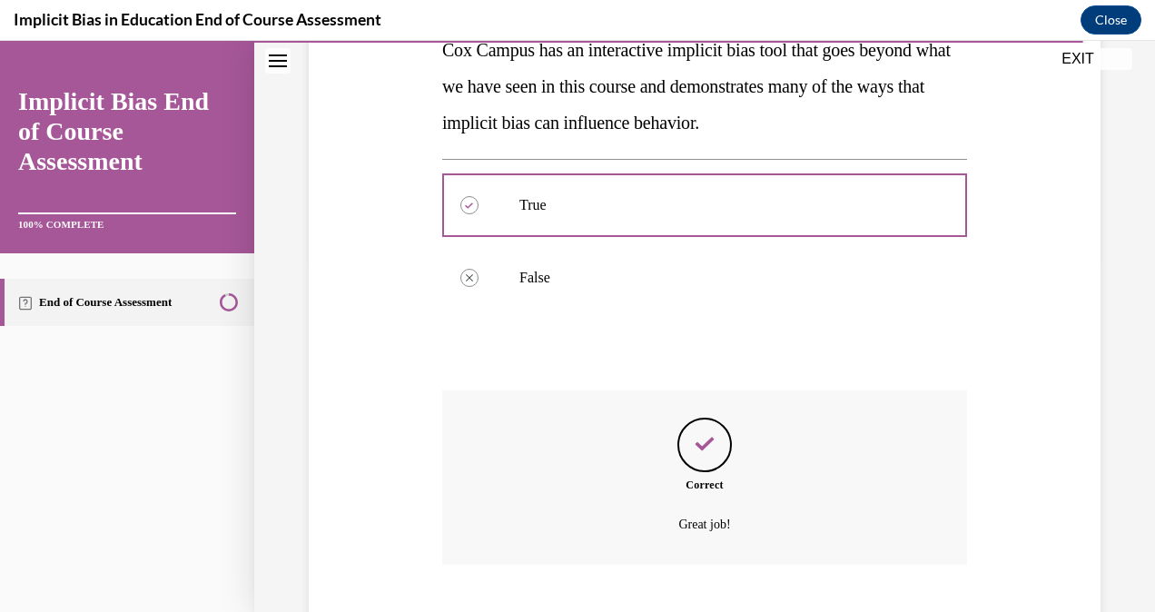
scroll to position [461, 0]
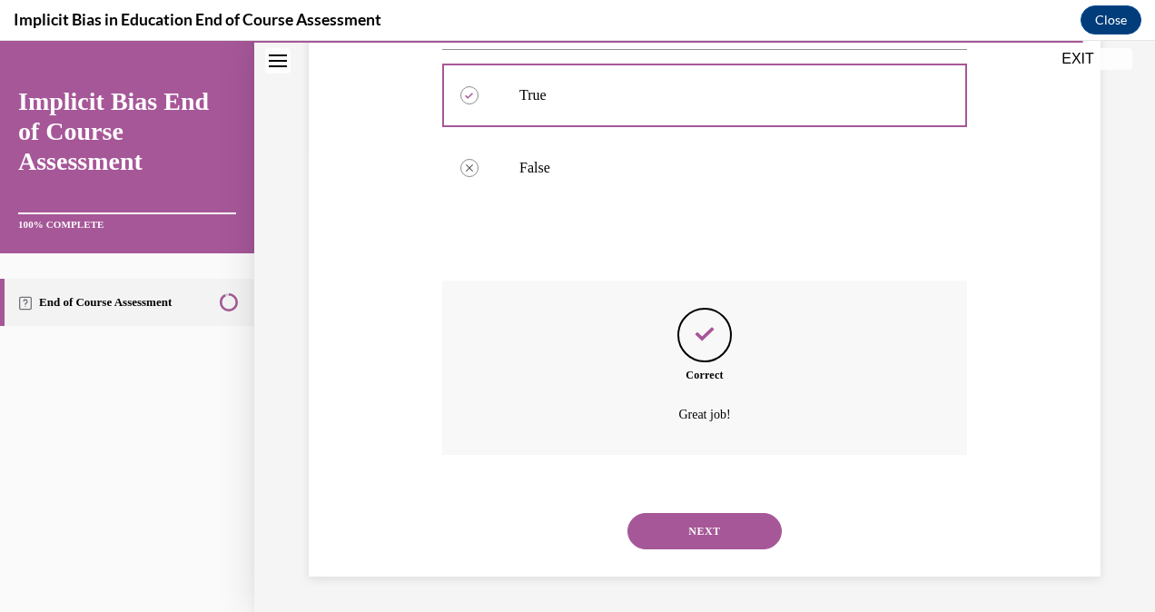
click at [725, 527] on button "NEXT" at bounding box center [705, 531] width 154 height 36
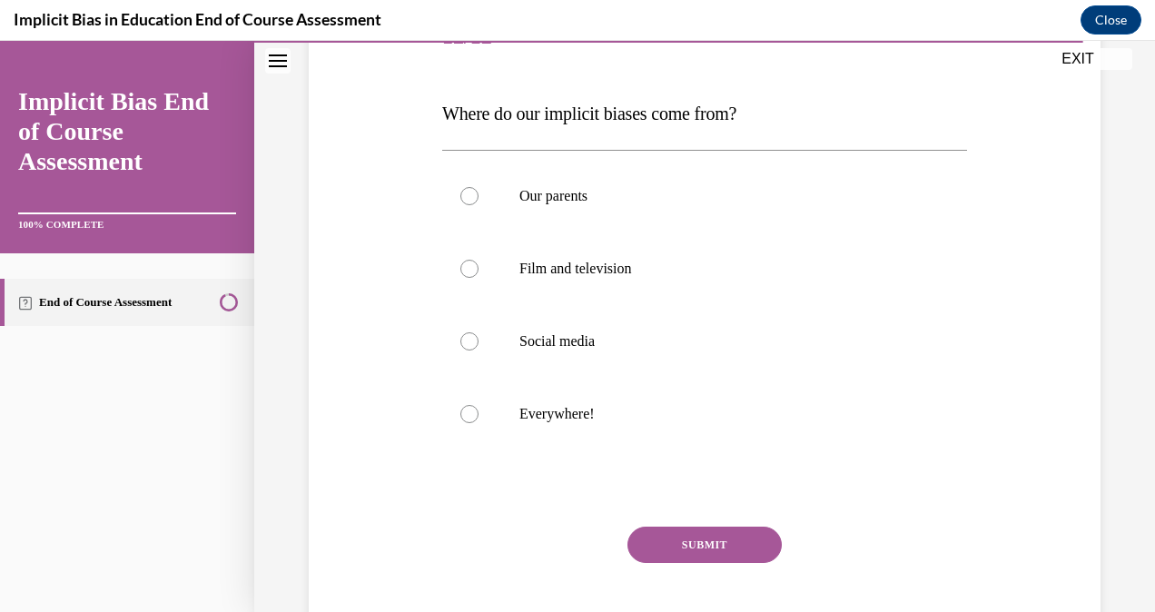
scroll to position [350, 0]
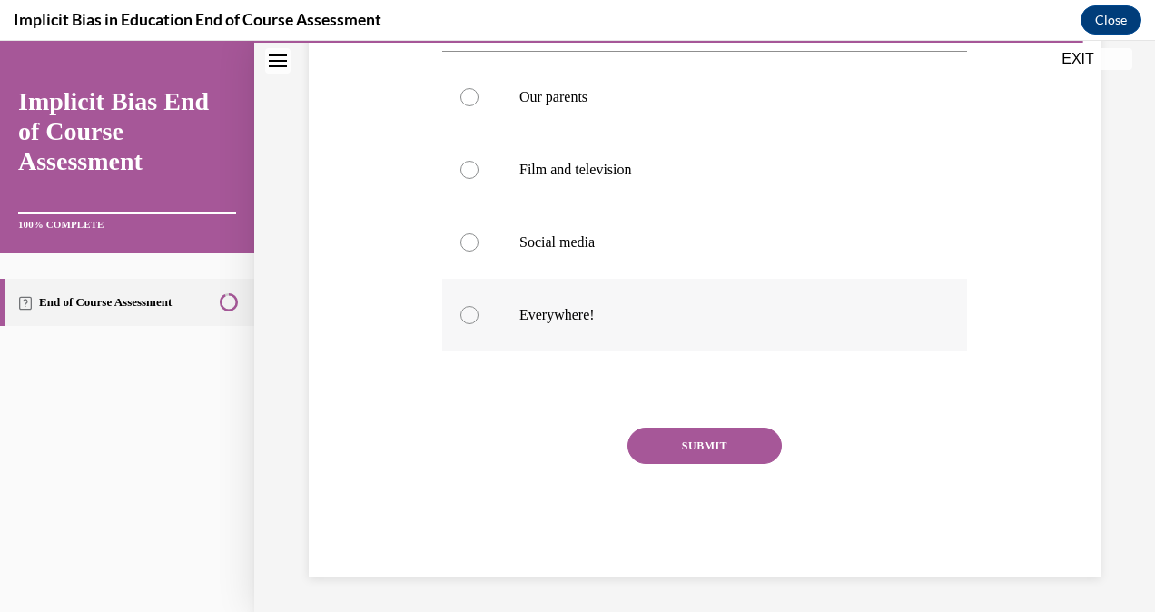
click at [570, 317] on p "Everywhere!" at bounding box center [721, 315] width 402 height 18
click at [479, 317] on input "Everywhere!" at bounding box center [470, 315] width 18 height 18
radio input "true"
click at [698, 449] on button "SUBMIT" at bounding box center [705, 446] width 154 height 36
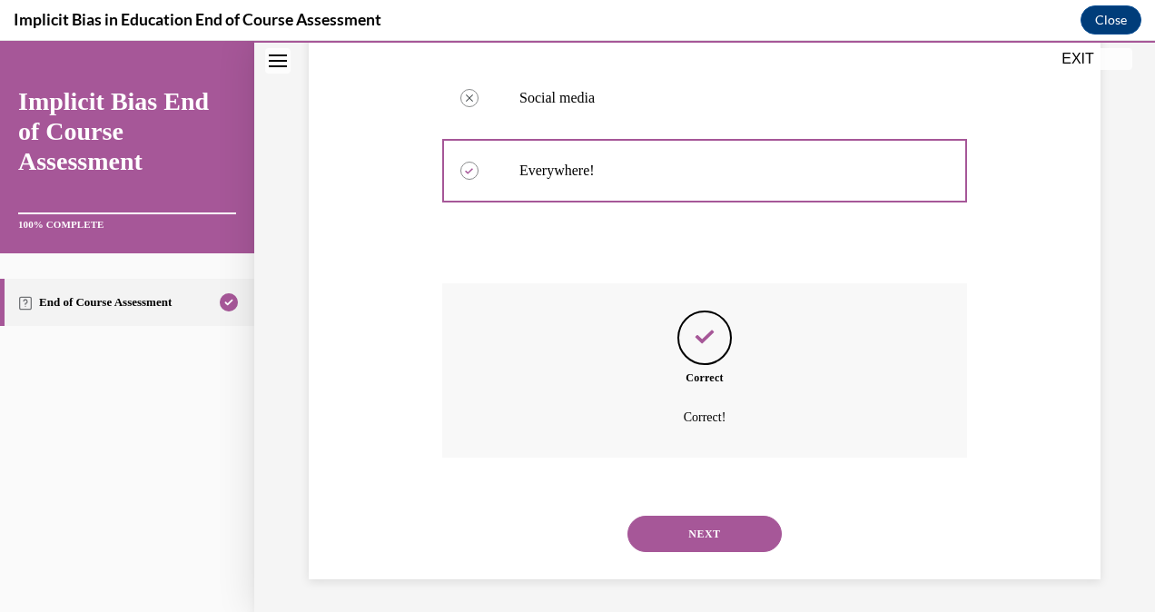
scroll to position [497, 0]
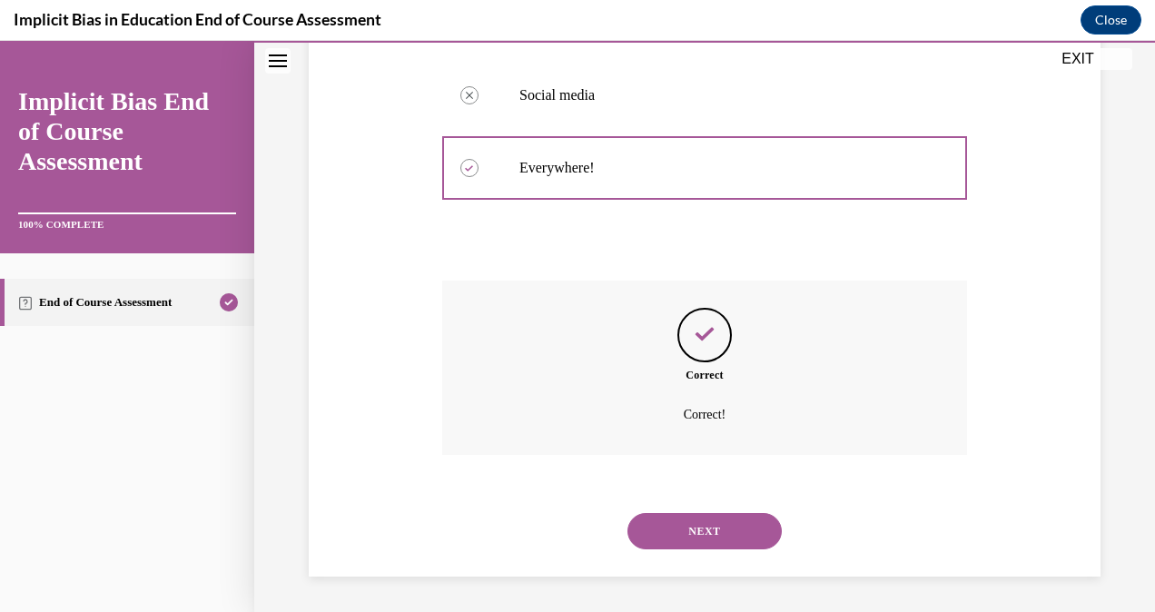
click at [716, 520] on button "NEXT" at bounding box center [705, 531] width 154 height 36
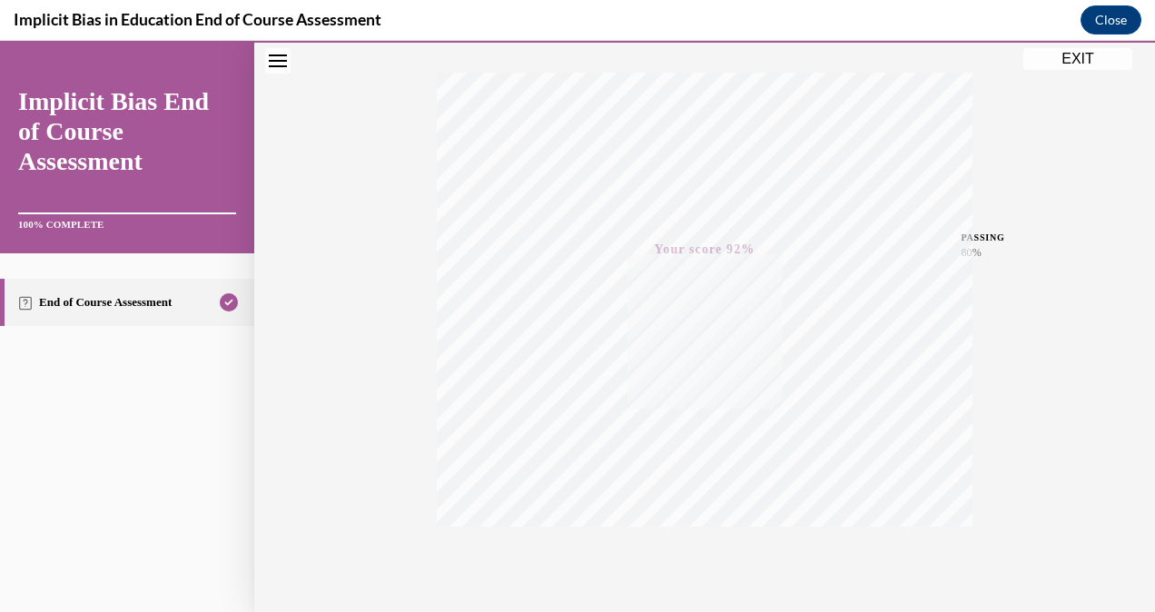
scroll to position [359, 0]
click at [1089, 51] on button "EXIT" at bounding box center [1078, 59] width 109 height 22
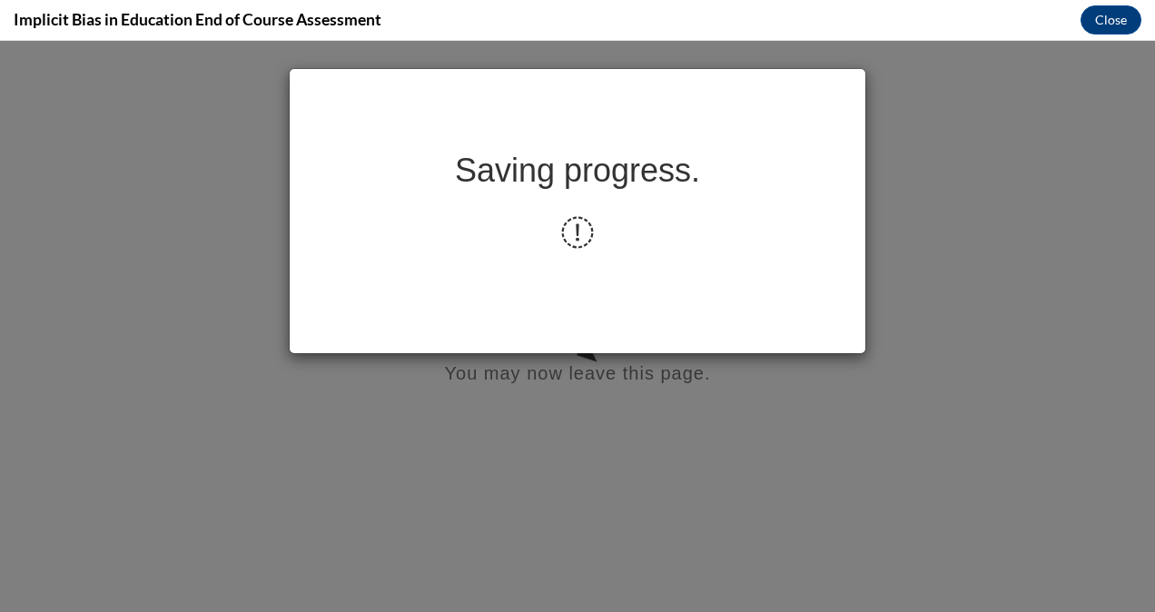
scroll to position [0, 0]
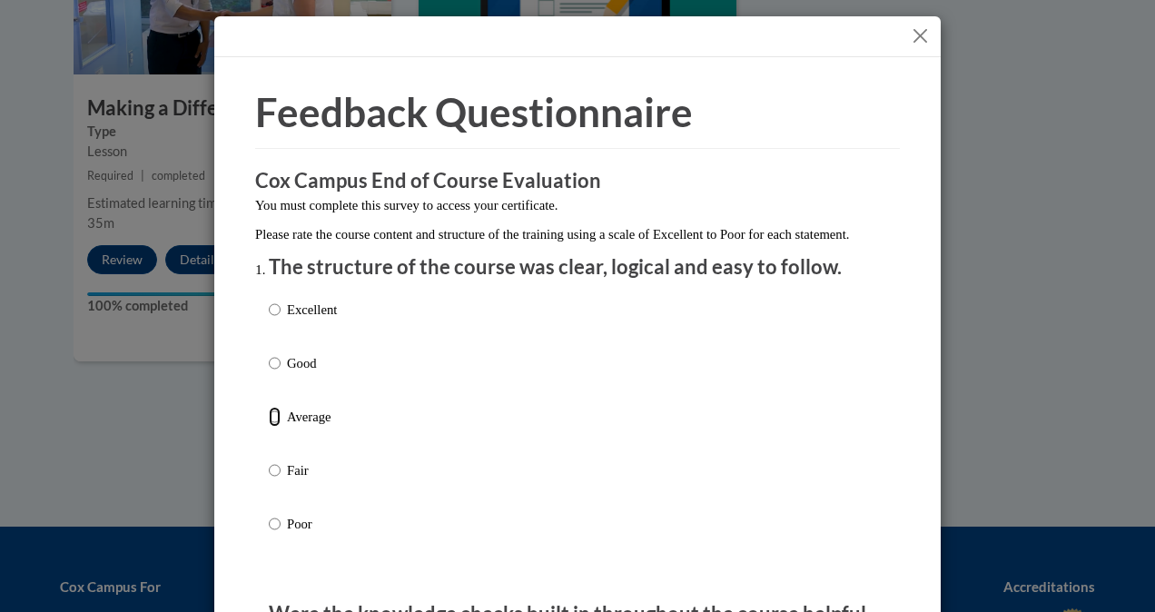
click at [271, 427] on input "Average" at bounding box center [275, 417] width 12 height 20
radio input "true"
click at [917, 38] on button "Close" at bounding box center [920, 36] width 23 height 23
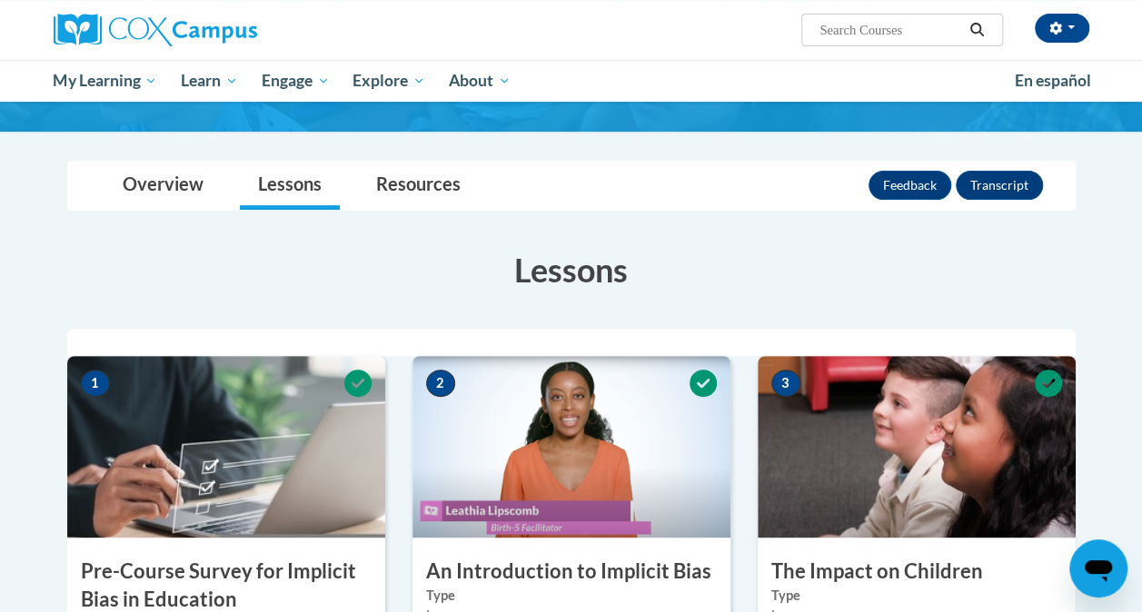
scroll to position [113, 0]
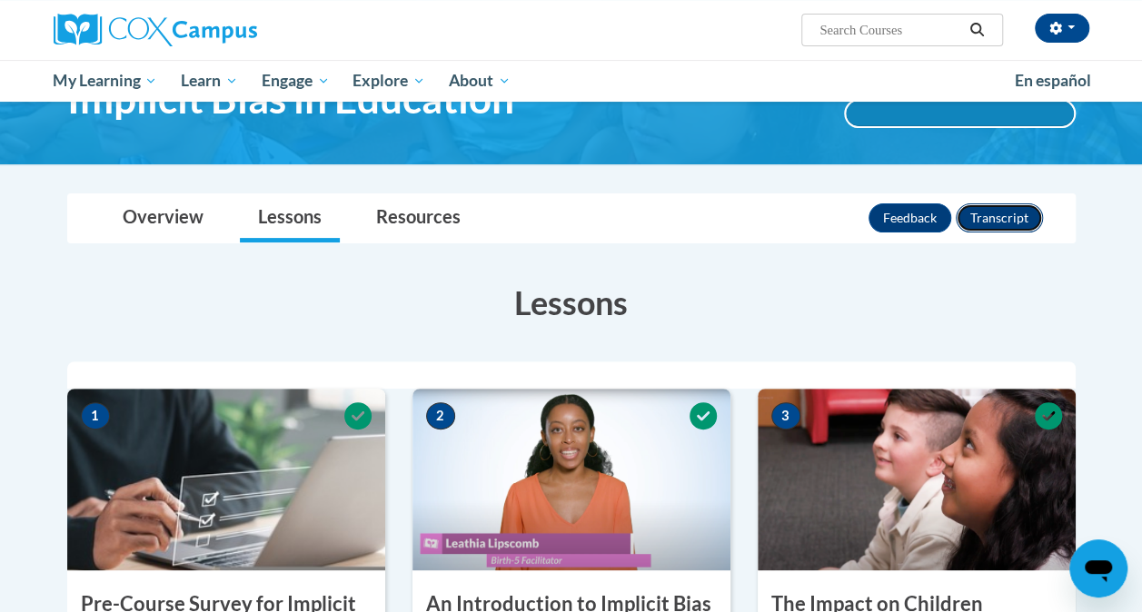
click at [1023, 221] on button "Transcript" at bounding box center [999, 217] width 87 height 29
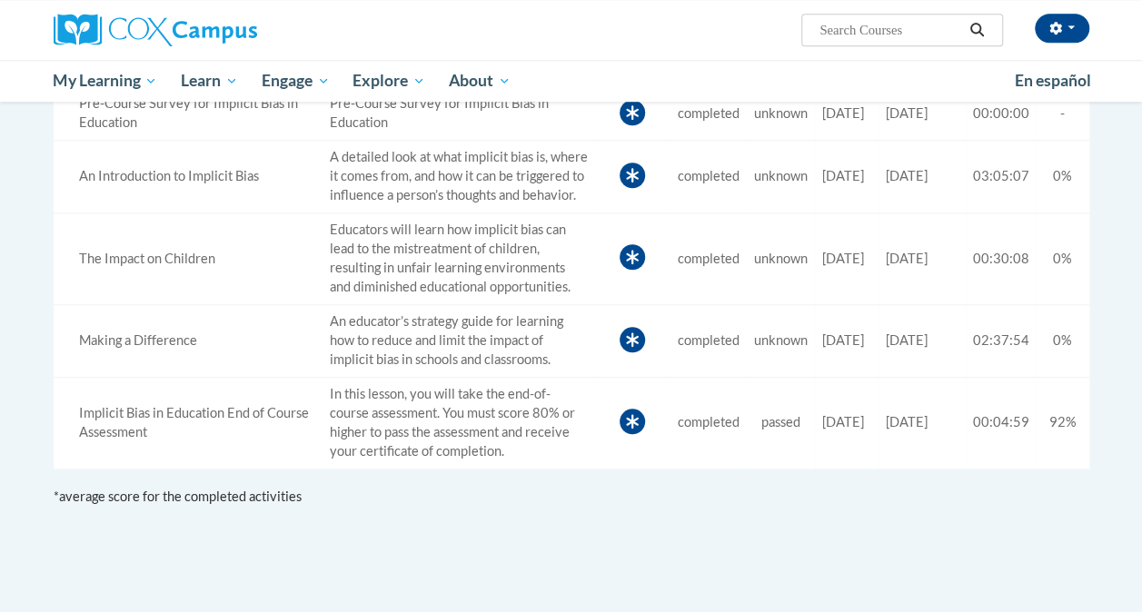
scroll to position [692, 0]
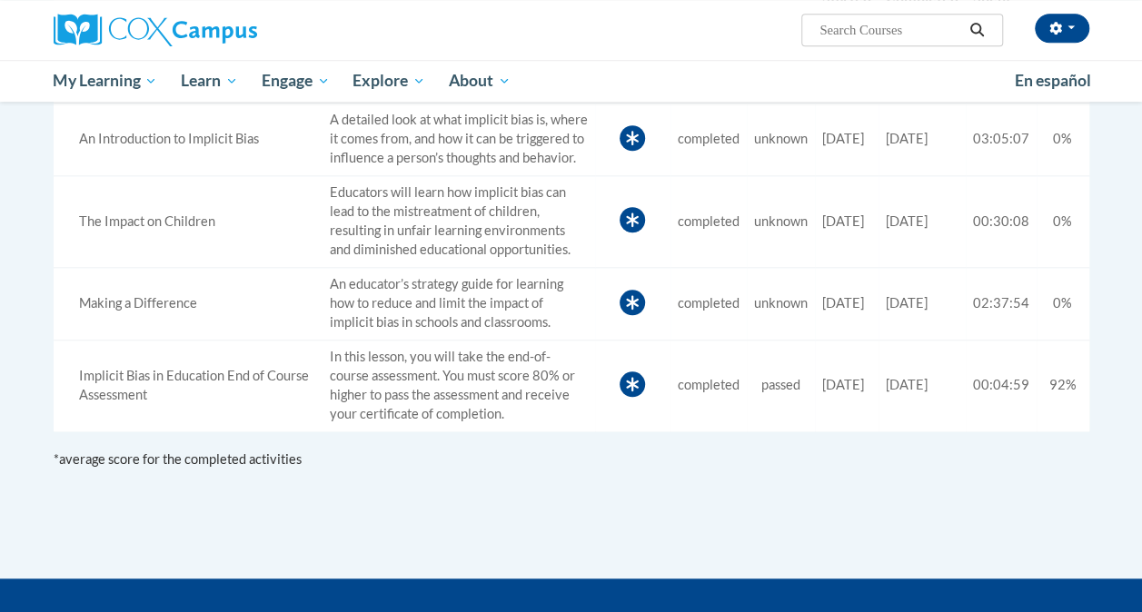
click at [619, 397] on icon at bounding box center [631, 384] width 25 height 25
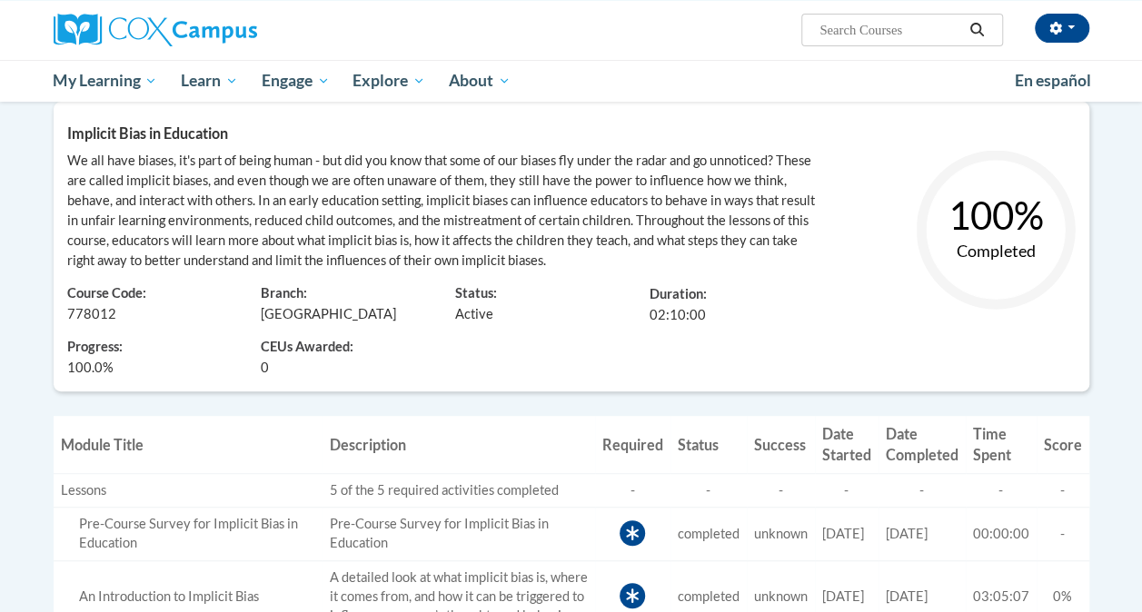
scroll to position [203, 0]
